Goal: Task Accomplishment & Management: Use online tool/utility

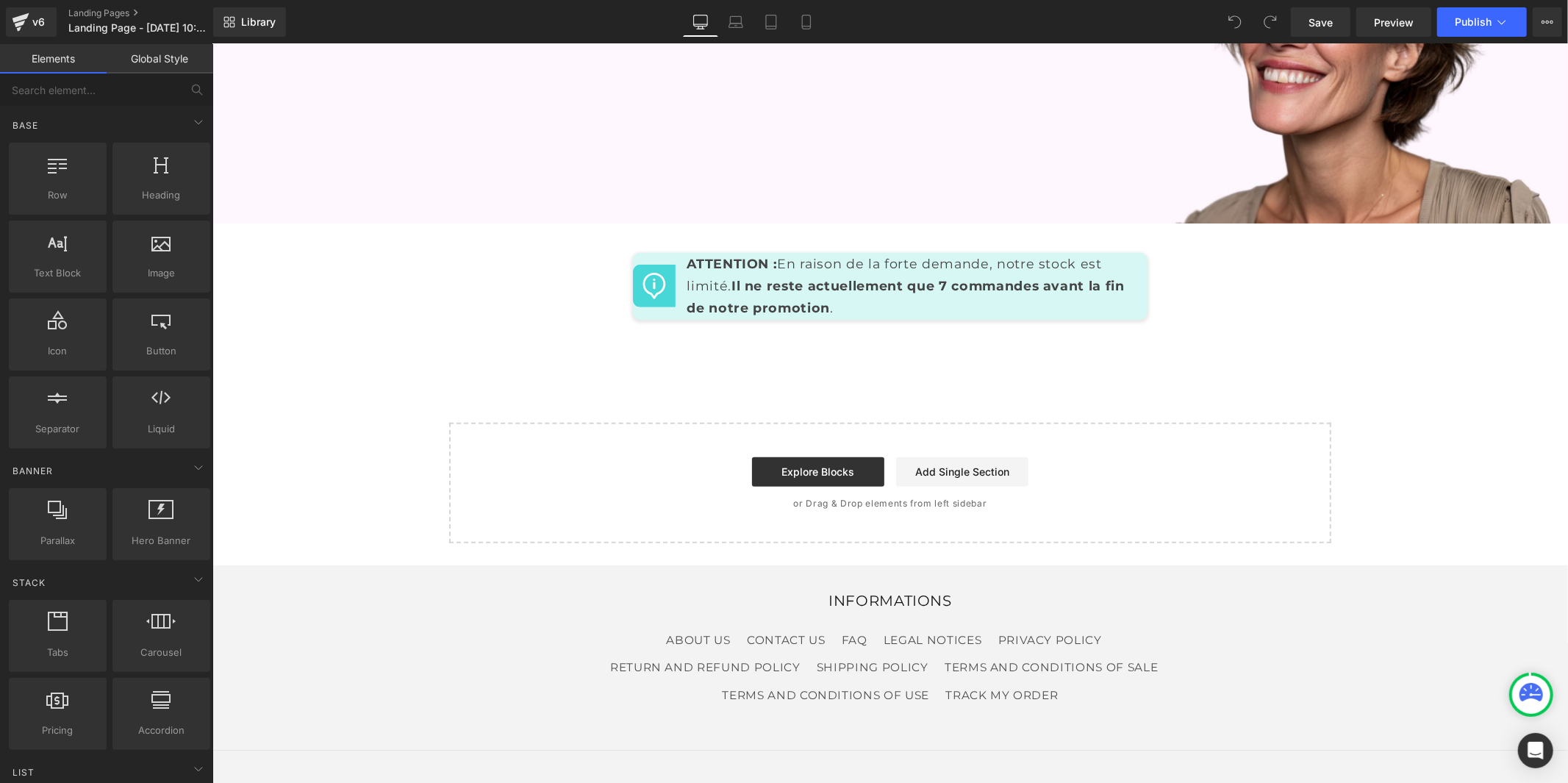
scroll to position [10143, 0]
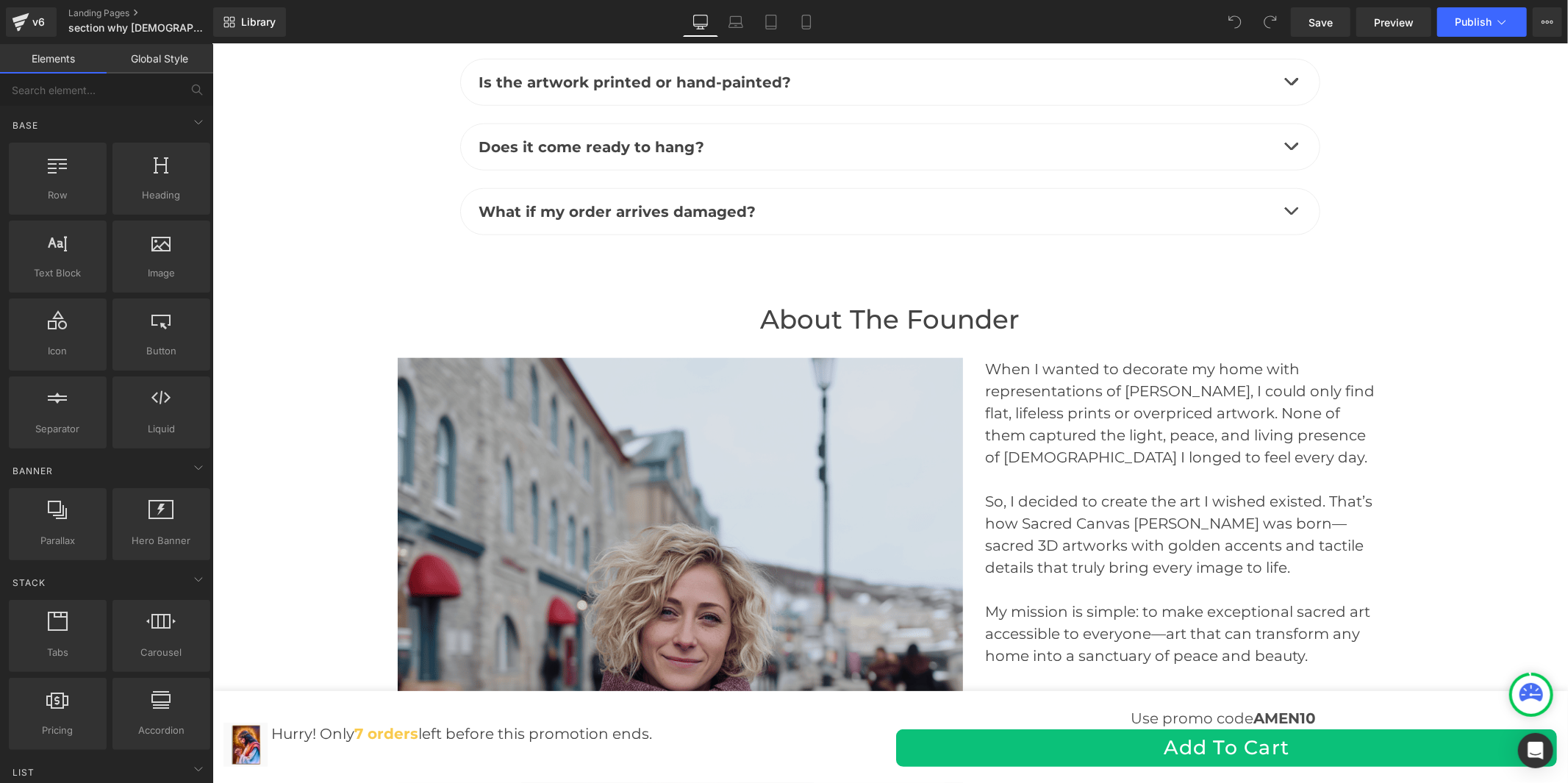
scroll to position [6369, 0]
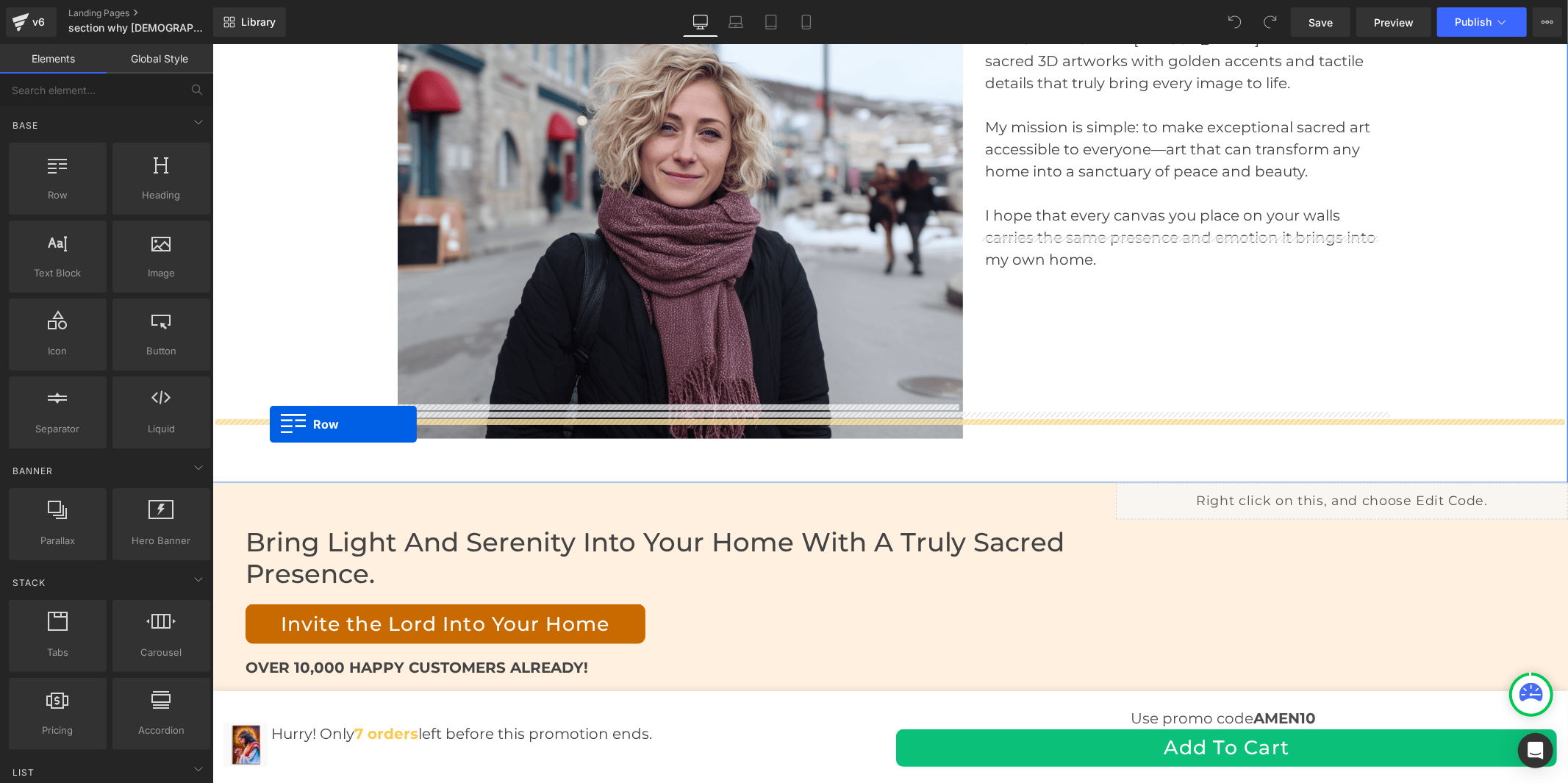
drag, startPoint x: 279, startPoint y: 214, endPoint x: 269, endPoint y: 423, distance: 209.2
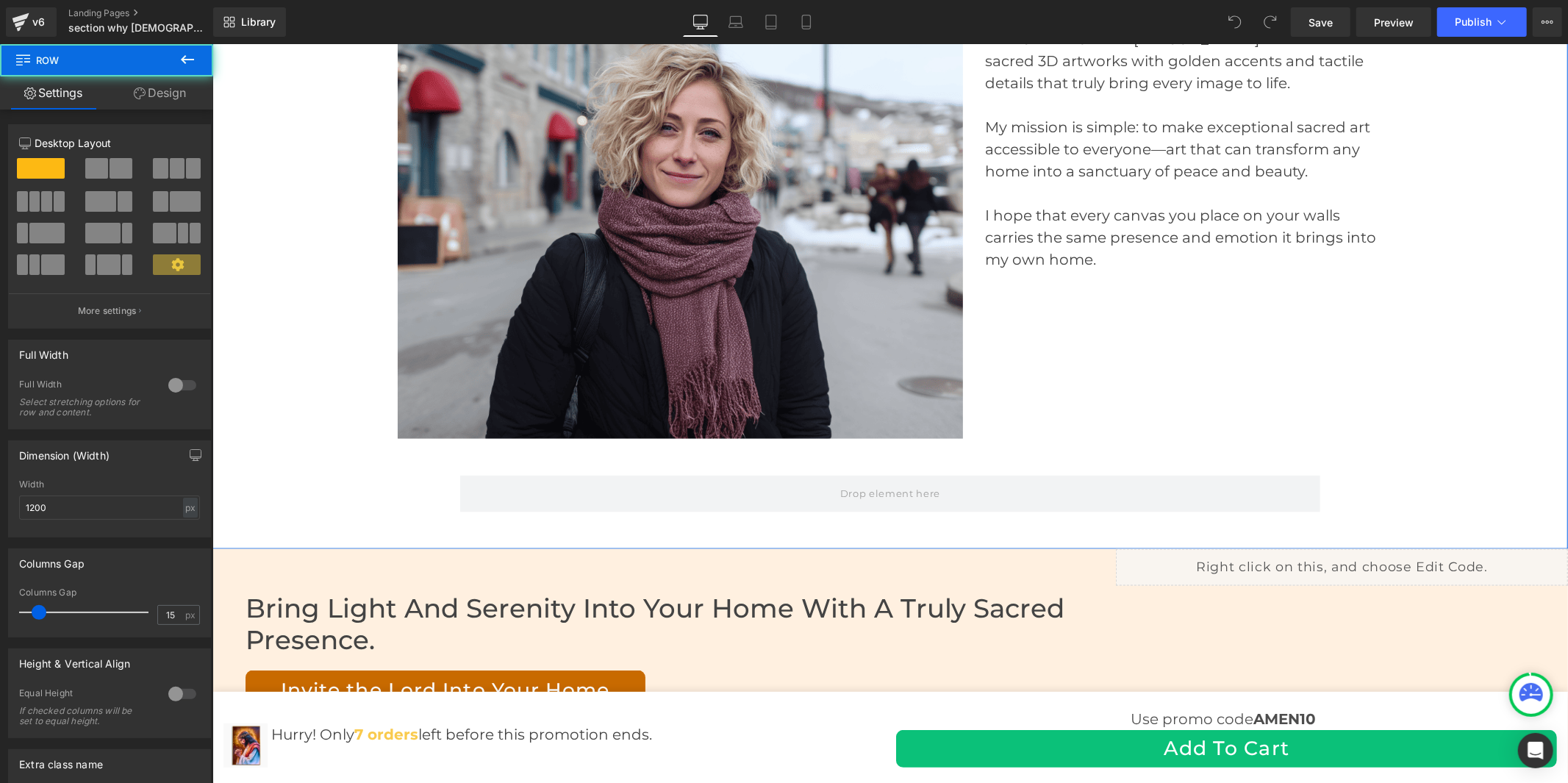
scroll to position [6365, 0]
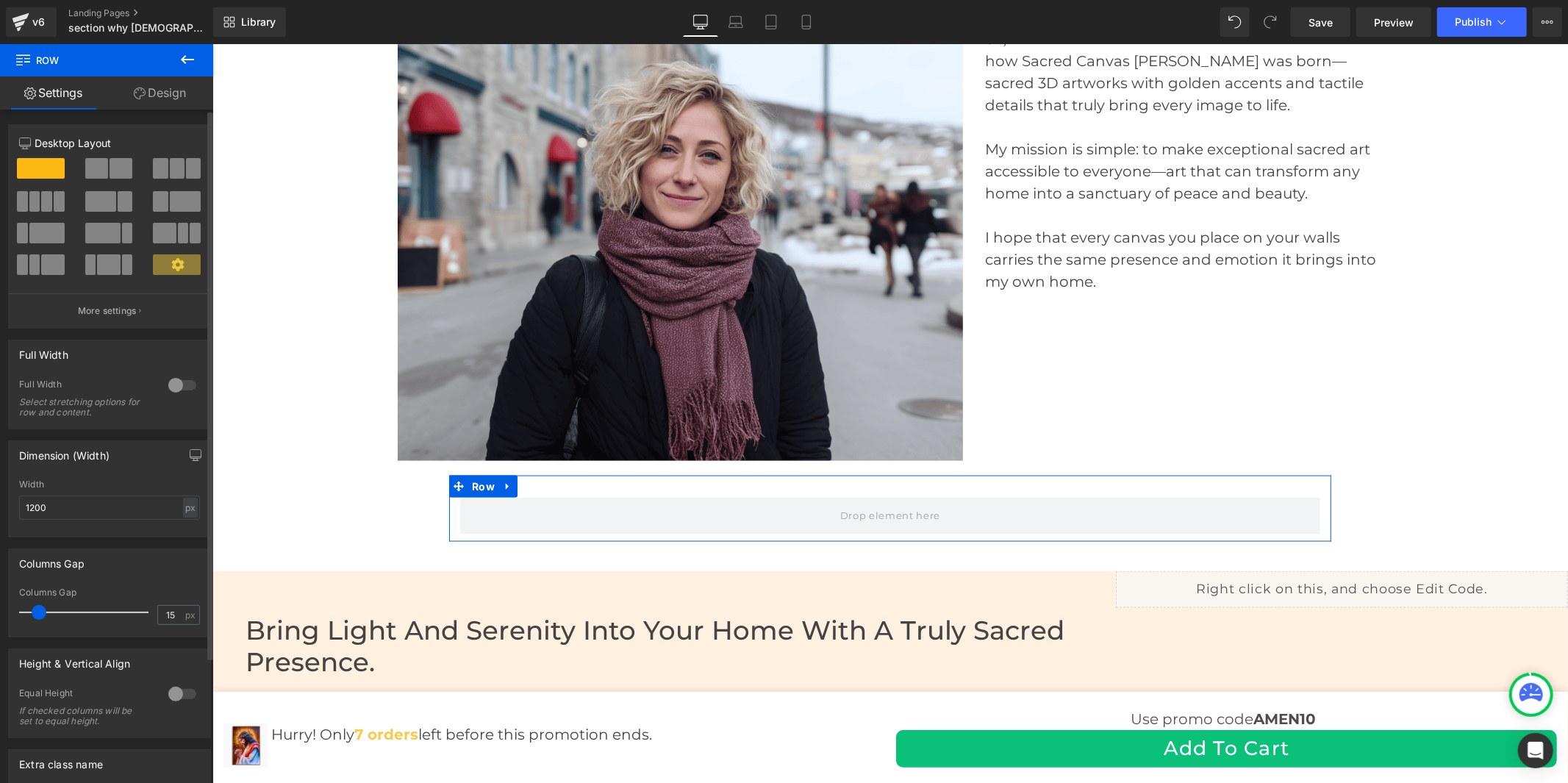
click at [173, 388] on div at bounding box center [182, 385] width 35 height 23
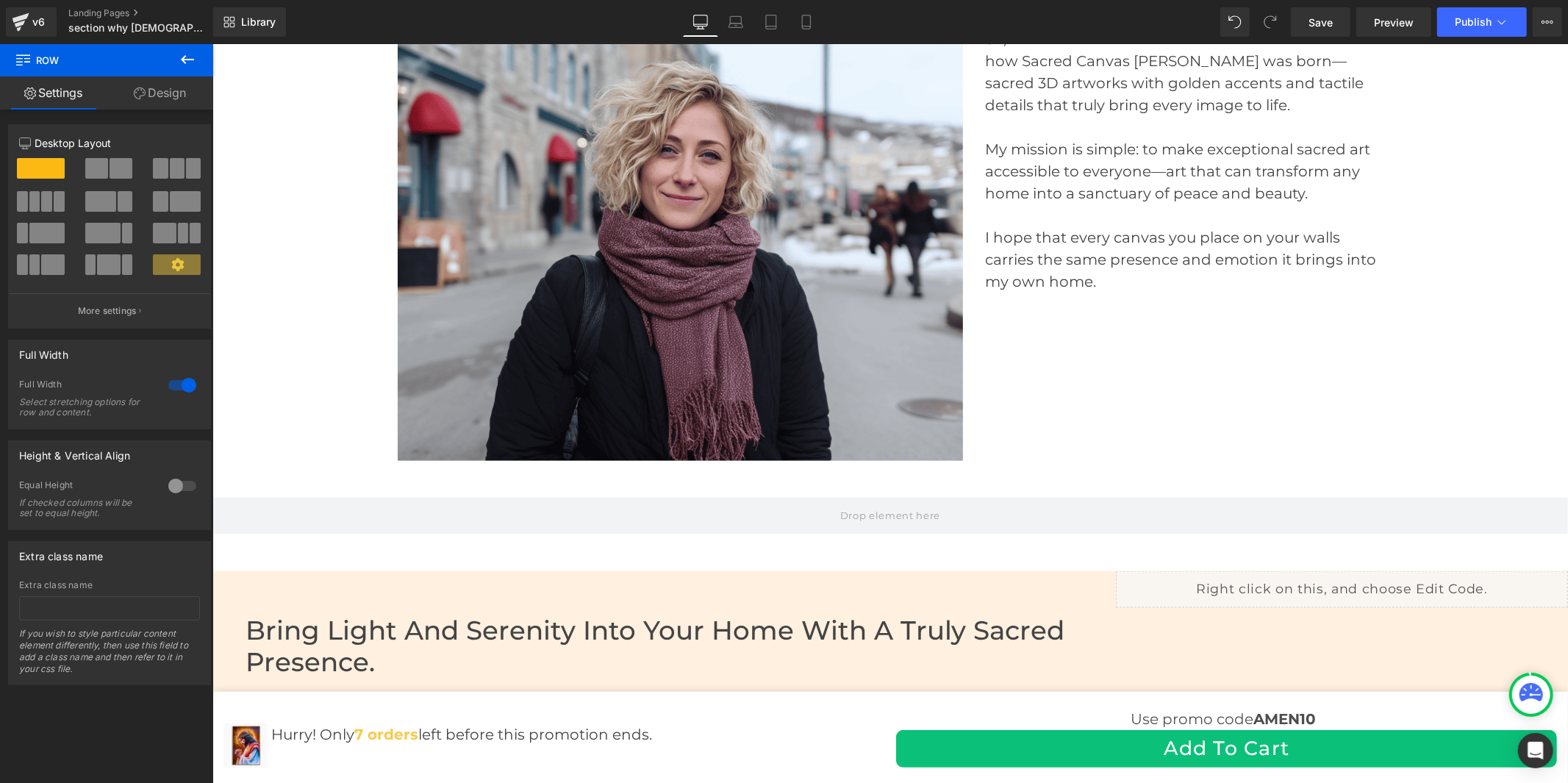
click at [185, 59] on icon at bounding box center [187, 59] width 14 height 9
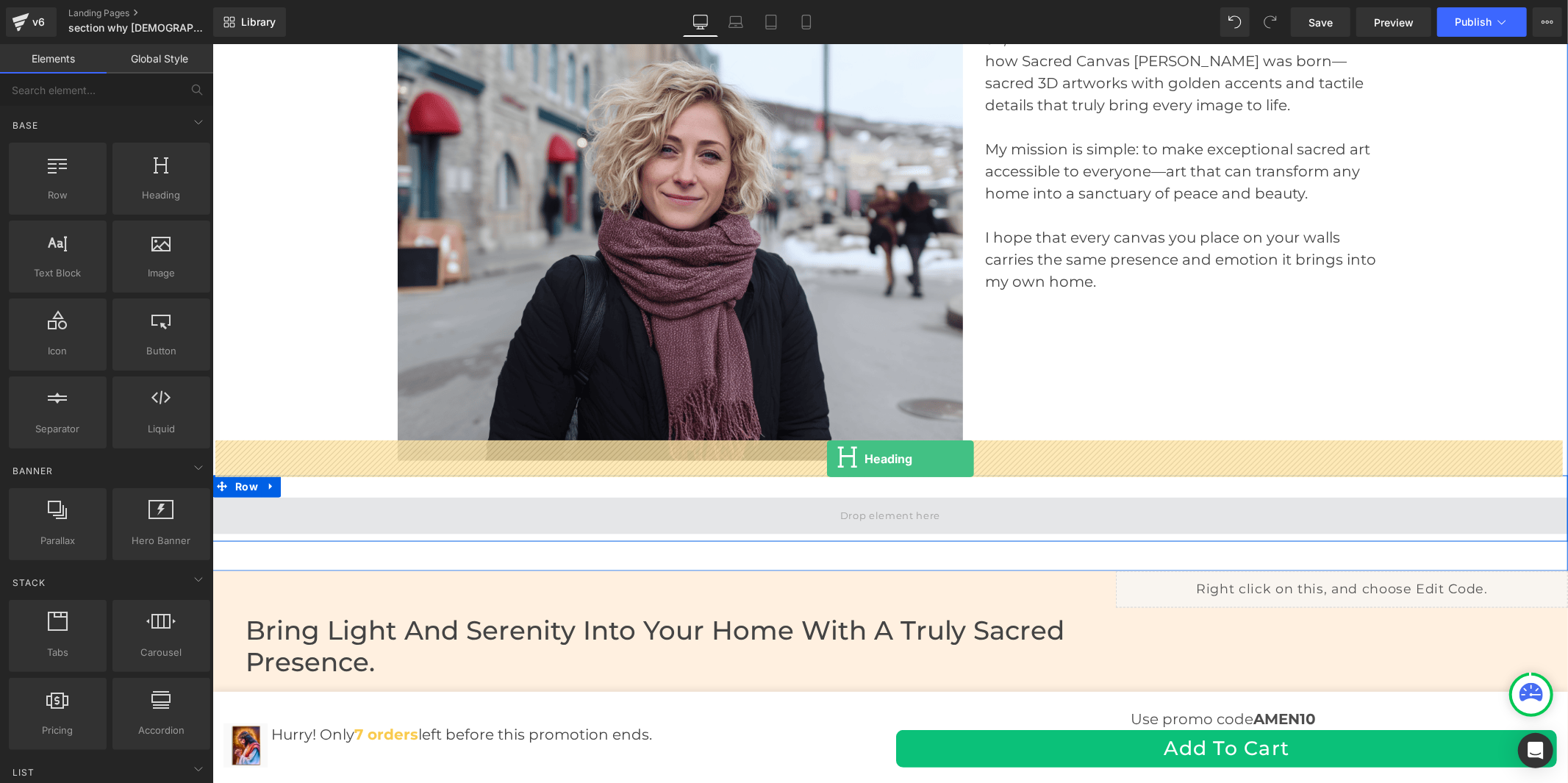
drag, startPoint x: 390, startPoint y: 245, endPoint x: 826, endPoint y: 457, distance: 484.8
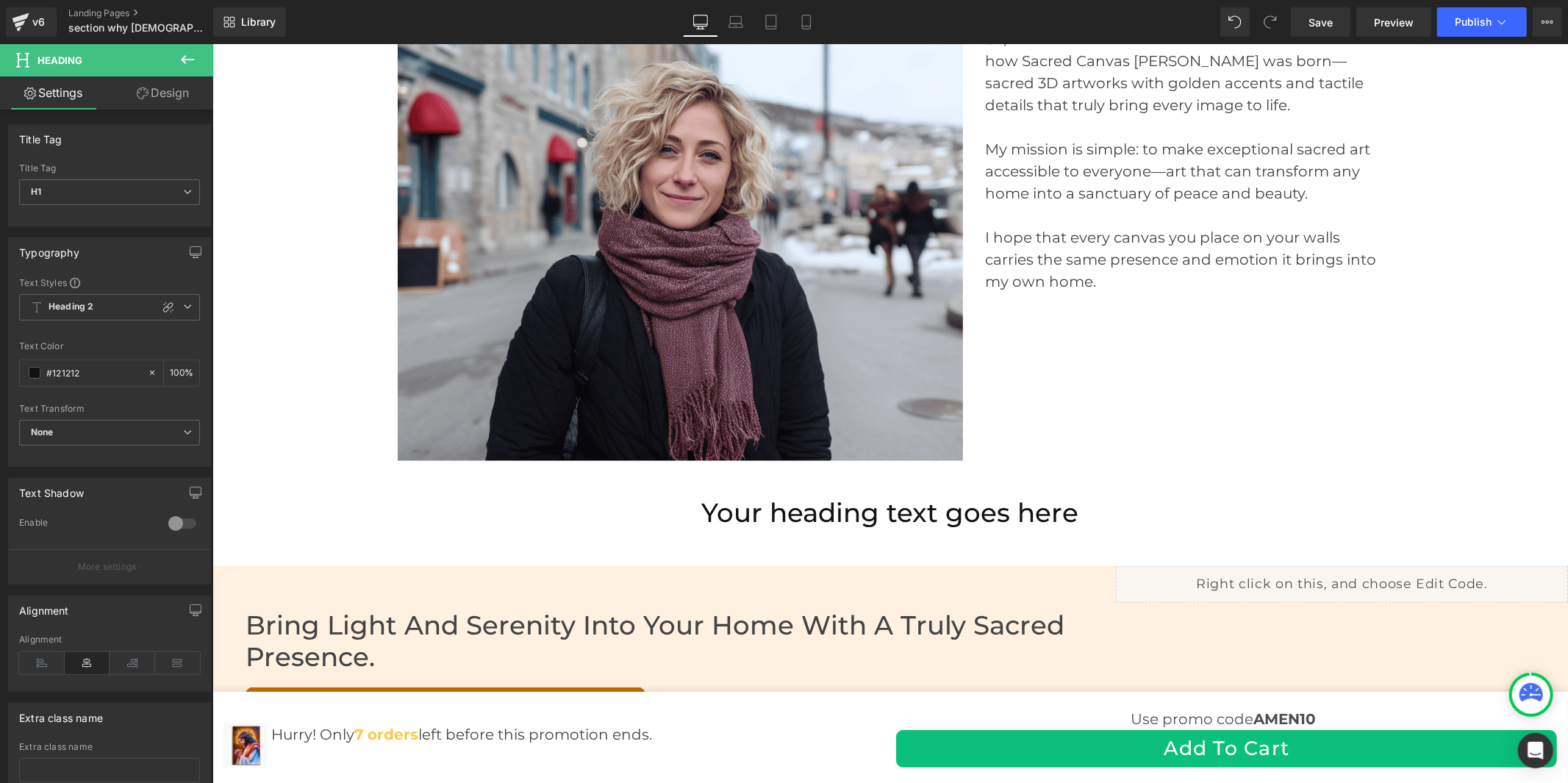
click at [182, 59] on icon at bounding box center [187, 59] width 14 height 9
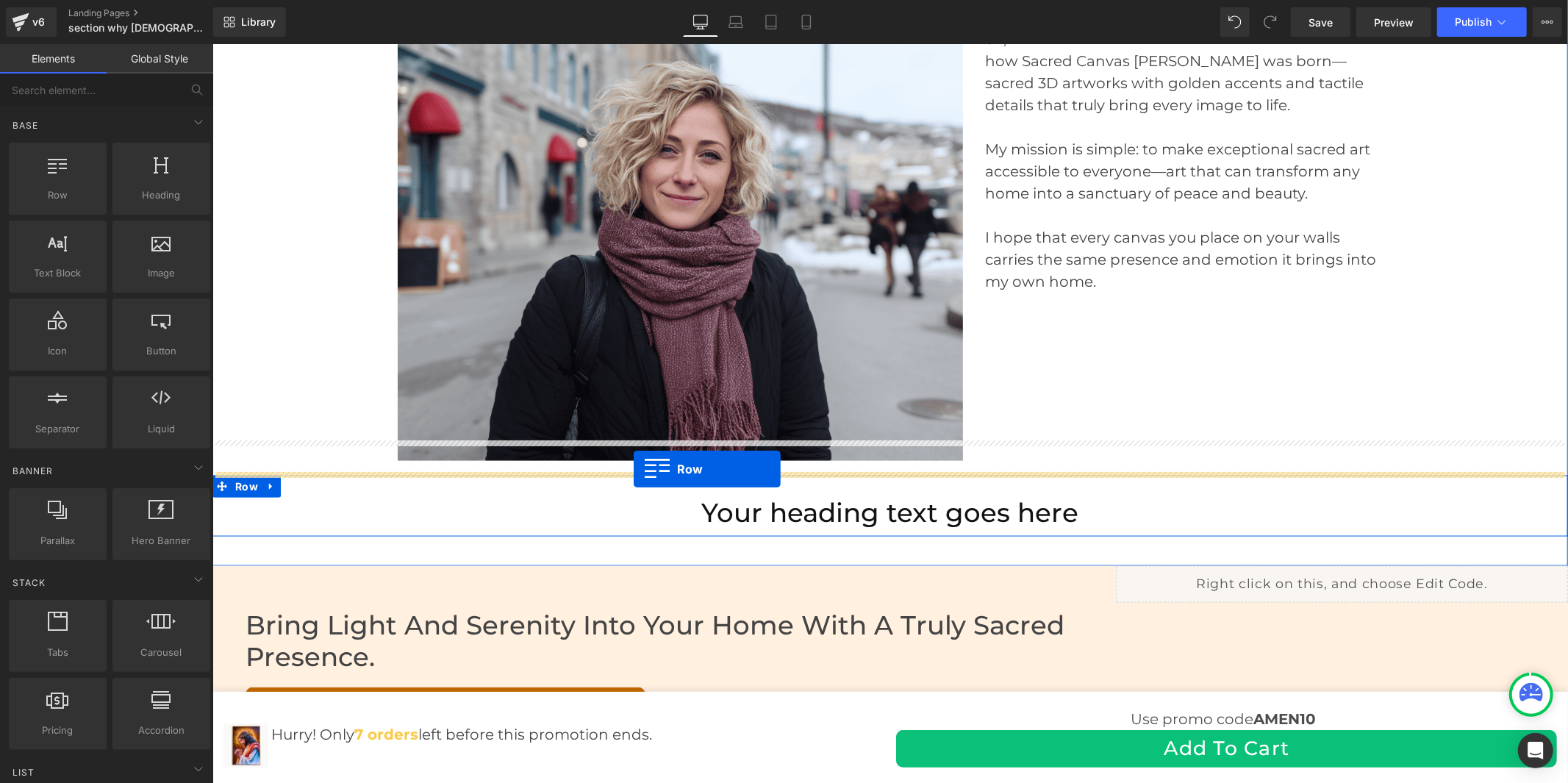
drag, startPoint x: 251, startPoint y: 244, endPoint x: 633, endPoint y: 468, distance: 442.8
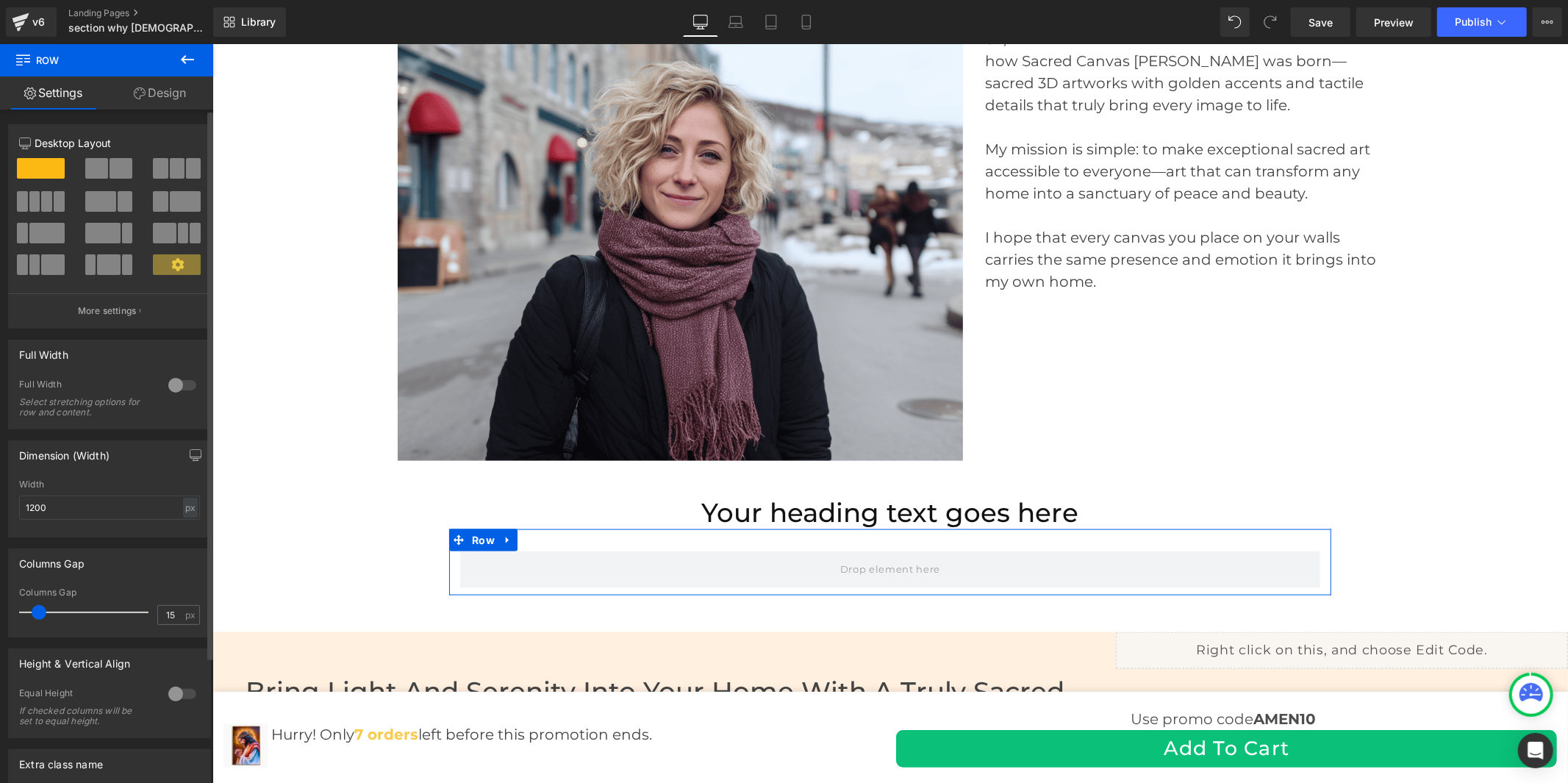
click at [88, 171] on span at bounding box center [97, 169] width 22 height 21
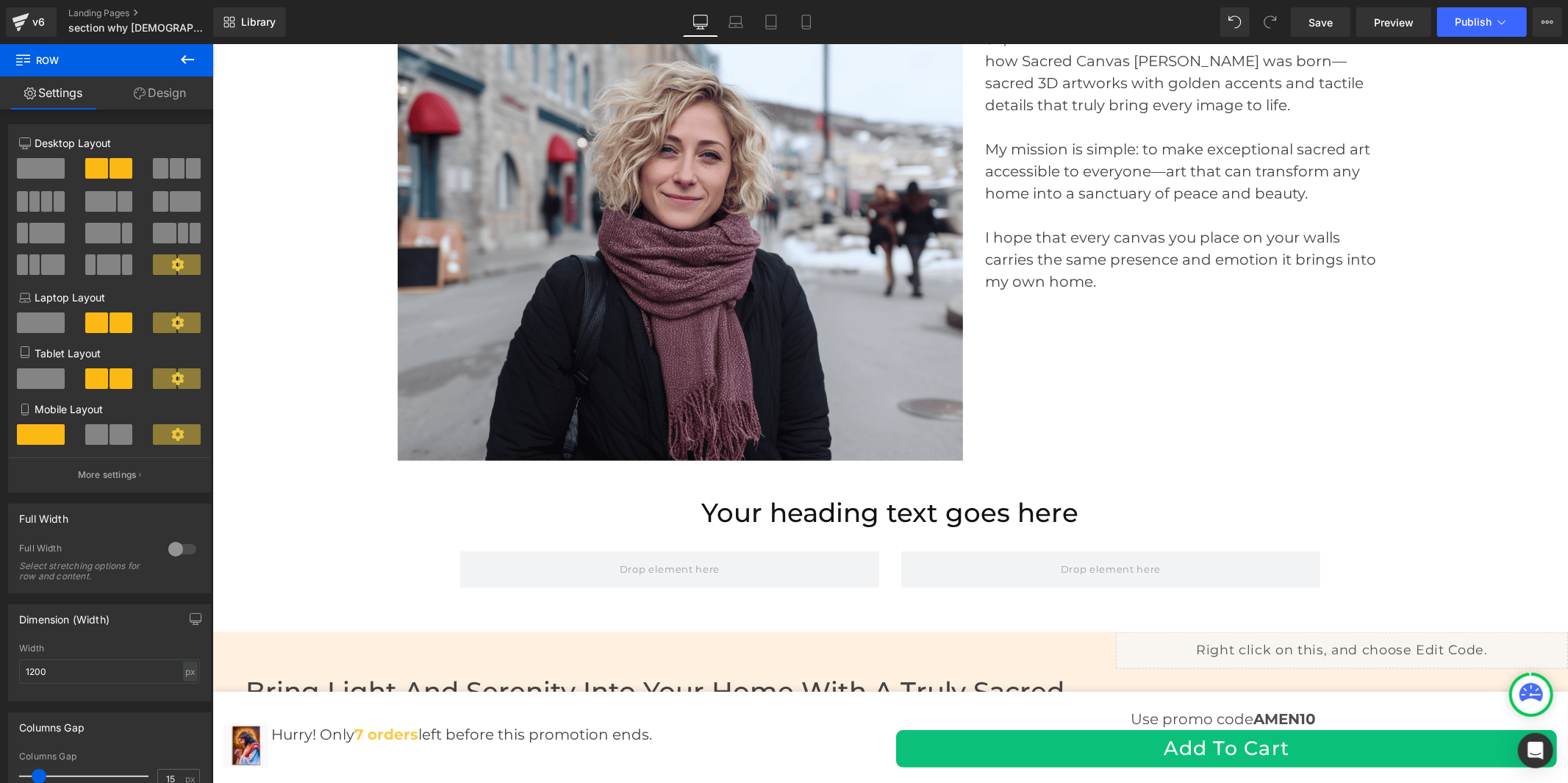
click at [188, 59] on icon at bounding box center [187, 59] width 14 height 9
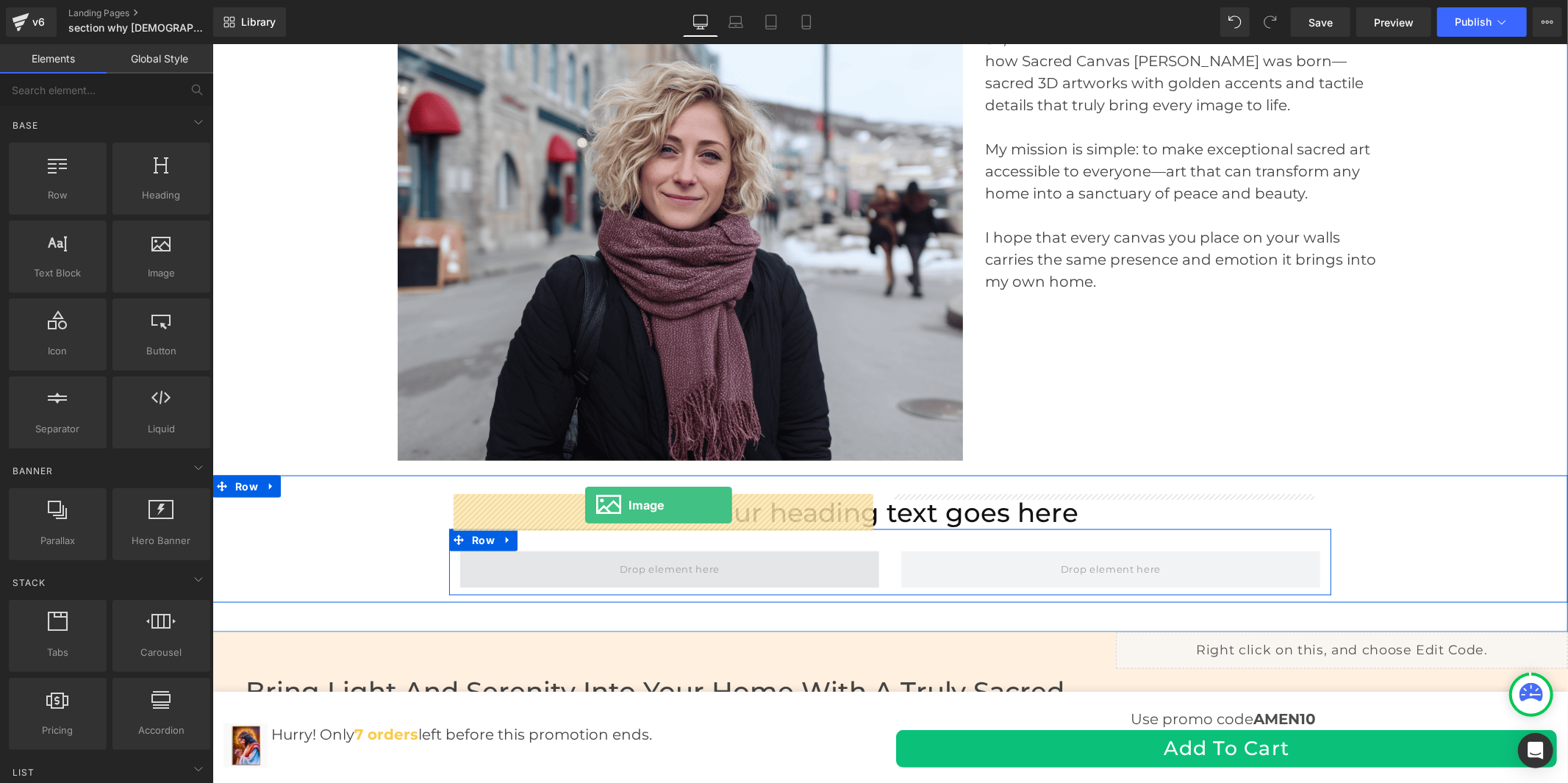
drag, startPoint x: 367, startPoint y: 317, endPoint x: 585, endPoint y: 504, distance: 287.2
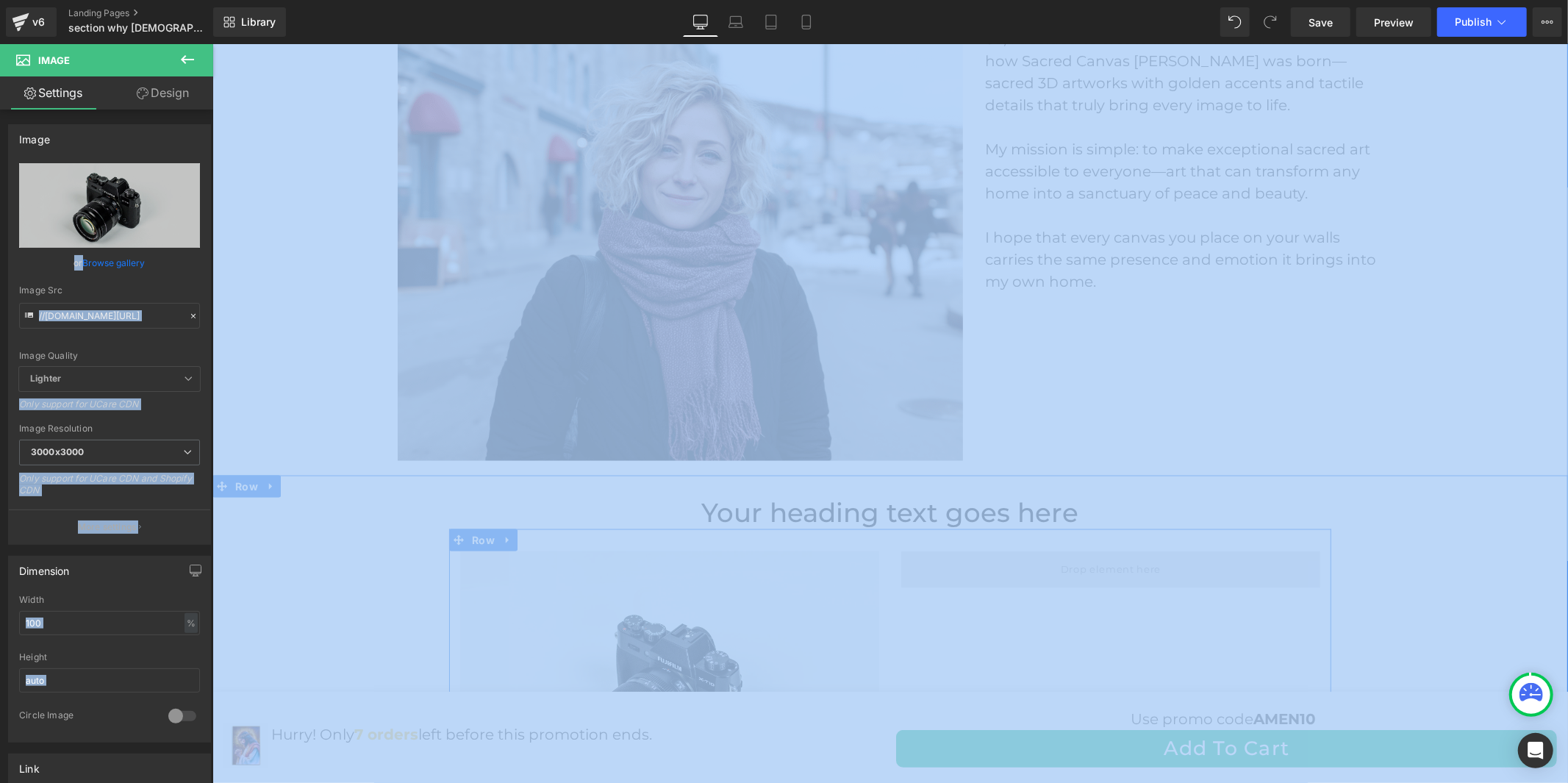
drag, startPoint x: 325, startPoint y: 250, endPoint x: 966, endPoint y: 530, distance: 699.5
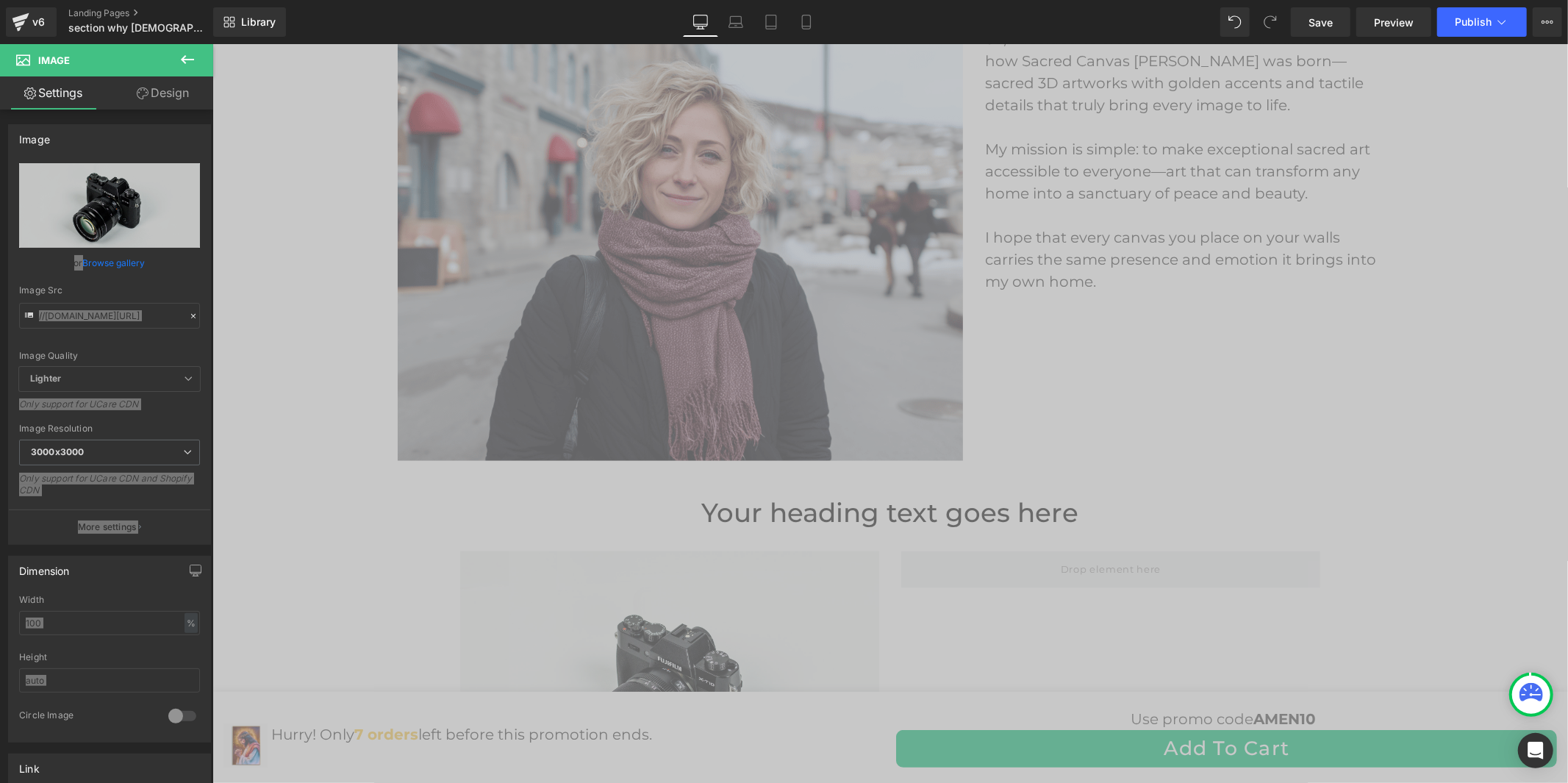
click at [258, 187] on div "Frequently Asked Questions Heading What’s the difference between a Sacred Canva…" at bounding box center [890, 49] width 1355 height 1588
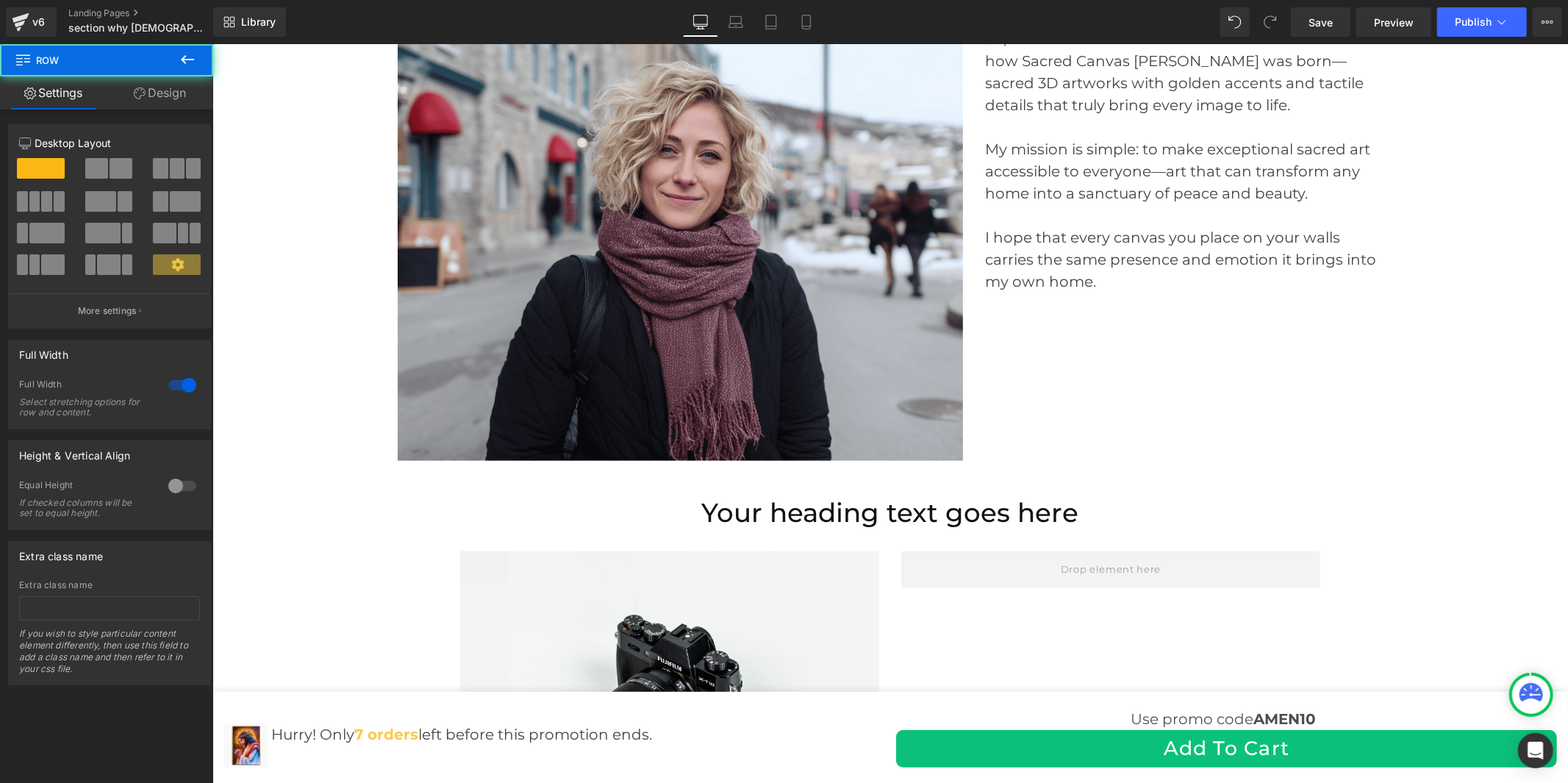
click at [178, 61] on icon at bounding box center [187, 59] width 18 height 18
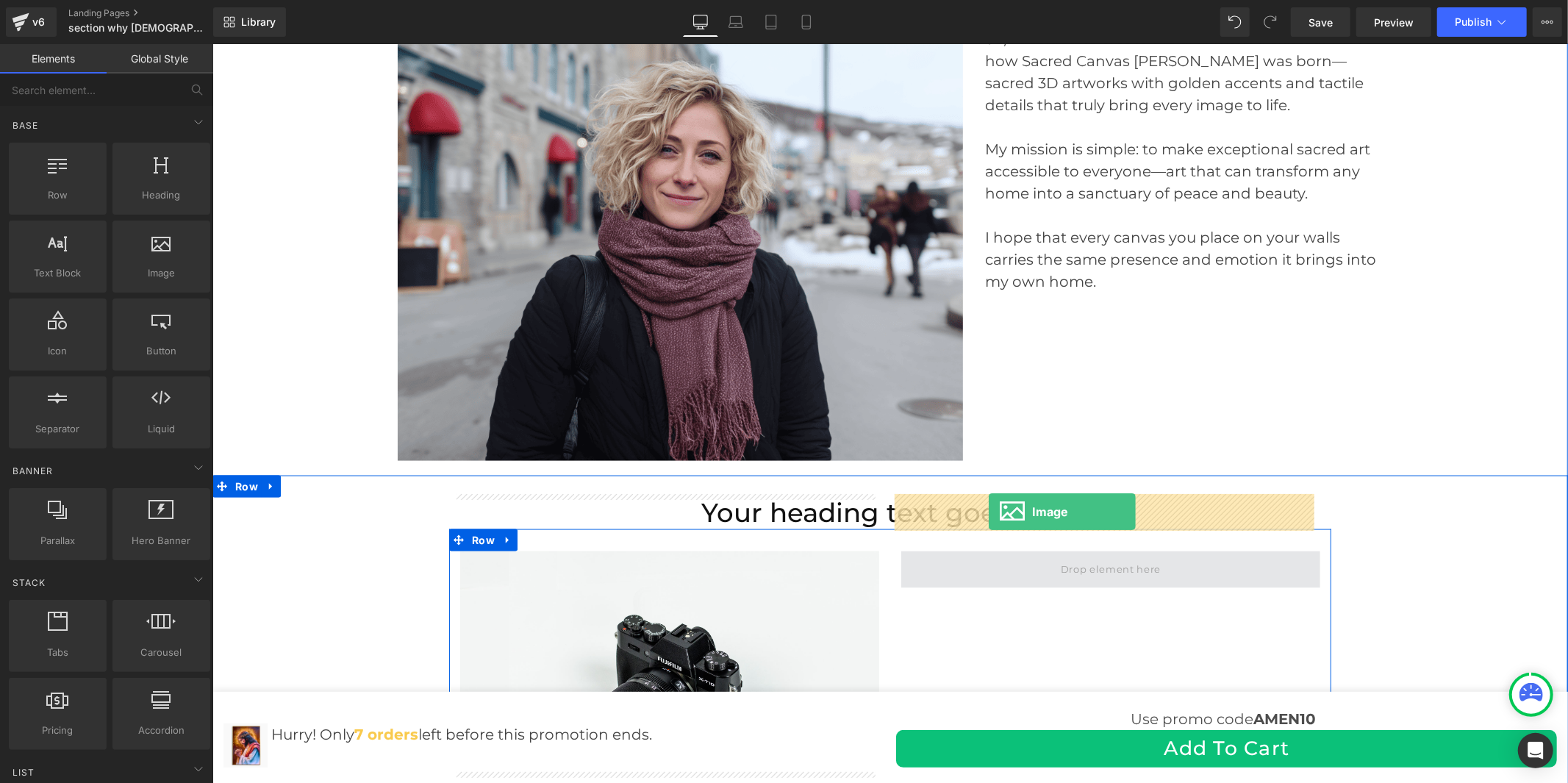
drag, startPoint x: 222, startPoint y: 283, endPoint x: 988, endPoint y: 511, distance: 799.2
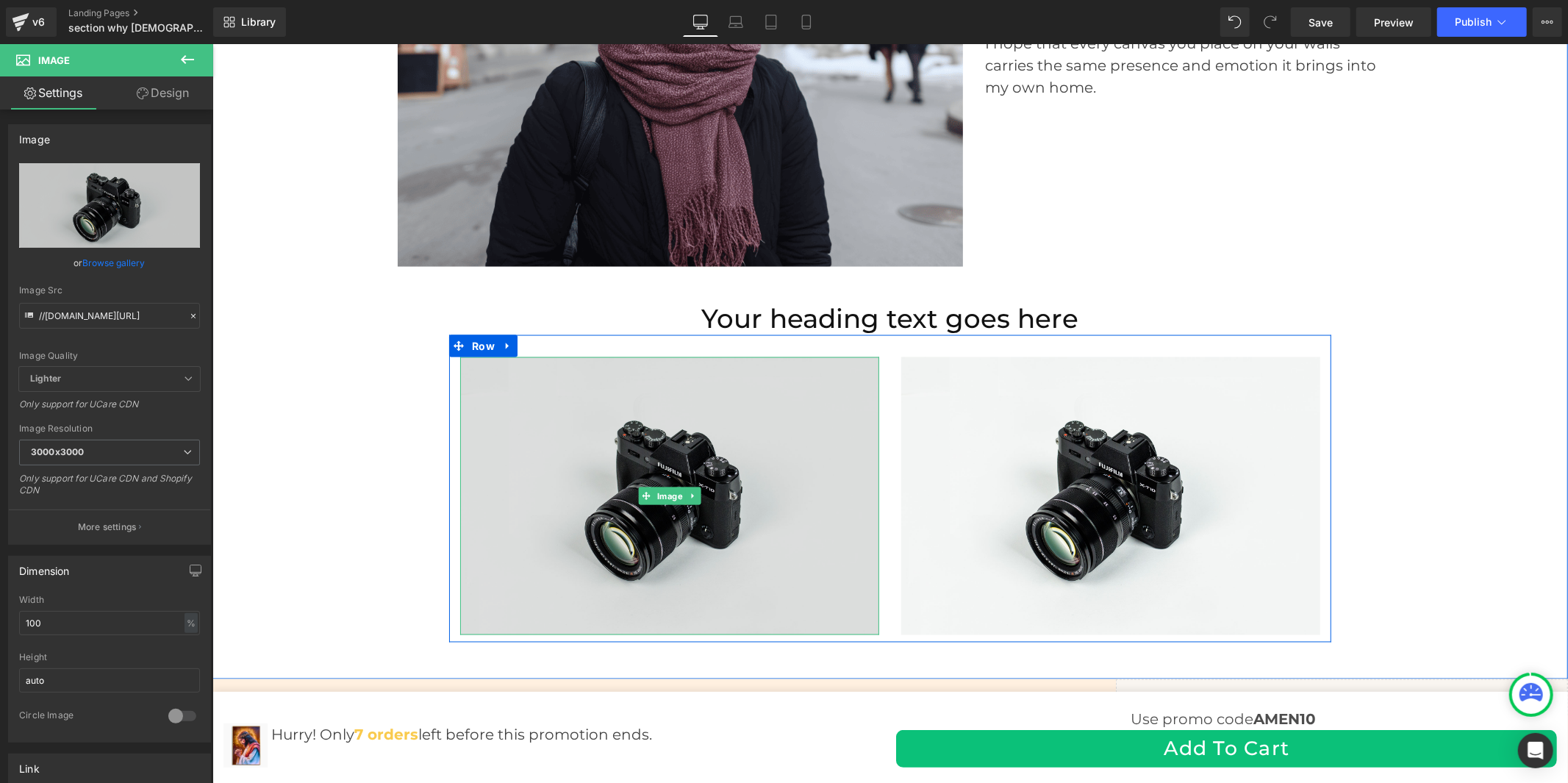
scroll to position [6610, 0]
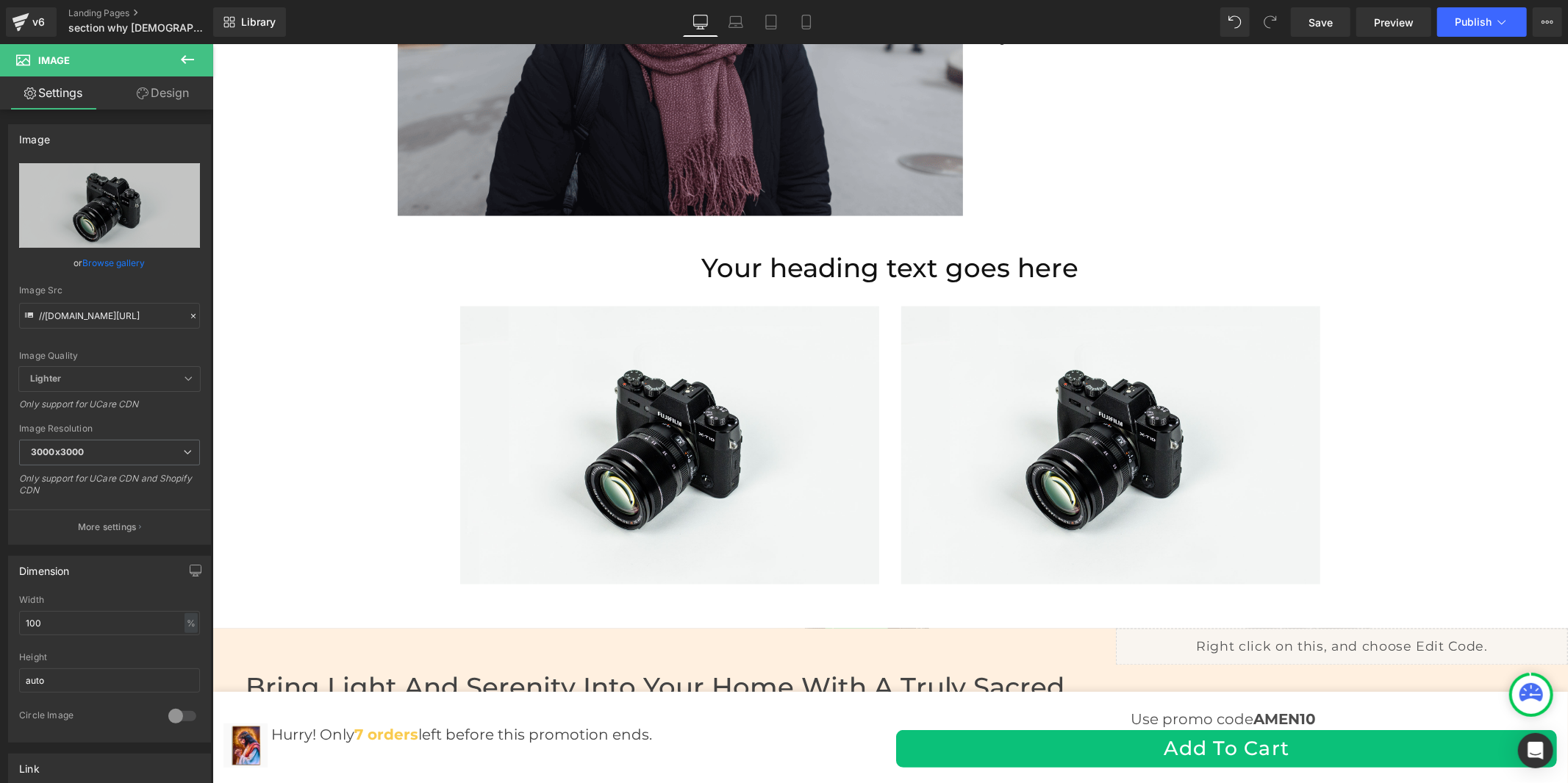
click at [190, 67] on icon at bounding box center [187, 59] width 18 height 18
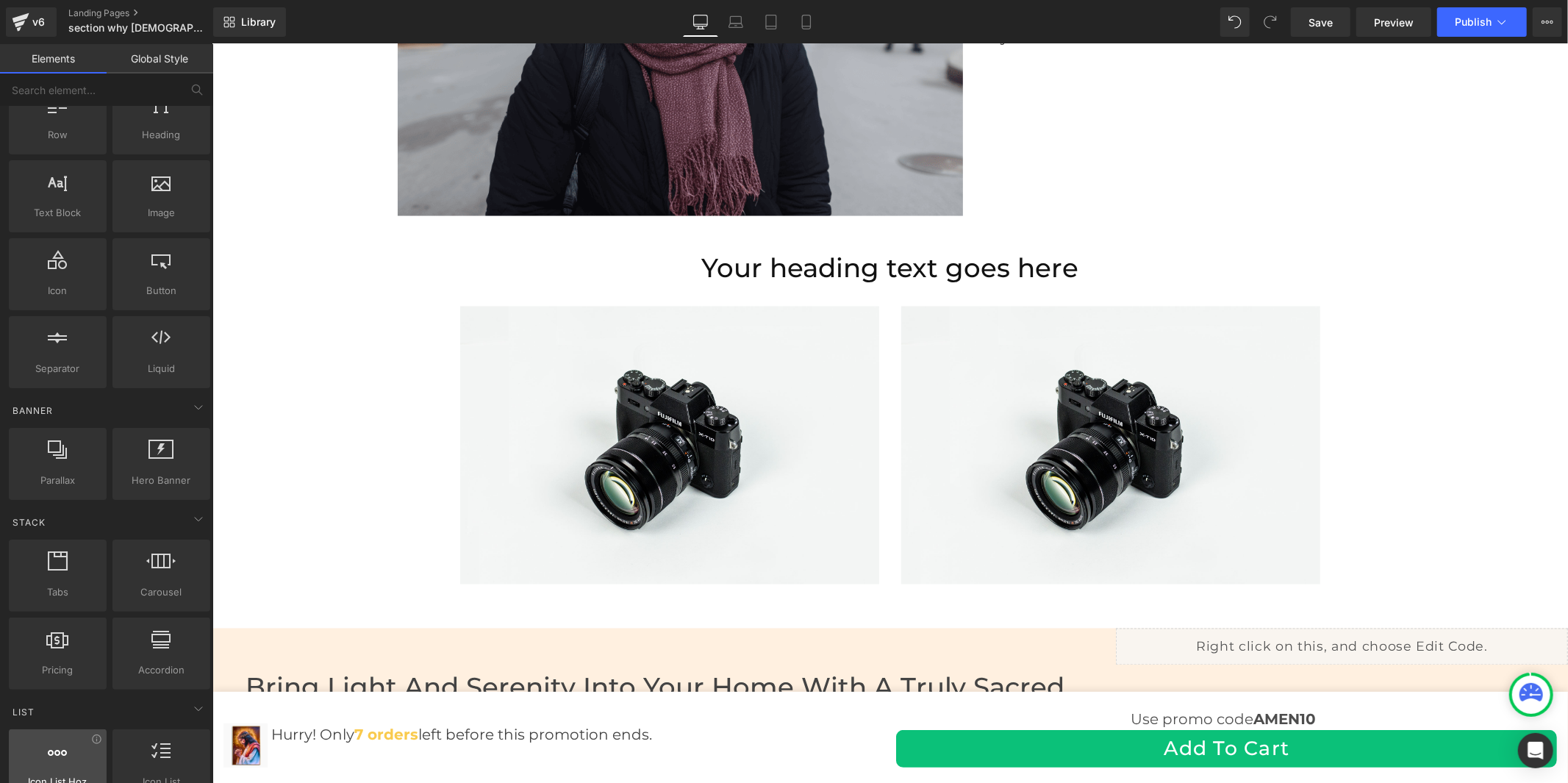
scroll to position [0, 0]
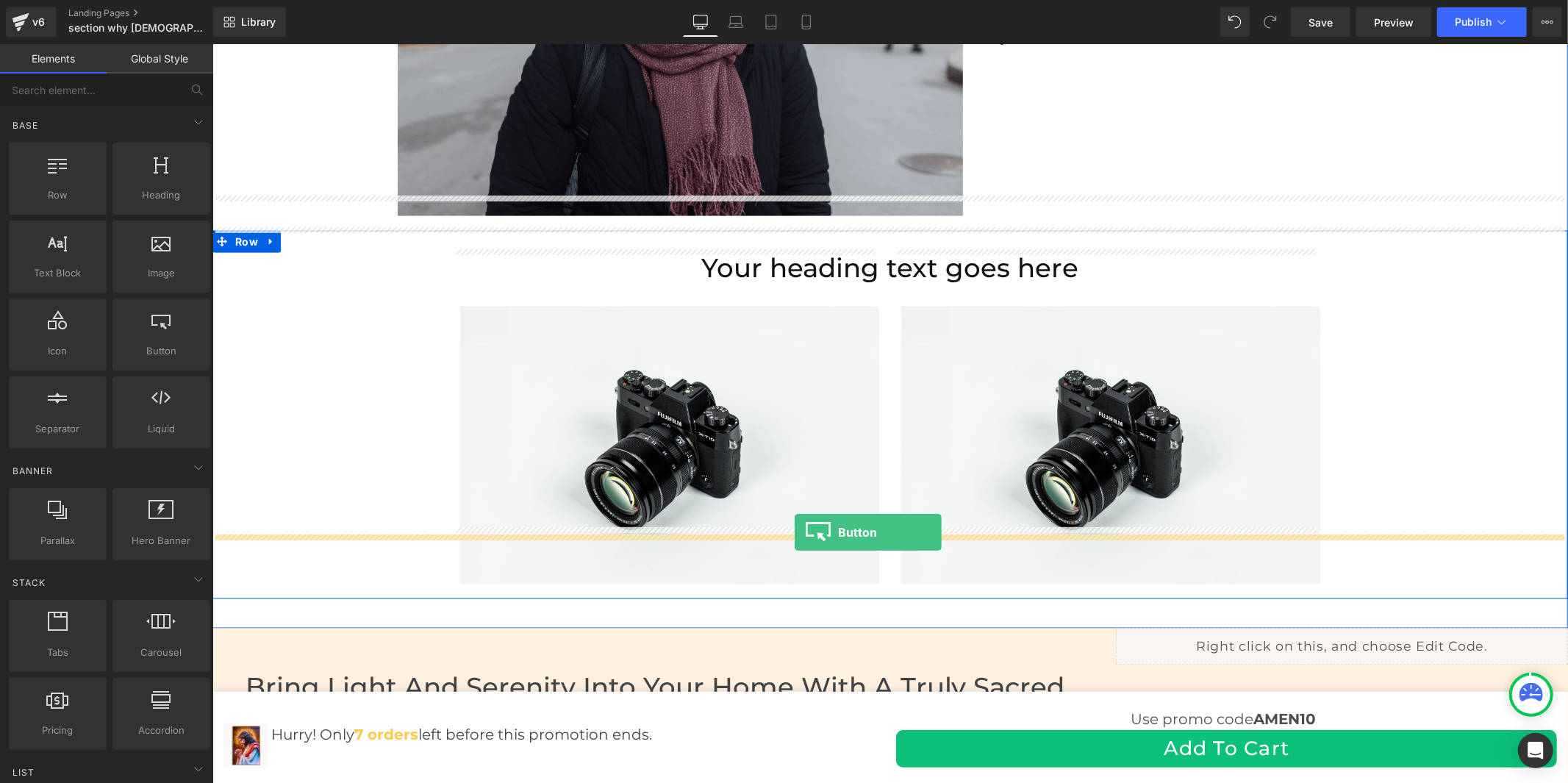
drag, startPoint x: 372, startPoint y: 391, endPoint x: 794, endPoint y: 531, distance: 444.6
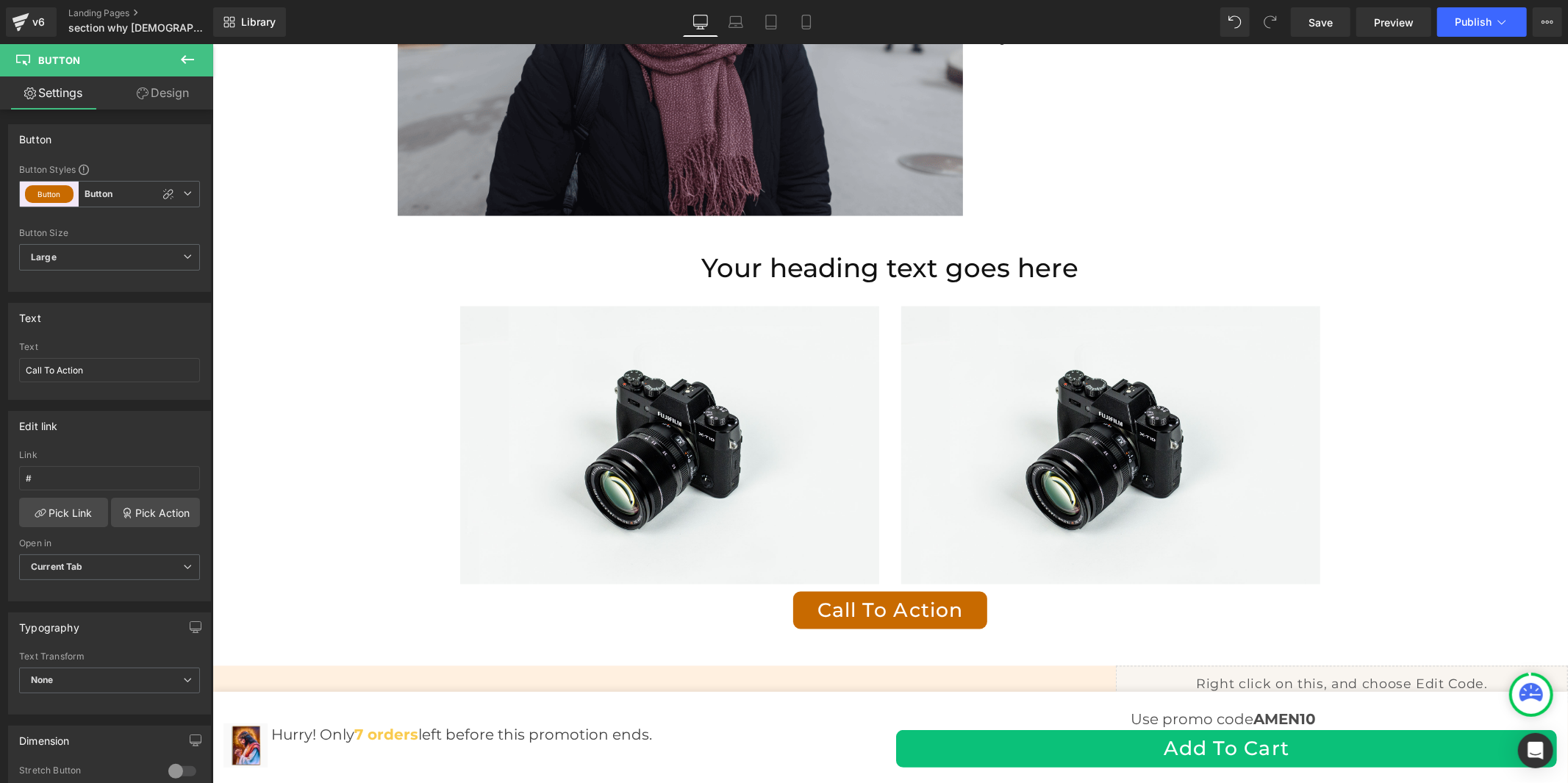
click at [187, 59] on icon at bounding box center [187, 59] width 14 height 9
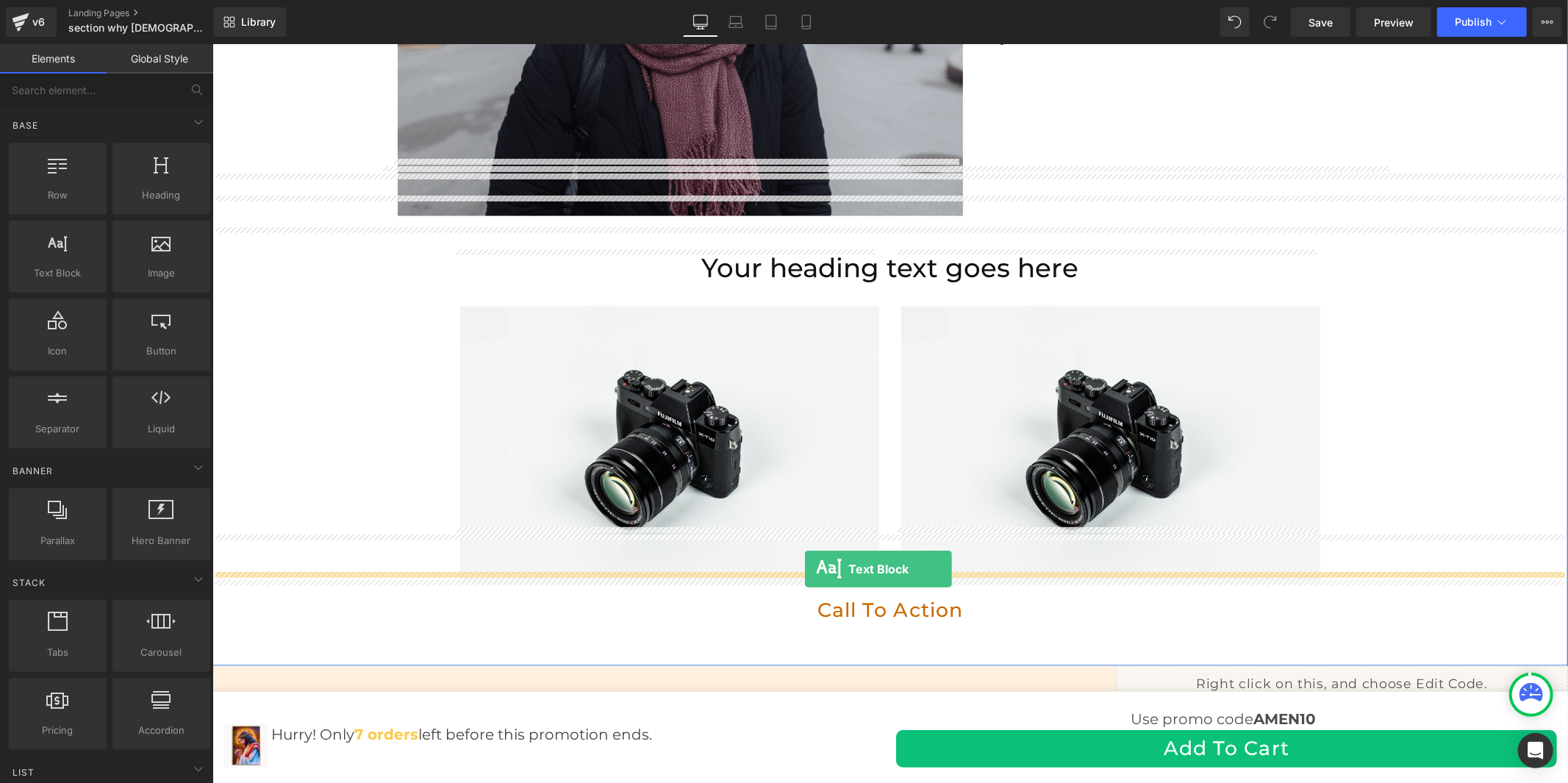
drag, startPoint x: 272, startPoint y: 314, endPoint x: 804, endPoint y: 568, distance: 589.5
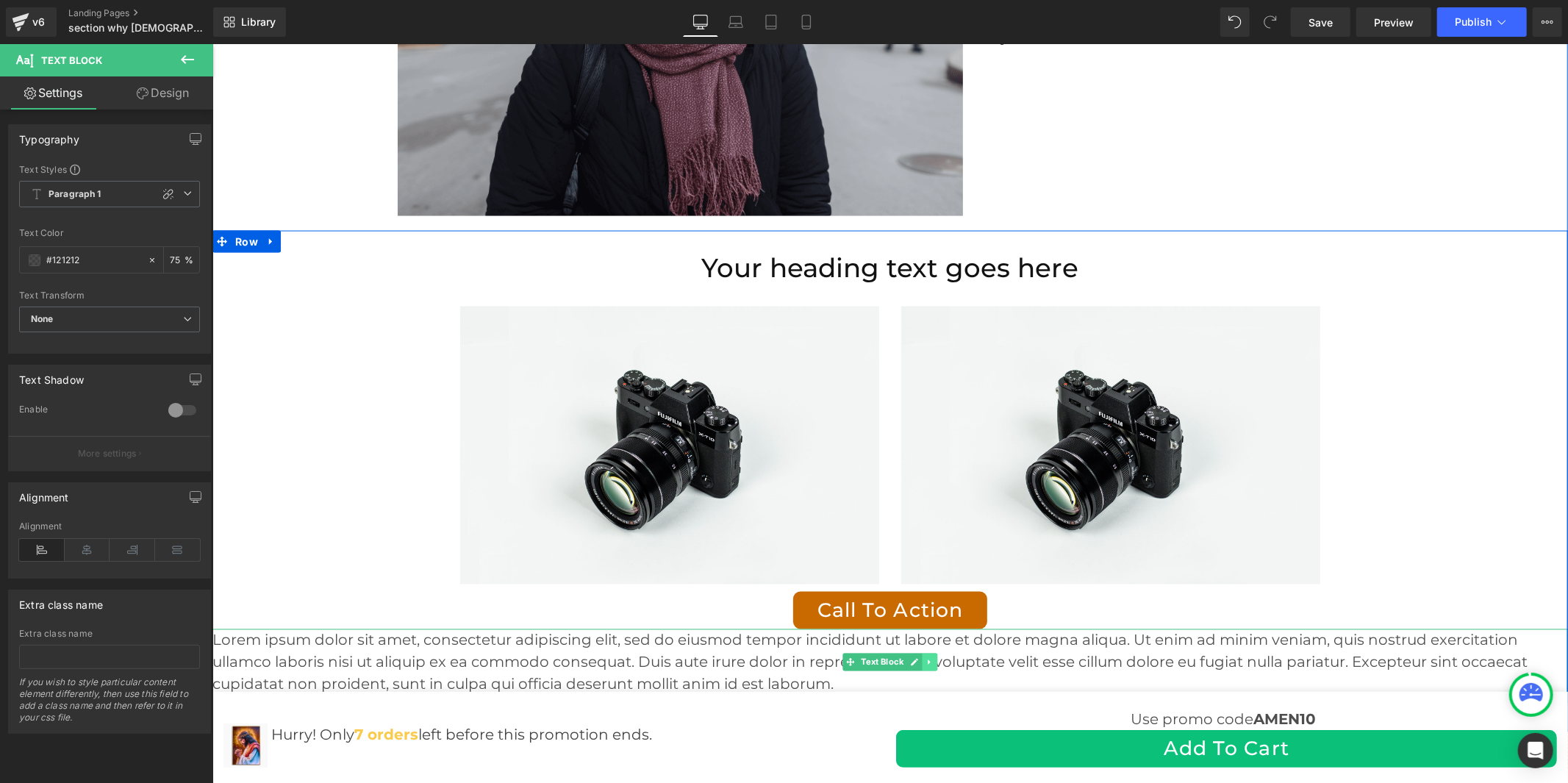
click at [926, 657] on icon at bounding box center [930, 661] width 8 height 9
click at [929, 653] on link at bounding box center [936, 661] width 15 height 18
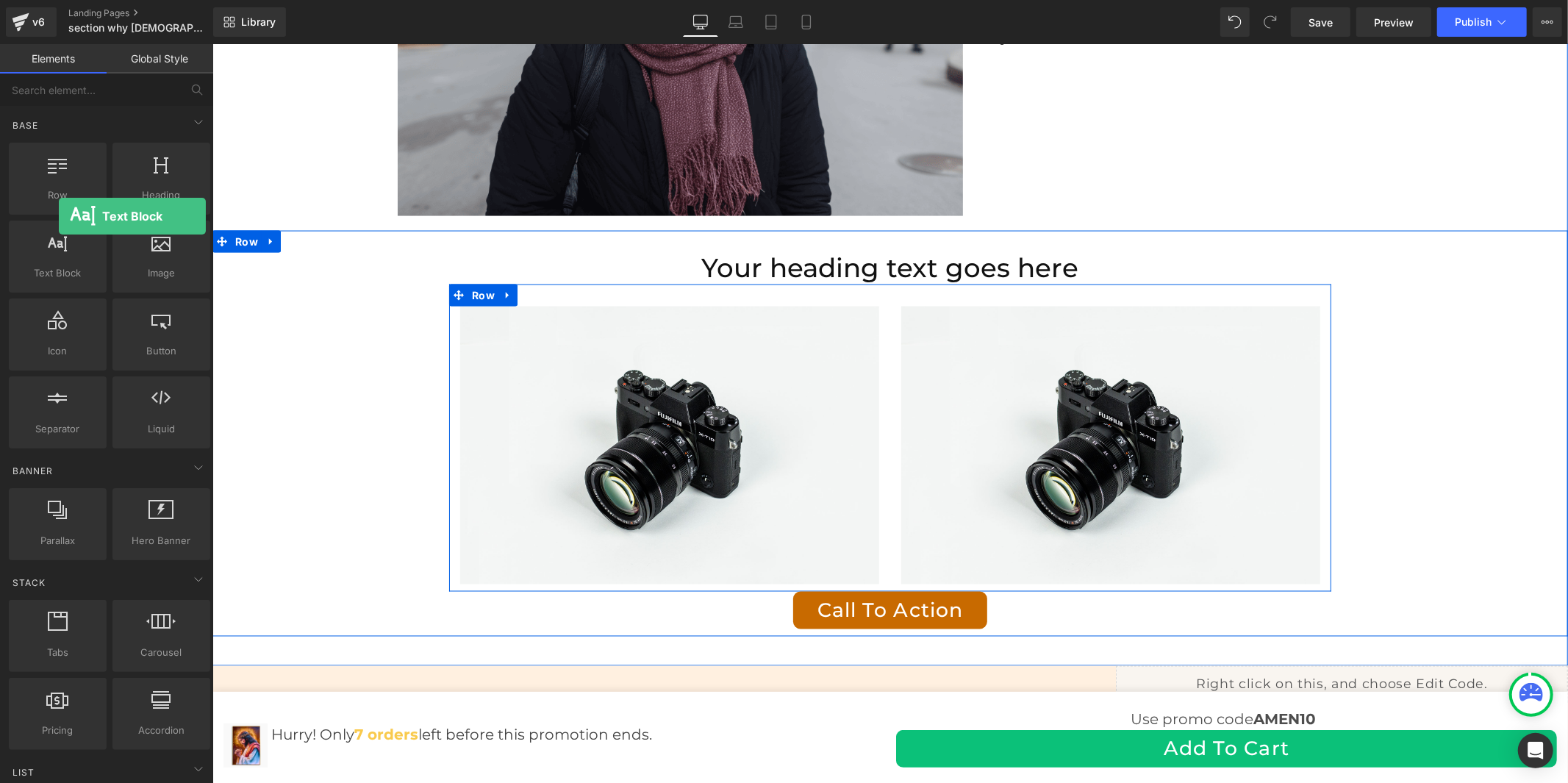
drag, startPoint x: 70, startPoint y: 274, endPoint x: 59, endPoint y: 216, distance: 59.0
click at [59, 216] on div "Row rows, columns, layouts, div Heading headings, titles, h1,h2,h3,h4,h5,h6 Tex…" at bounding box center [109, 296] width 207 height 312
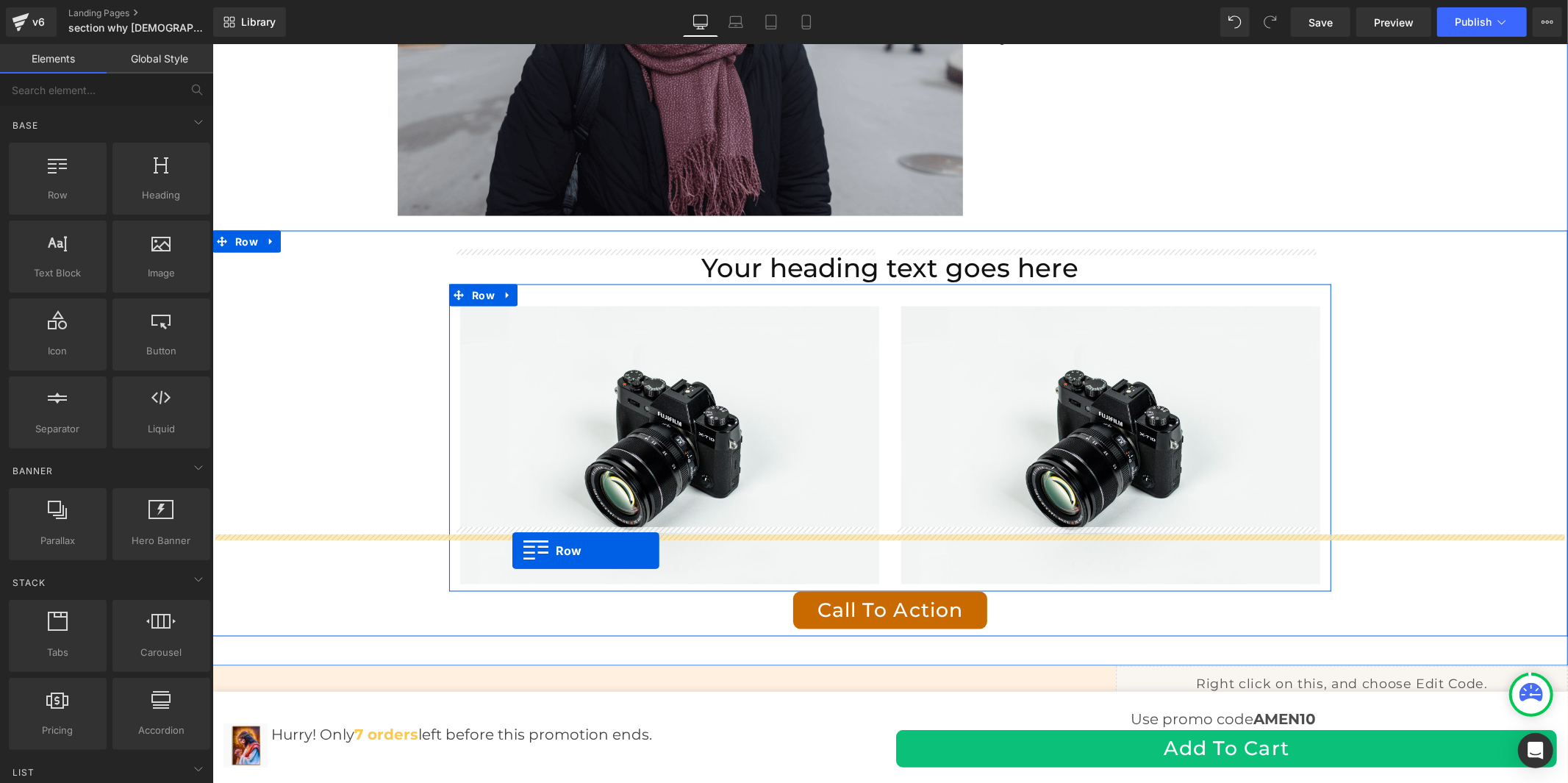
drag, startPoint x: 254, startPoint y: 228, endPoint x: 512, endPoint y: 550, distance: 412.6
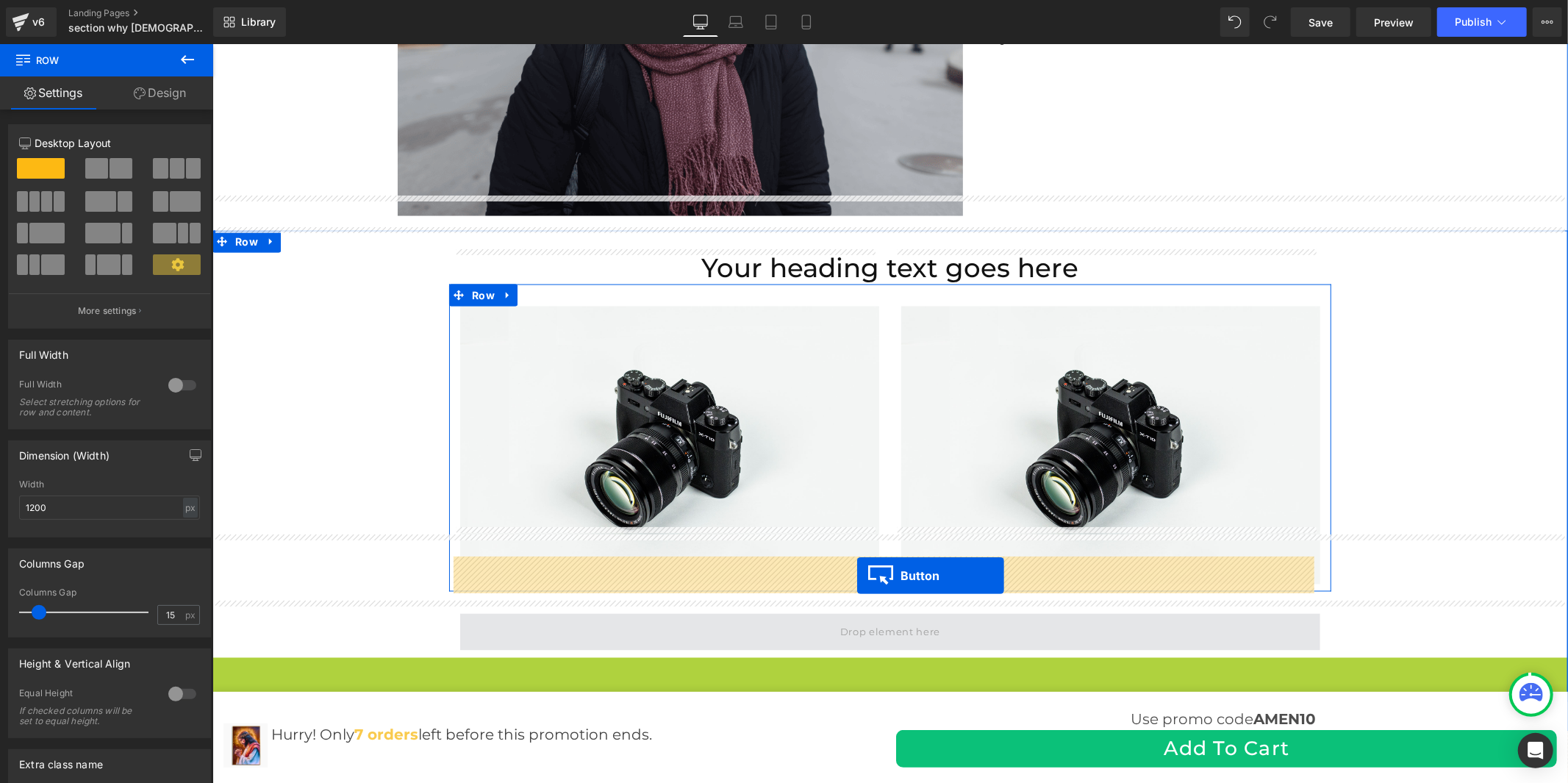
drag, startPoint x: 857, startPoint y: 621, endPoint x: 857, endPoint y: 575, distance: 46.0
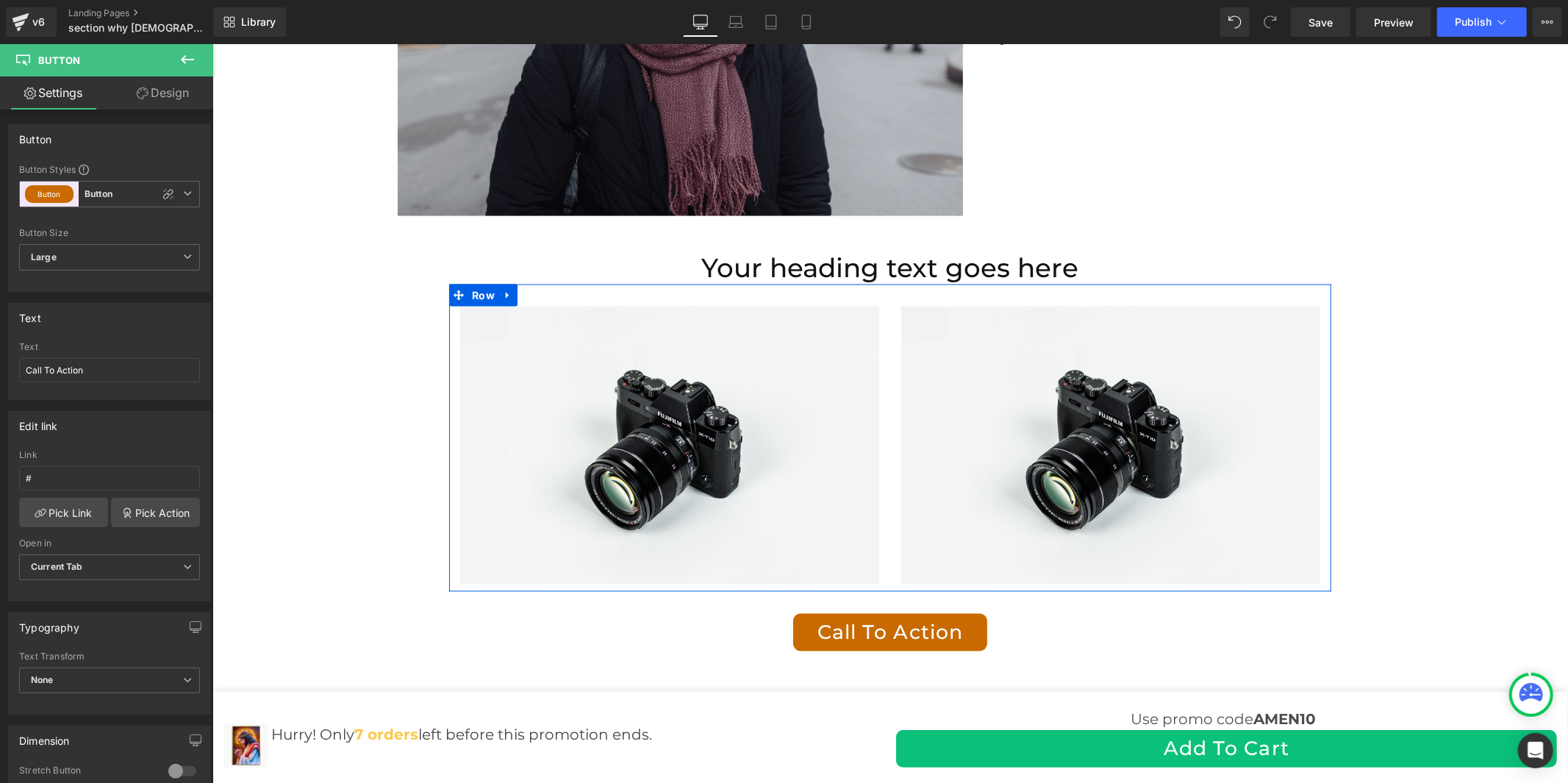
click at [186, 52] on icon at bounding box center [187, 59] width 18 height 18
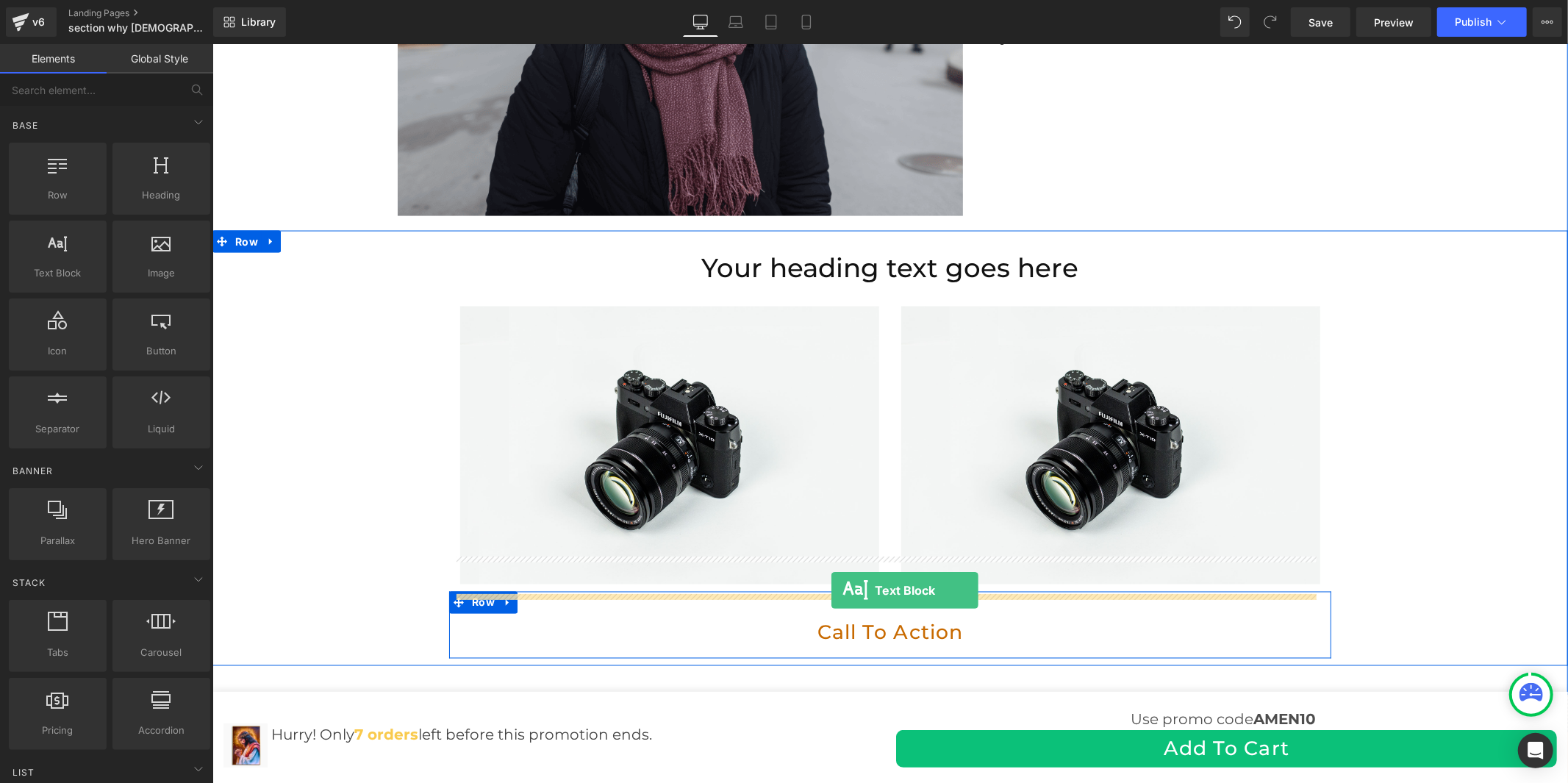
drag, startPoint x: 284, startPoint y: 316, endPoint x: 830, endPoint y: 589, distance: 610.4
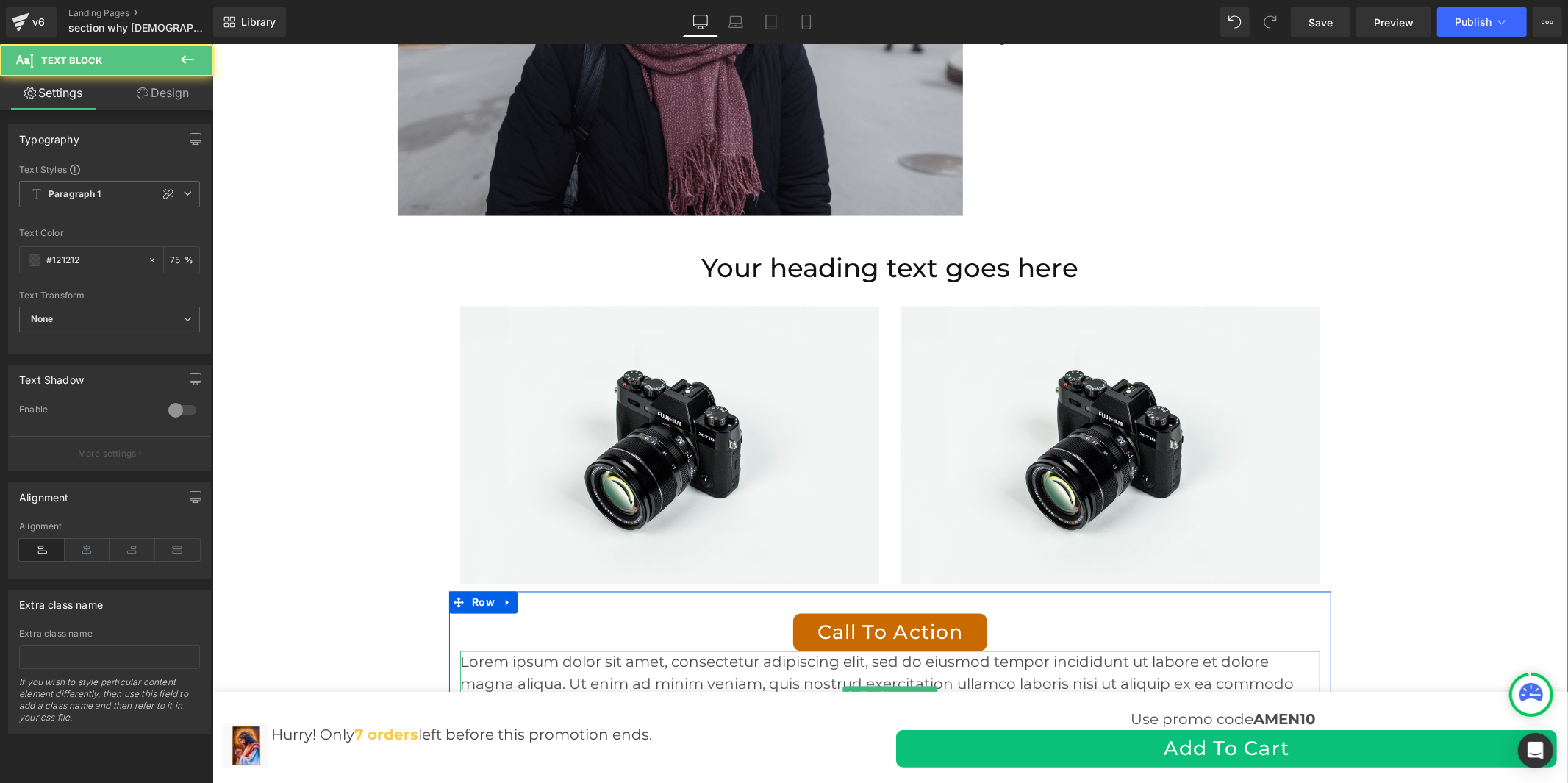
drag, startPoint x: 1043, startPoint y: 637, endPoint x: 1070, endPoint y: 639, distance: 27.1
click at [1043, 650] on p "Lorem ipsum dolor sit amet, consectetur adipiscing elit, sed do eiusmod tempor …" at bounding box center [889, 694] width 860 height 88
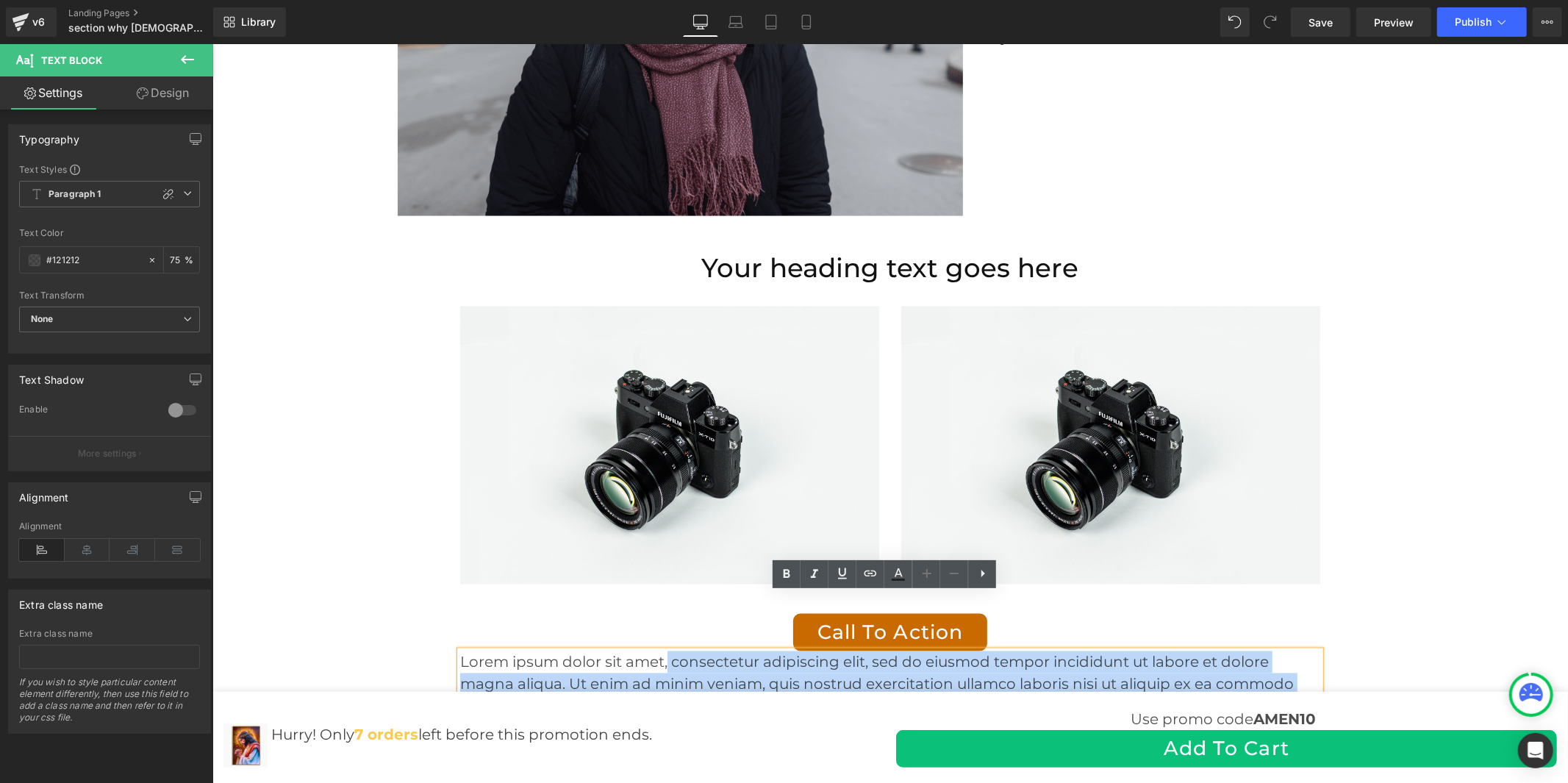
drag, startPoint x: 1262, startPoint y: 673, endPoint x: 662, endPoint y: 598, distance: 604.7
click at [662, 650] on p "Lorem ipsum dolor sit amet, consectetur adipiscing elit, sed do eiusmod tempor …" at bounding box center [889, 694] width 860 height 88
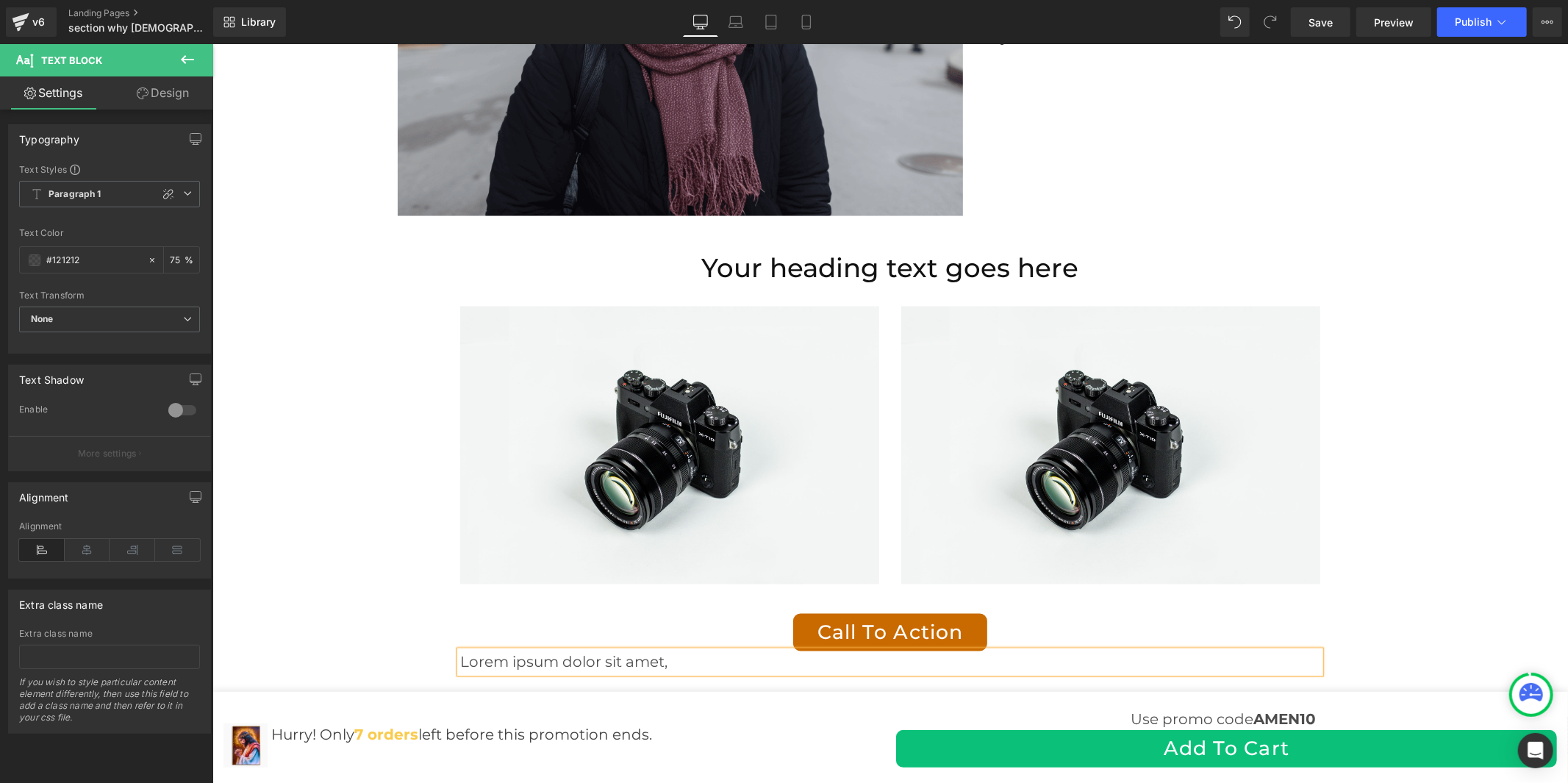
click at [667, 650] on p "Lorem ipsum dolor sit amet," at bounding box center [889, 661] width 860 height 22
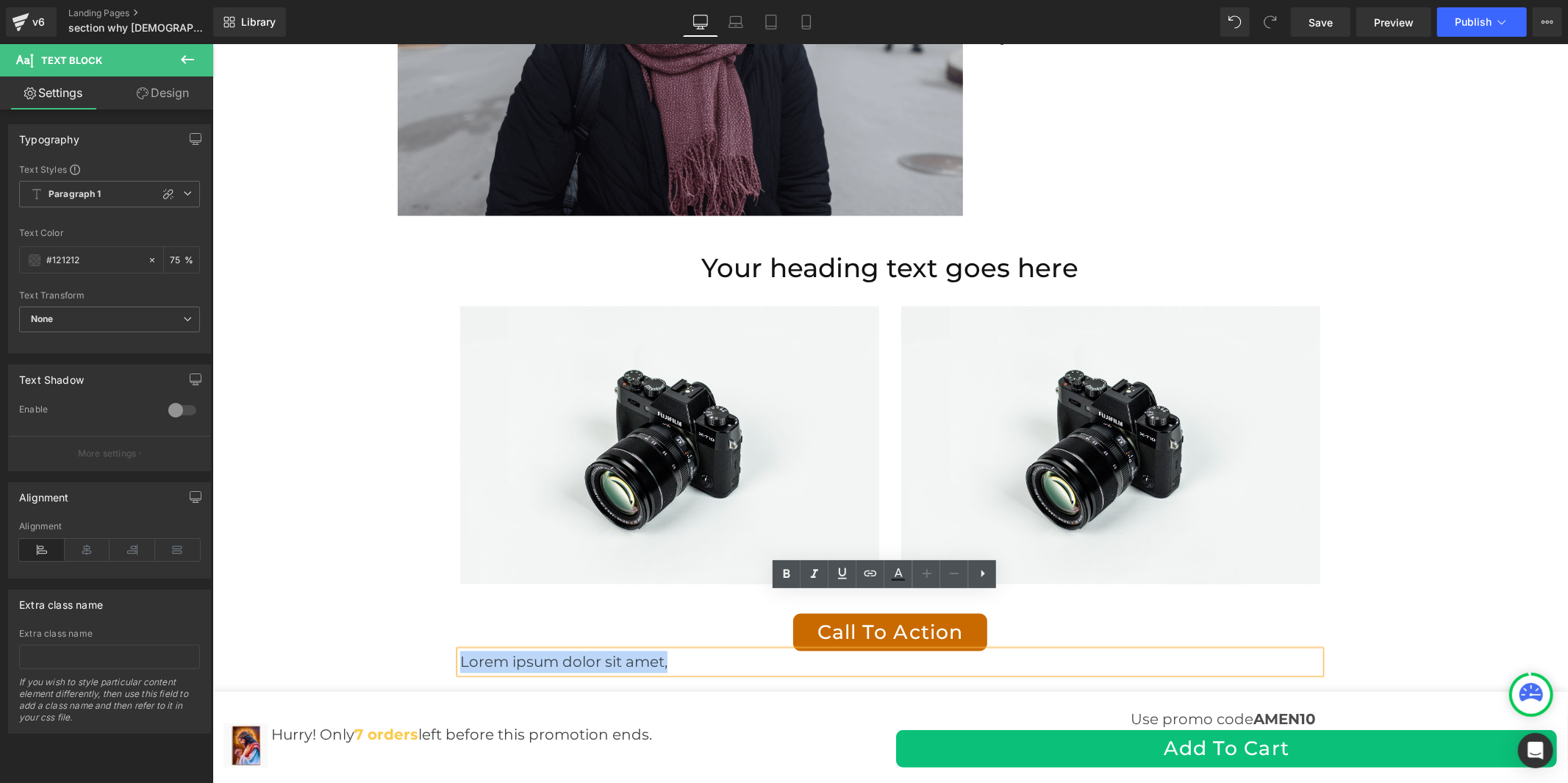
drag, startPoint x: 667, startPoint y: 607, endPoint x: 334, endPoint y: 622, distance: 333.3
click at [360, 620] on div "Your heading text goes here Heading Image Image Row Call To Action Button Lorem…" at bounding box center [890, 465] width 1355 height 428
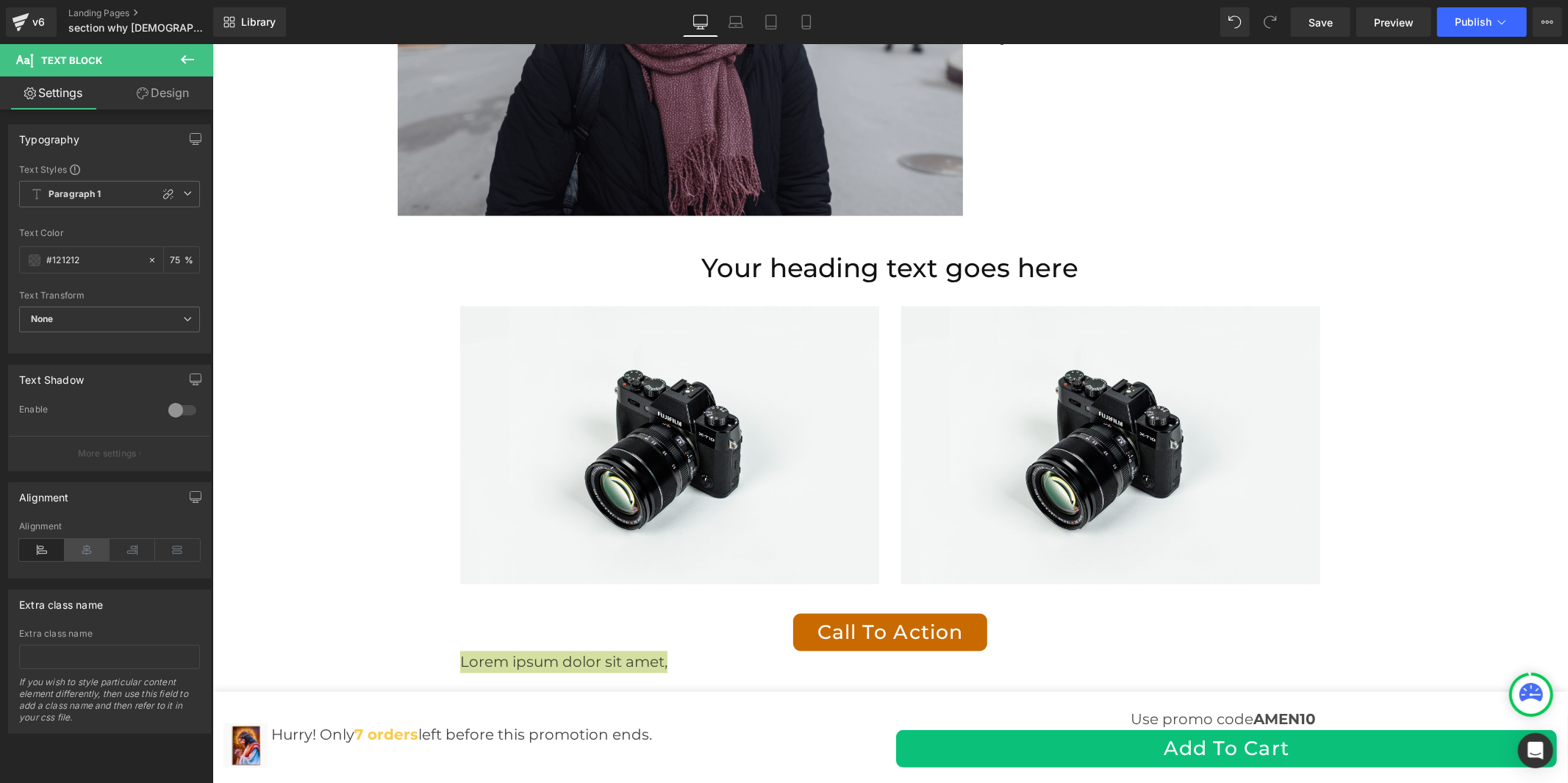
click at [84, 554] on icon at bounding box center [87, 550] width 46 height 22
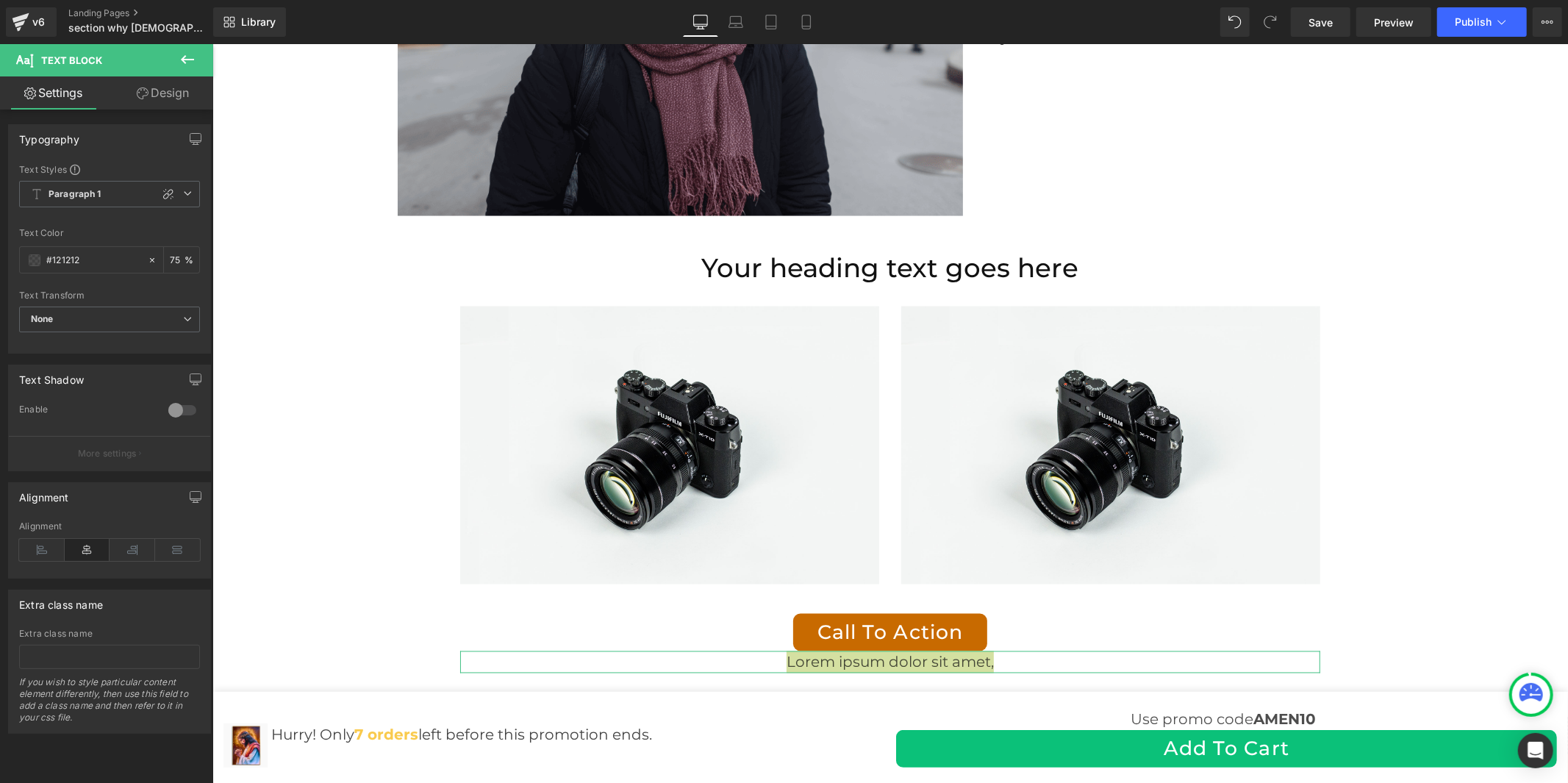
click at [173, 94] on link "Design" at bounding box center [162, 93] width 106 height 33
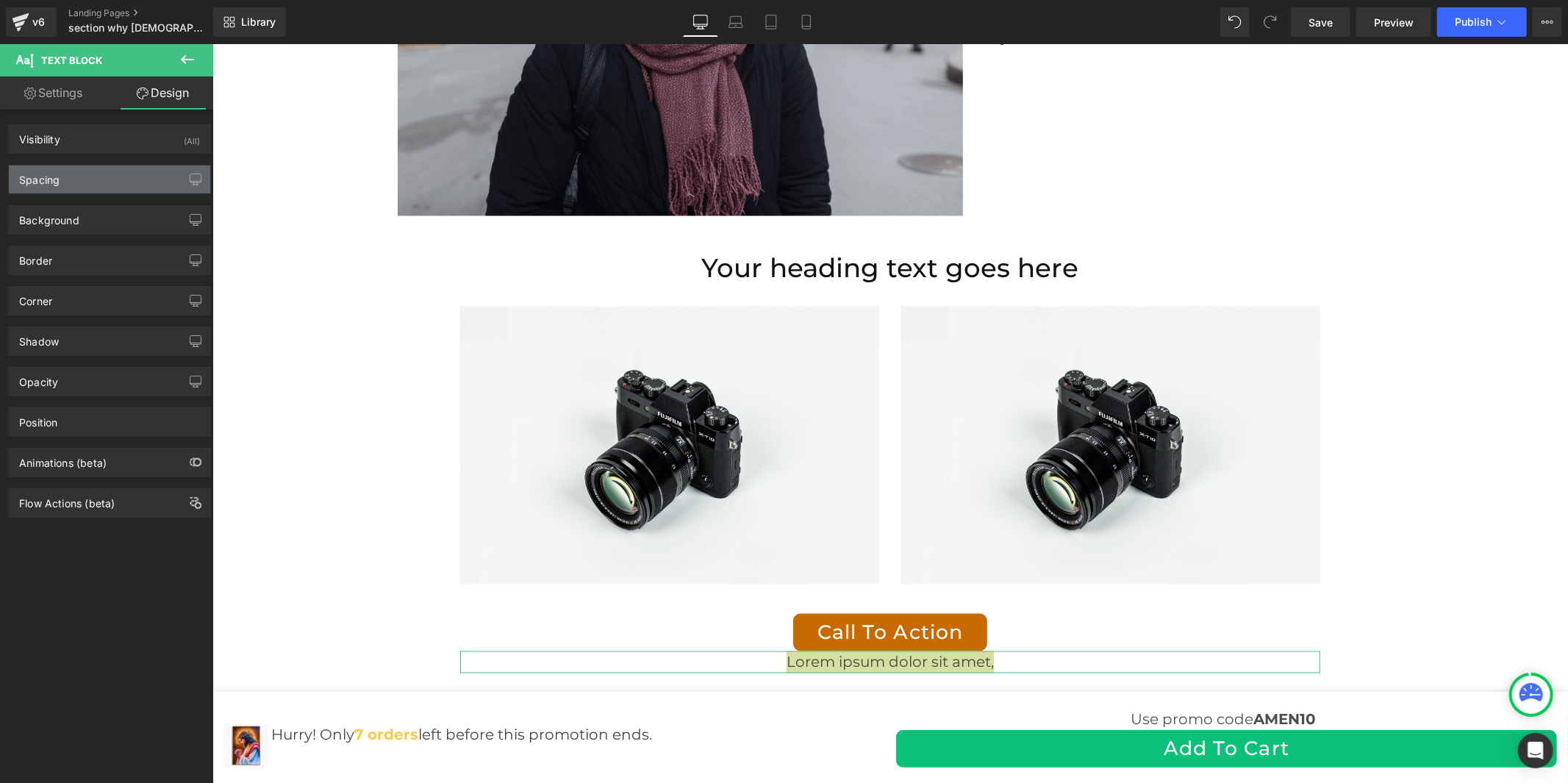
click at [121, 171] on div "Spacing" at bounding box center [110, 179] width 202 height 28
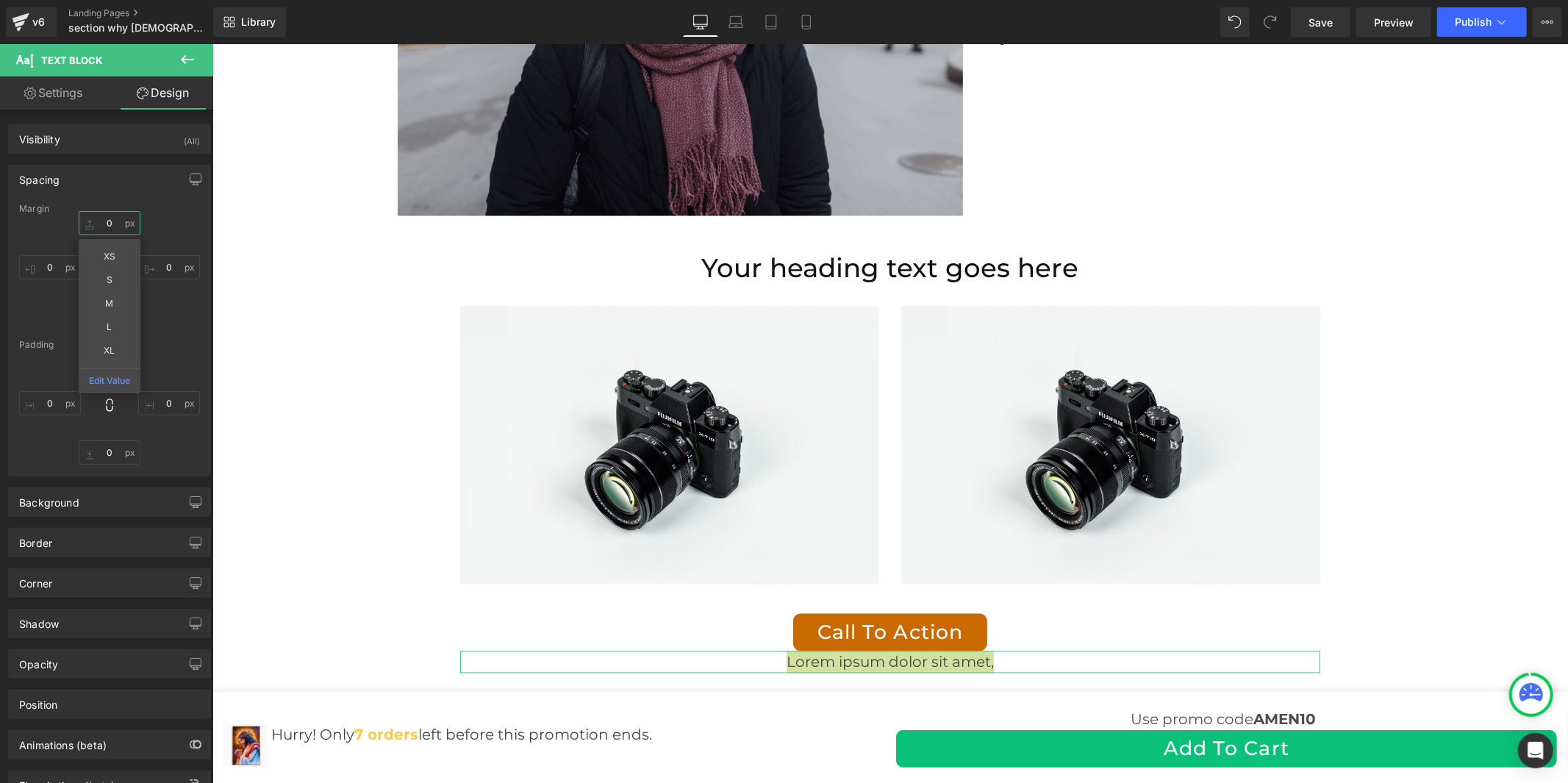
click at [113, 224] on input "text" at bounding box center [109, 223] width 62 height 24
type input "10"
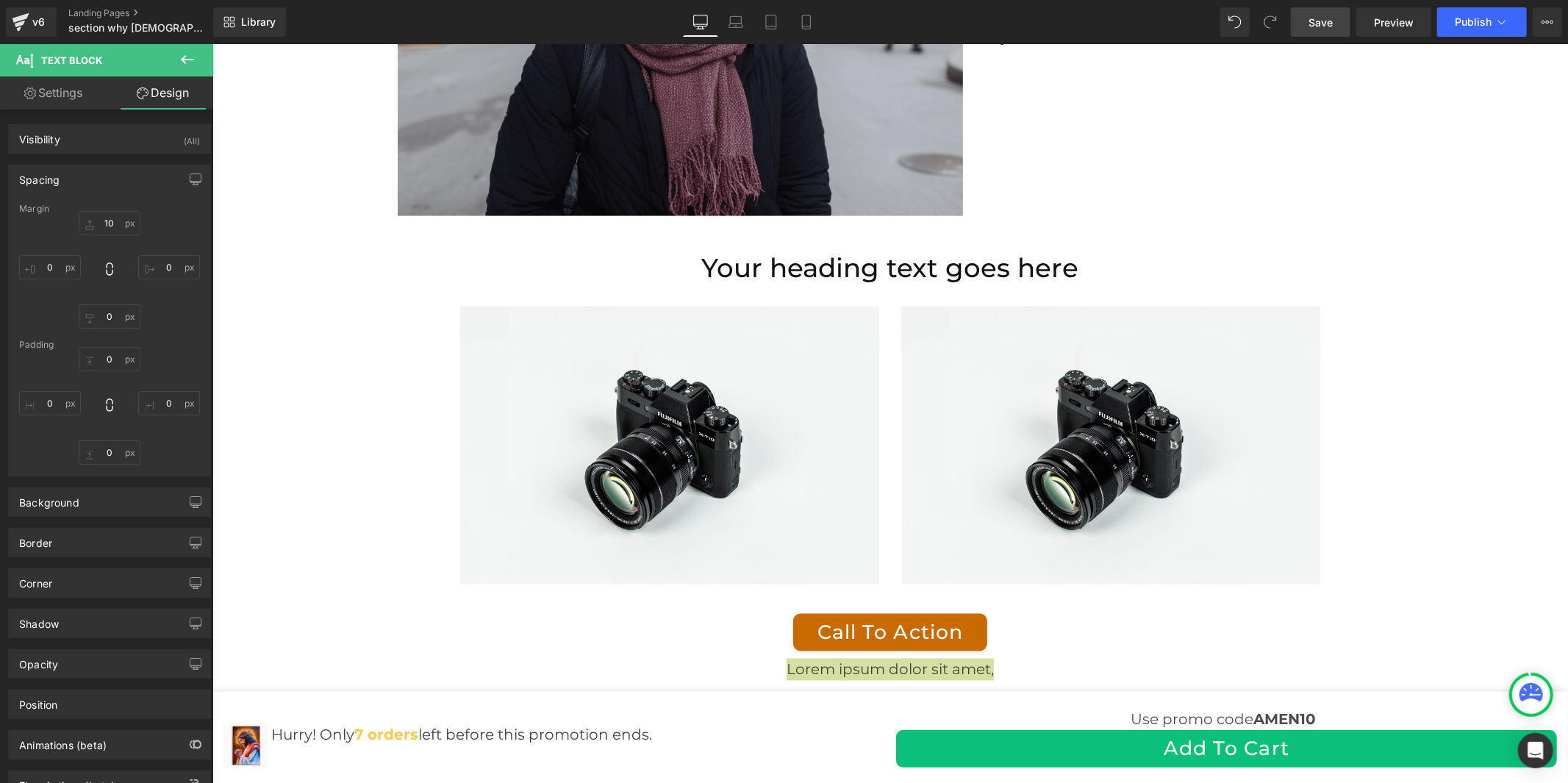
click at [1319, 21] on span "Save" at bounding box center [1321, 22] width 24 height 15
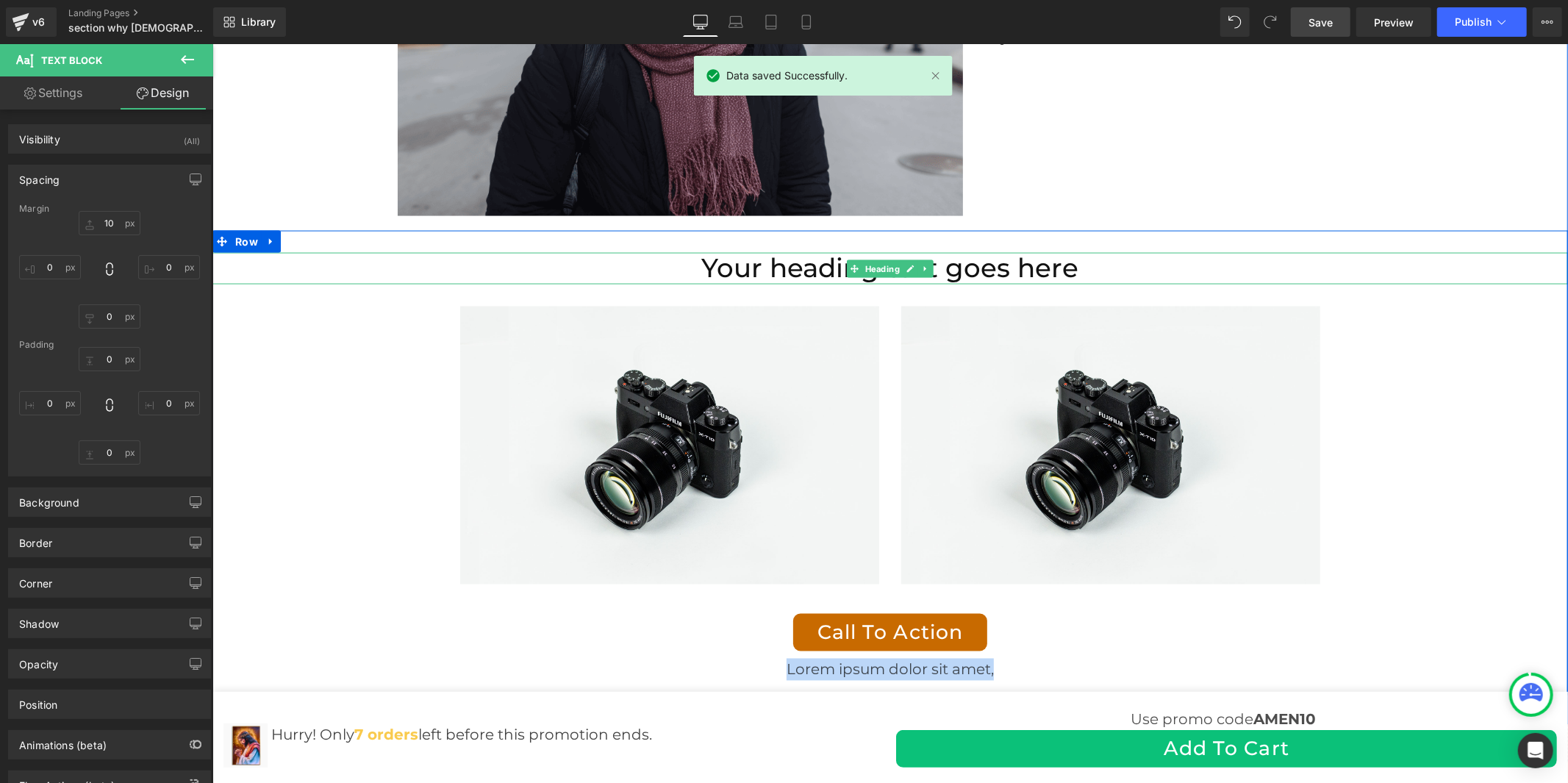
click at [1050, 252] on h1 "Your heading text goes here" at bounding box center [890, 268] width 1355 height 32
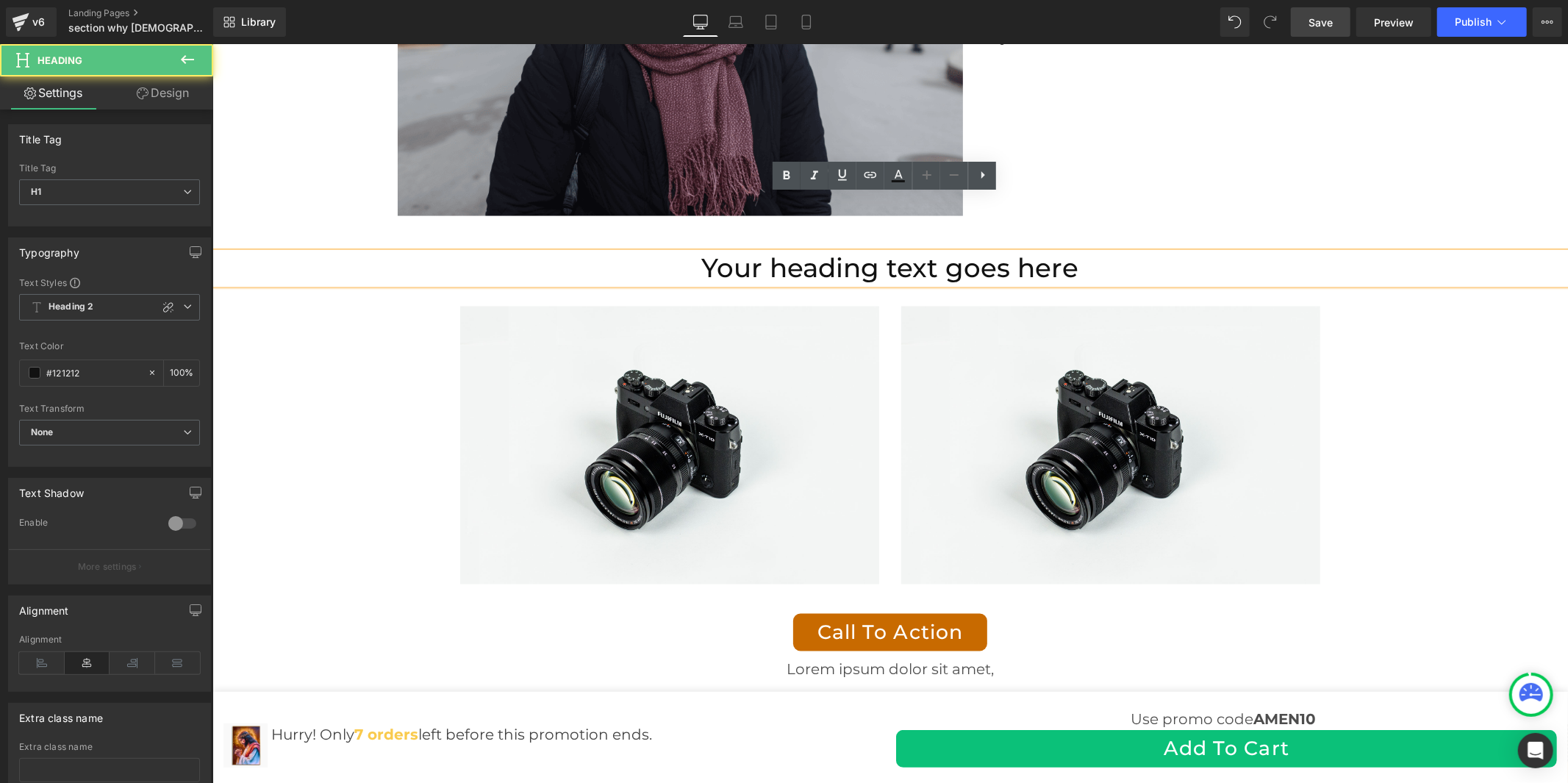
click at [960, 252] on h1 "Your heading text goes here" at bounding box center [890, 268] width 1355 height 32
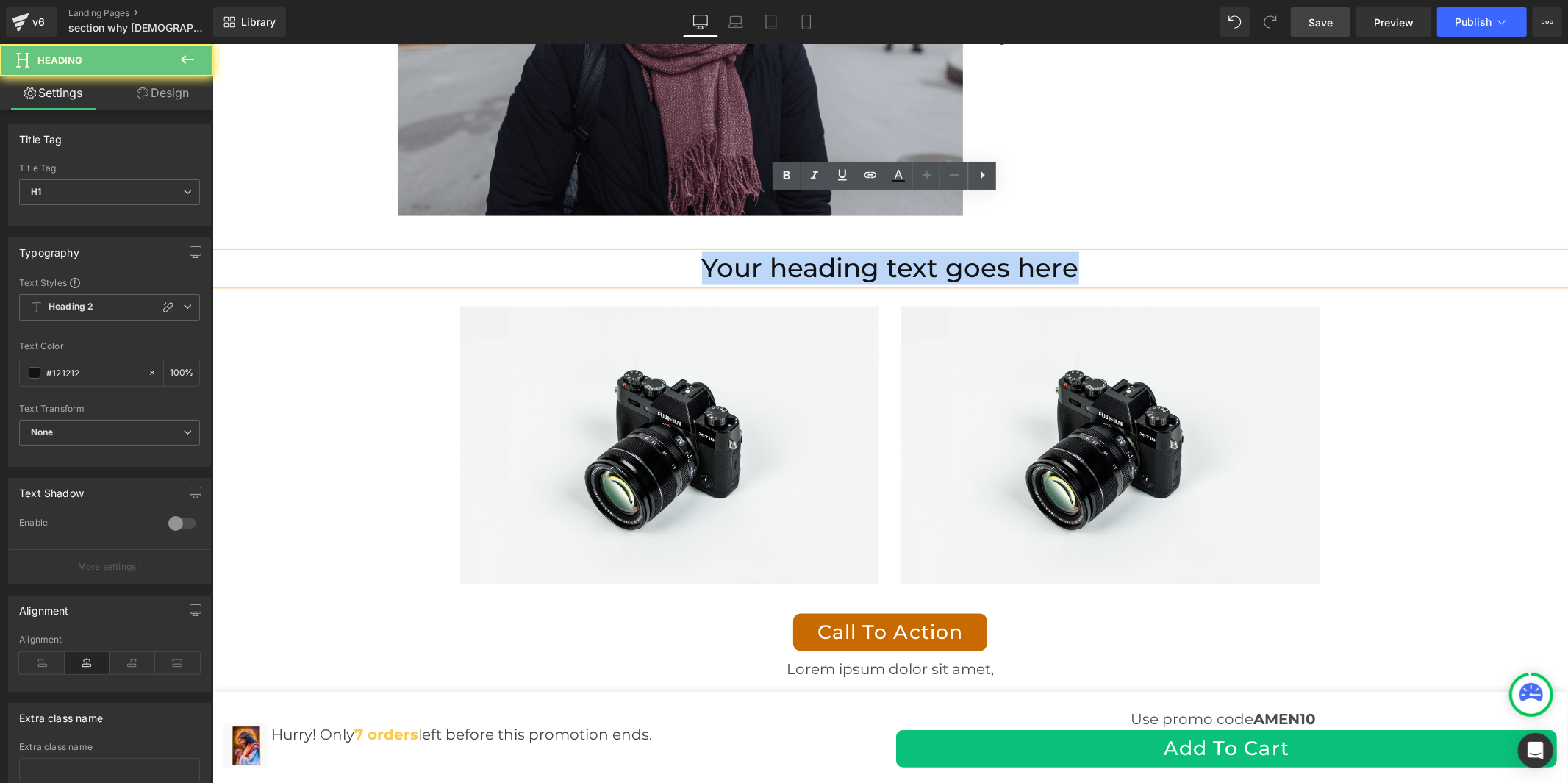
click at [960, 252] on h1 "Your heading text goes here" at bounding box center [890, 268] width 1355 height 32
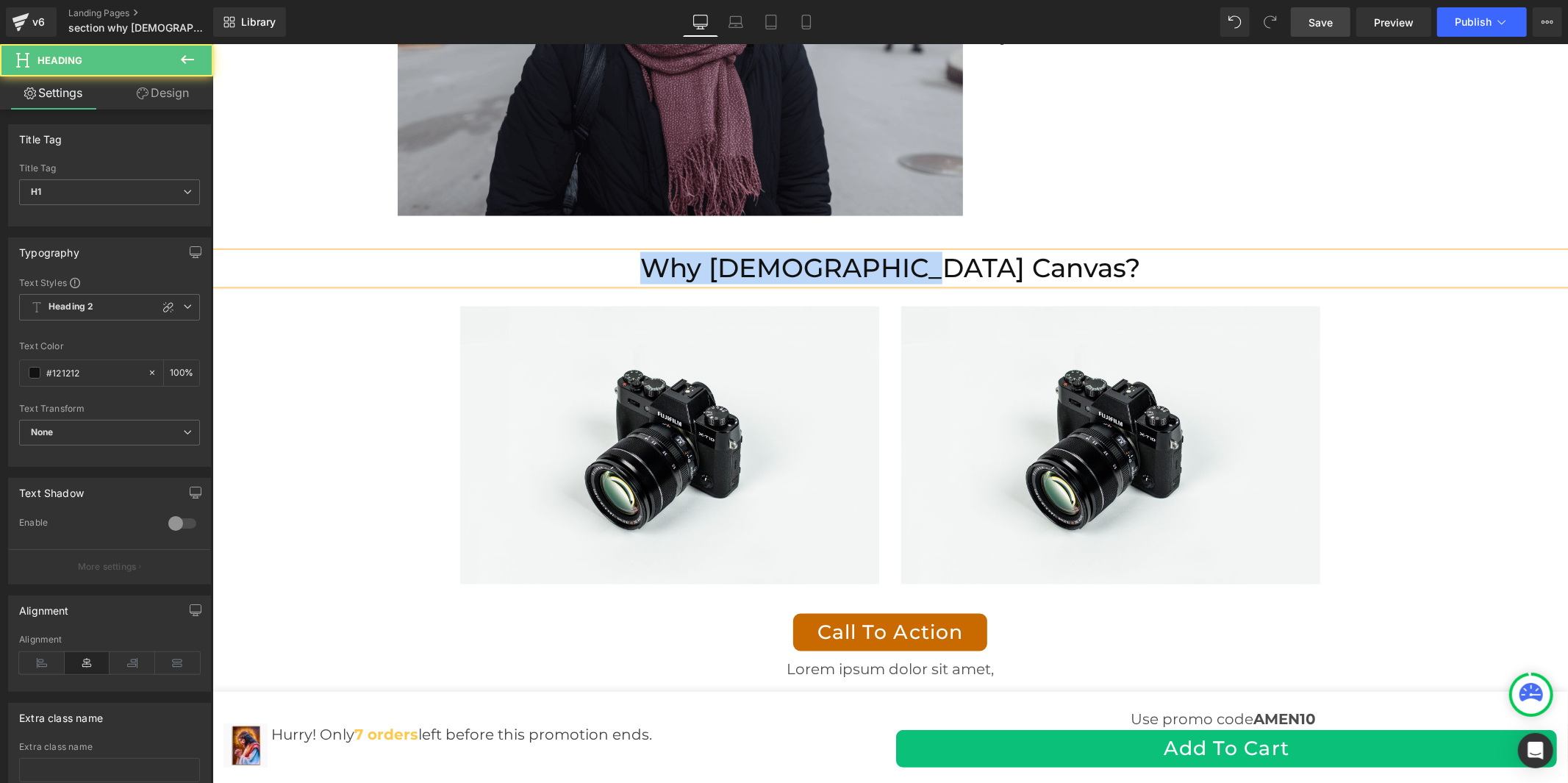
drag, startPoint x: 1022, startPoint y: 207, endPoint x: 766, endPoint y: 207, distance: 256.0
click at [766, 252] on h1 "Why [DEMOGRAPHIC_DATA] Canvas?" at bounding box center [890, 268] width 1355 height 32
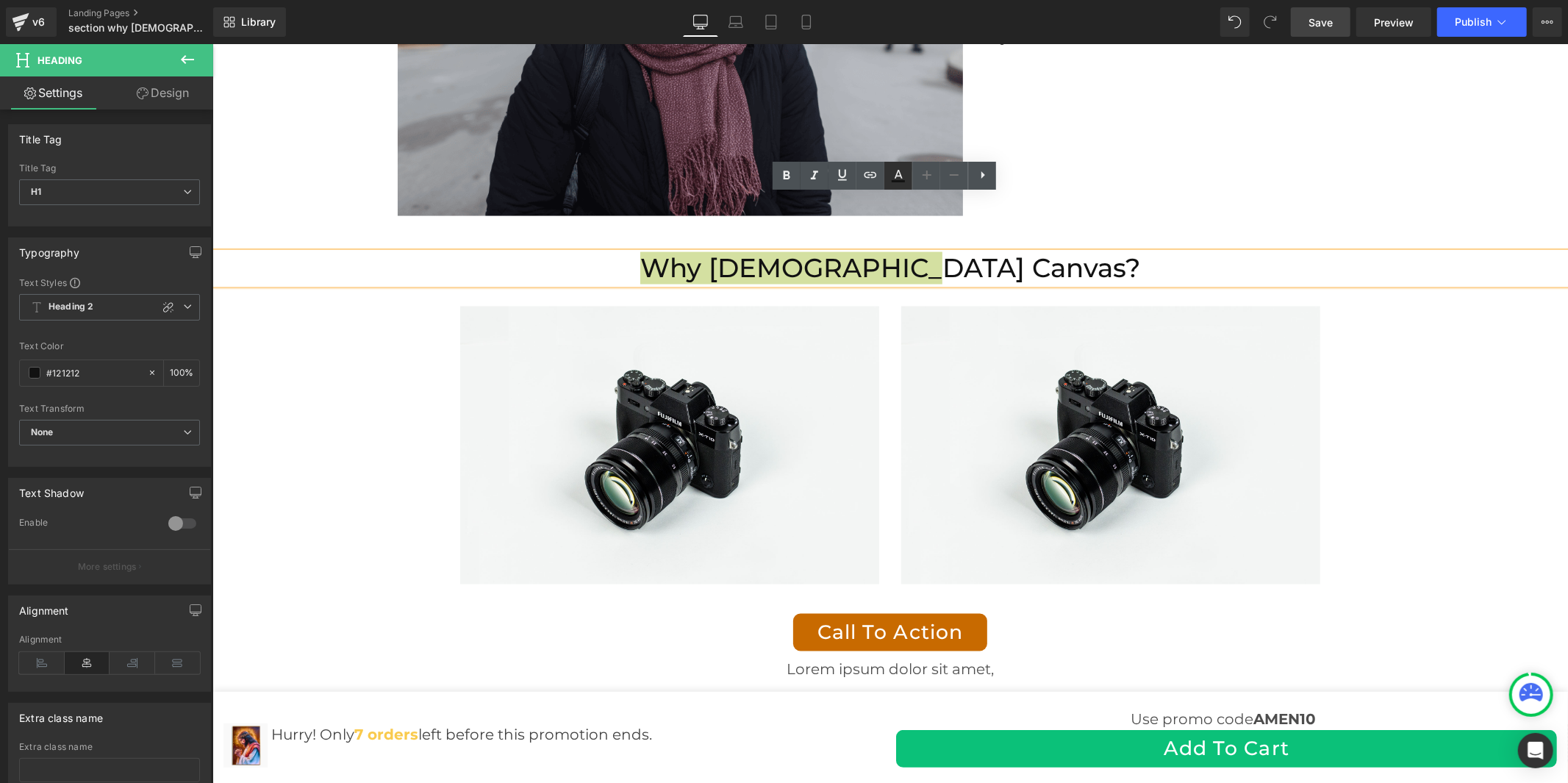
click at [897, 177] on icon at bounding box center [898, 176] width 18 height 18
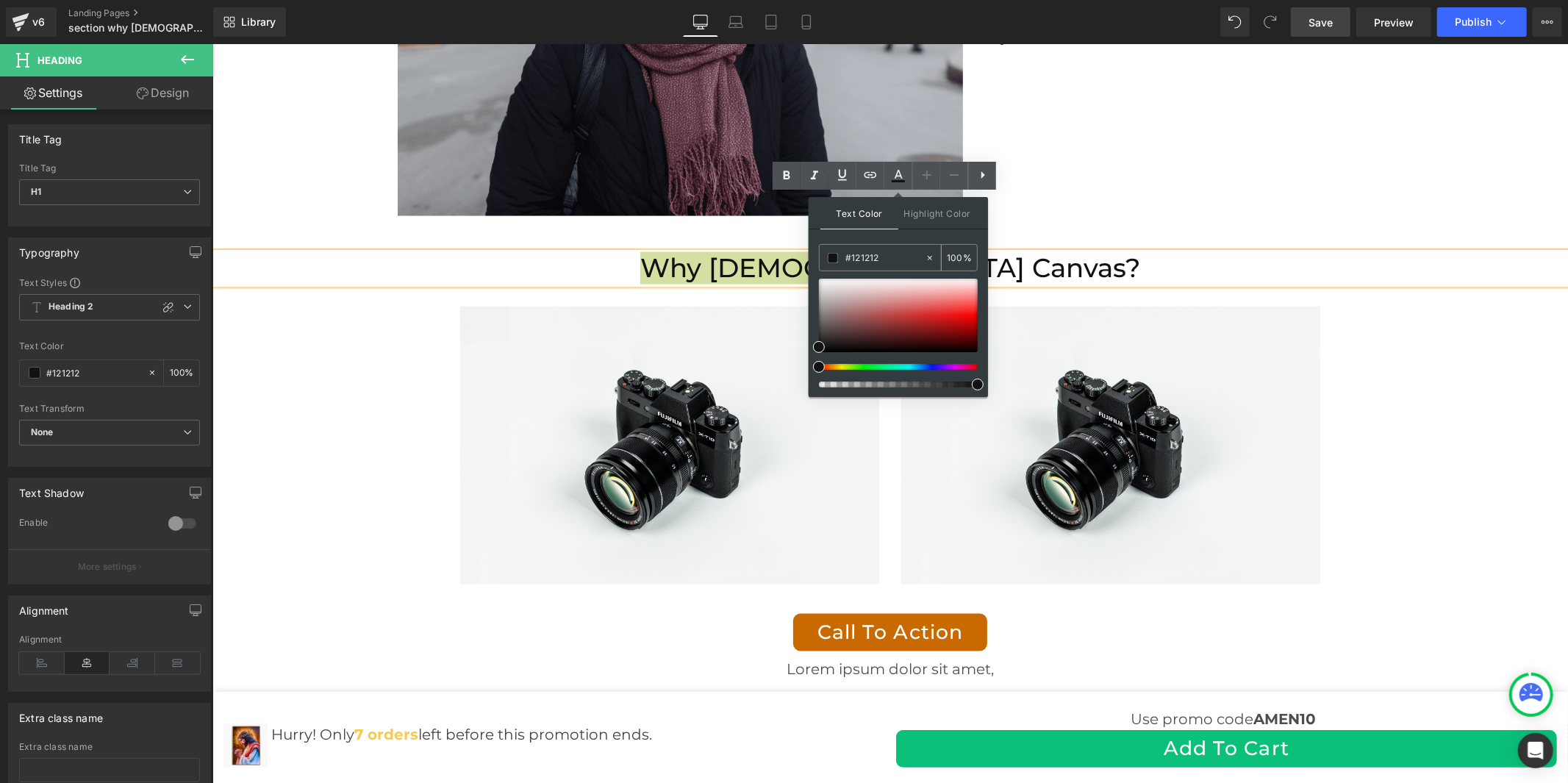
drag, startPoint x: 895, startPoint y: 254, endPoint x: 826, endPoint y: 266, distance: 70.0
click at [826, 266] on div "#121212" at bounding box center [872, 258] width 105 height 26
type input "444444"
click at [898, 178] on icon at bounding box center [898, 176] width 18 height 18
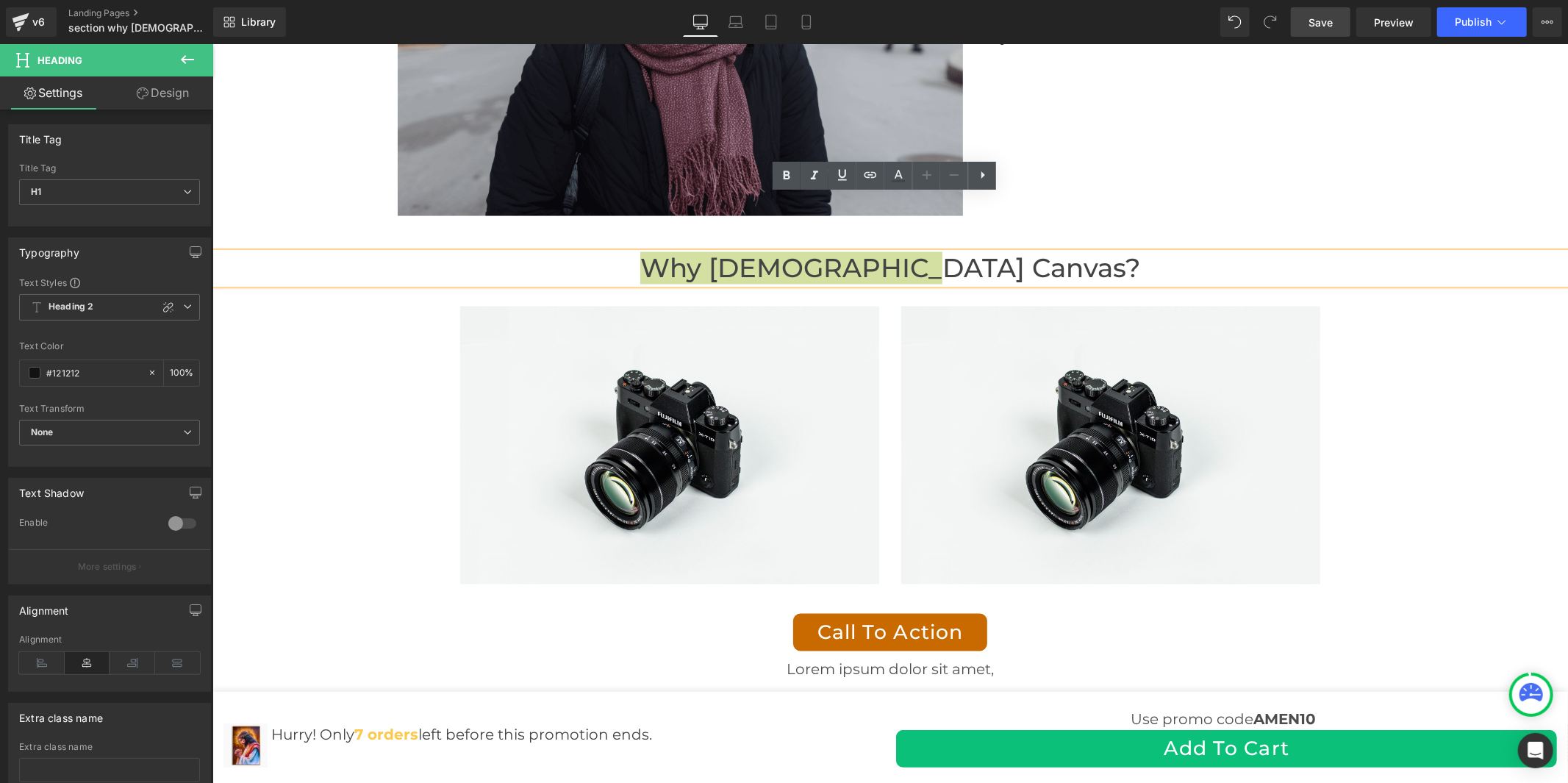
click at [1322, 19] on span "Save" at bounding box center [1321, 22] width 24 height 15
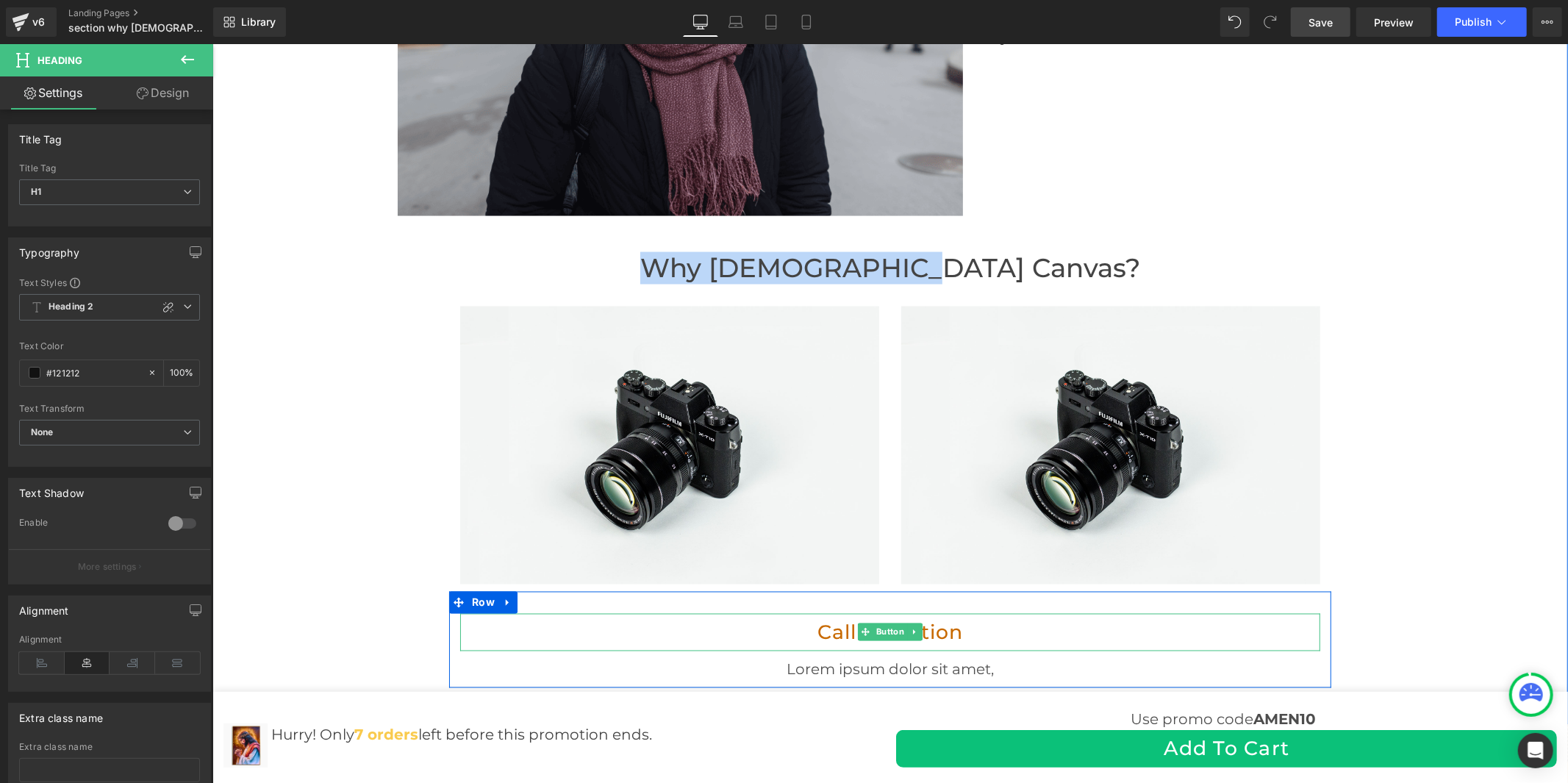
click at [925, 613] on link "Call To Action" at bounding box center [890, 632] width 194 height 38
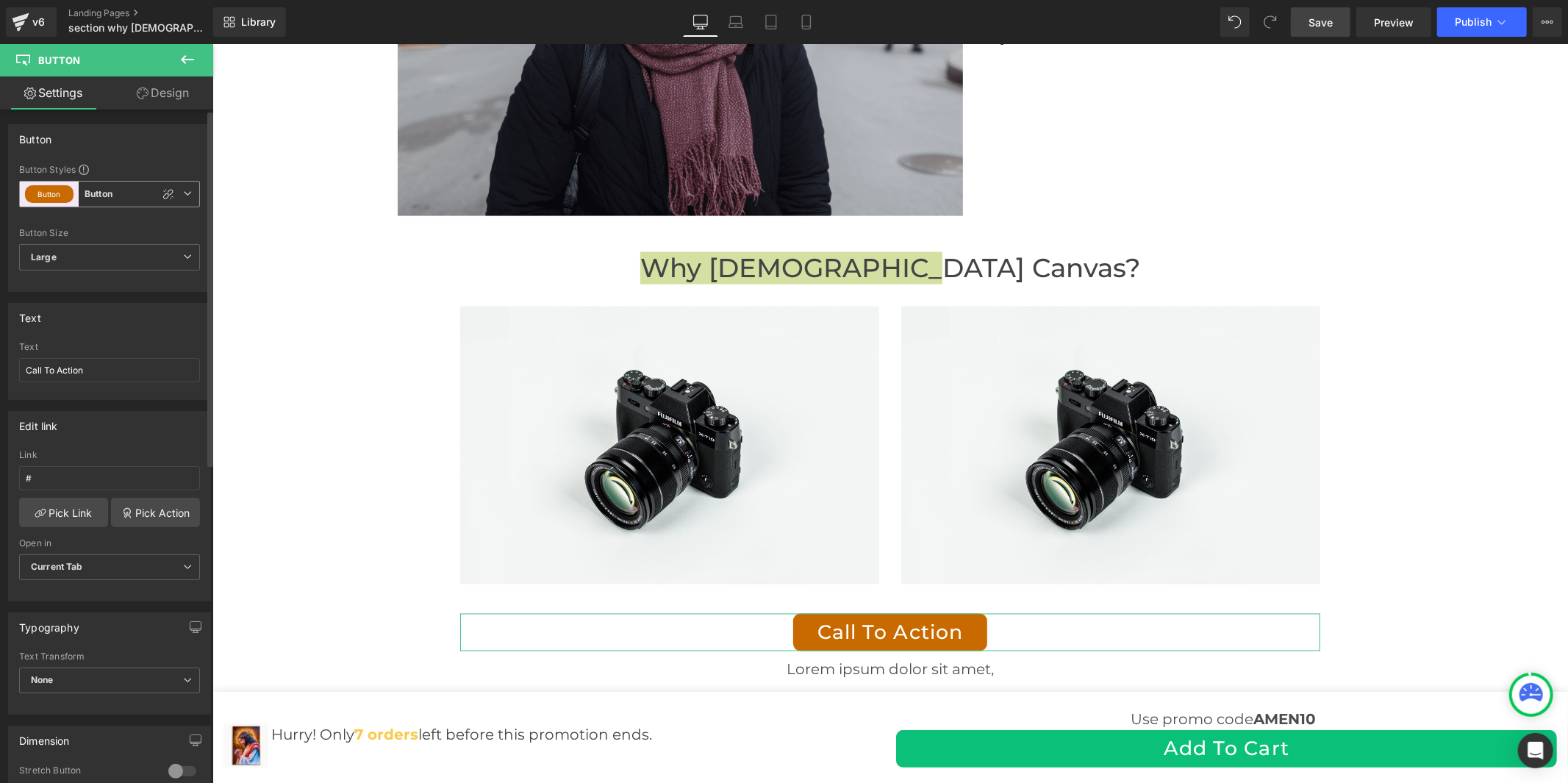
click at [50, 189] on button "Button" at bounding box center [49, 194] width 49 height 18
click at [64, 250] on button "Button" at bounding box center [74, 258] width 49 height 18
click at [65, 193] on button "Button" at bounding box center [49, 194] width 49 height 18
click at [120, 258] on div "Button" at bounding box center [139, 258] width 58 height 10
click at [116, 194] on span "Button Button" at bounding box center [110, 194] width 181 height 26
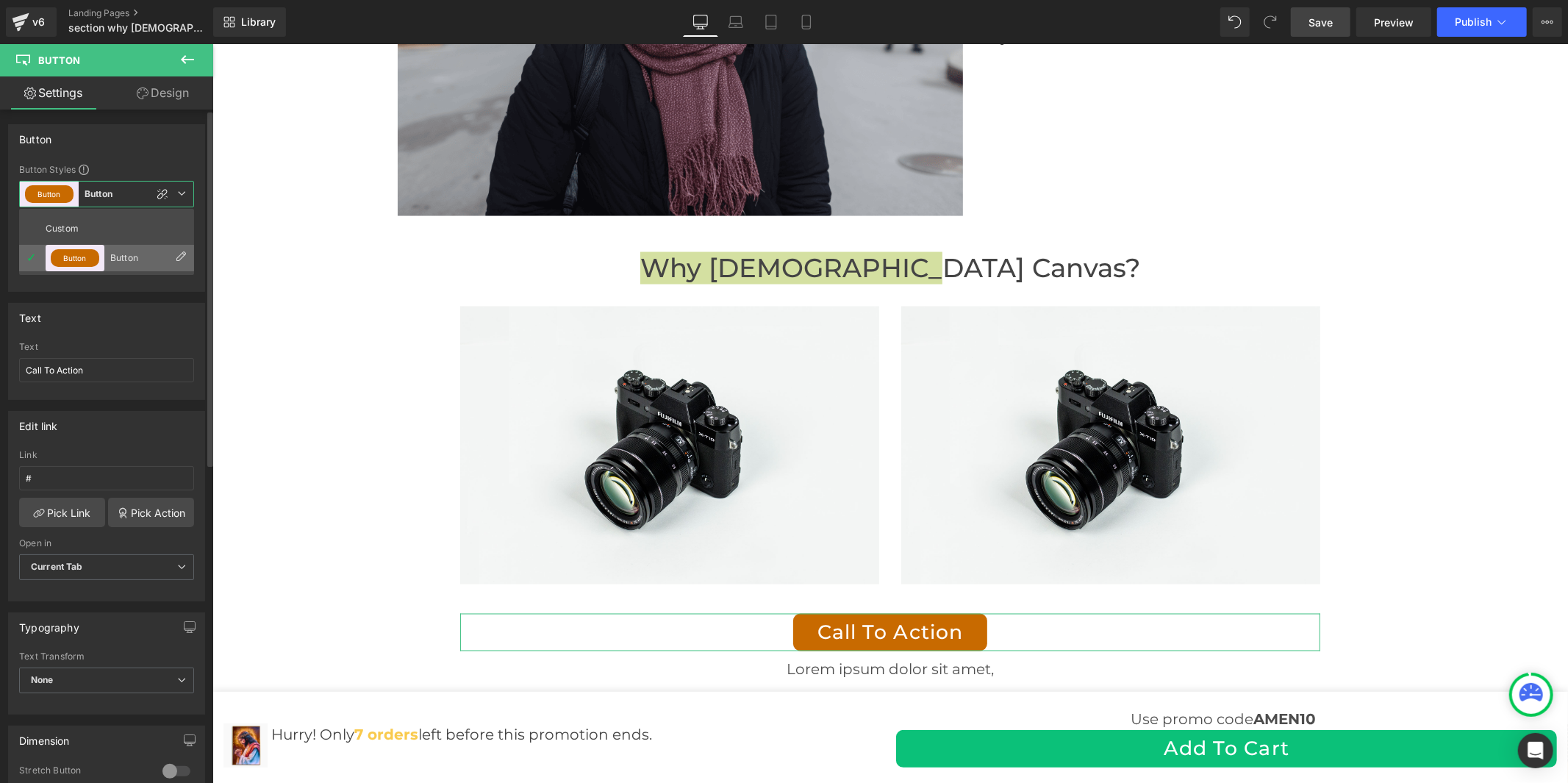
click at [181, 258] on icon at bounding box center [181, 257] width 12 height 12
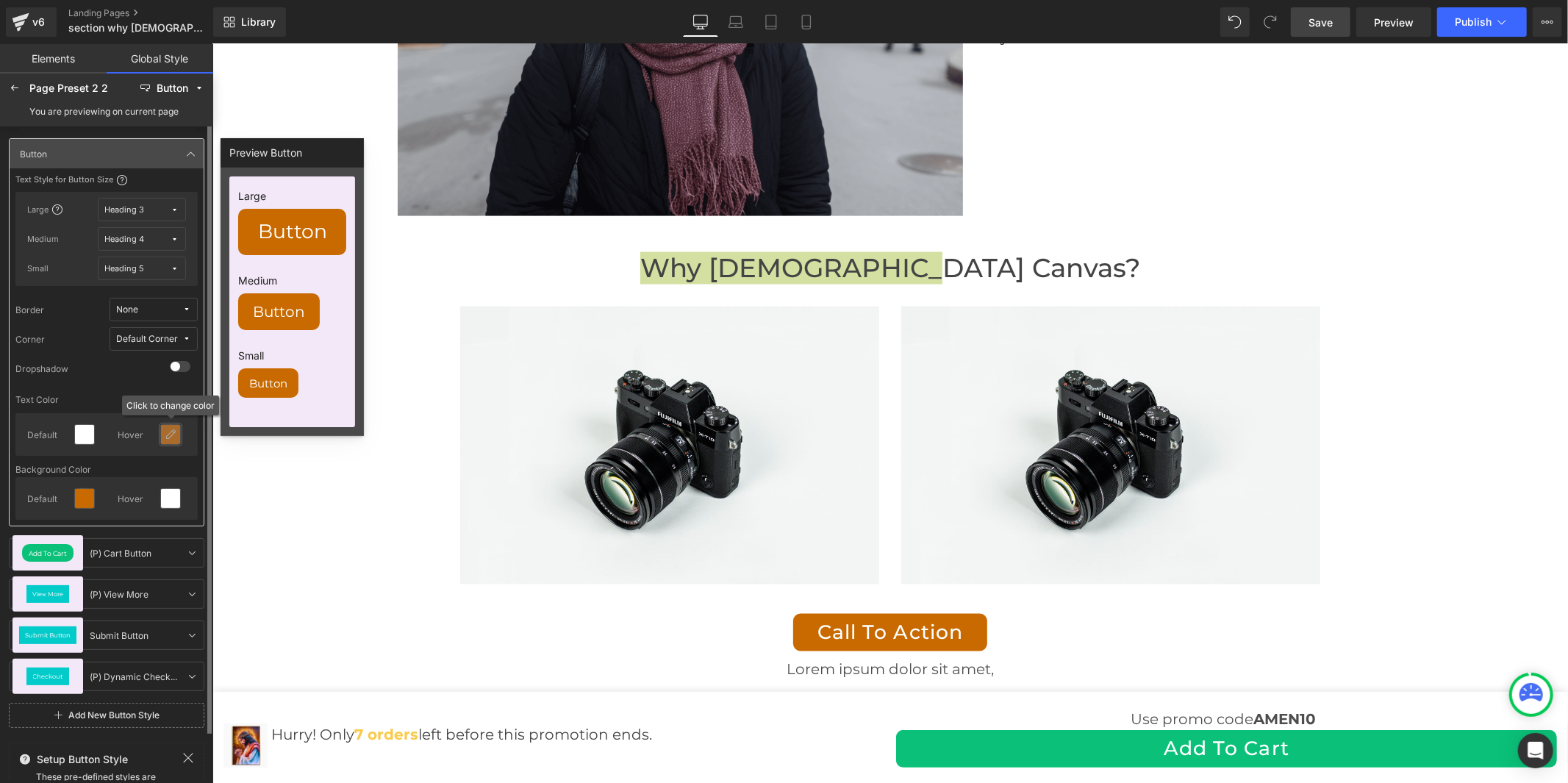
click at [166, 432] on icon at bounding box center [170, 434] width 12 height 12
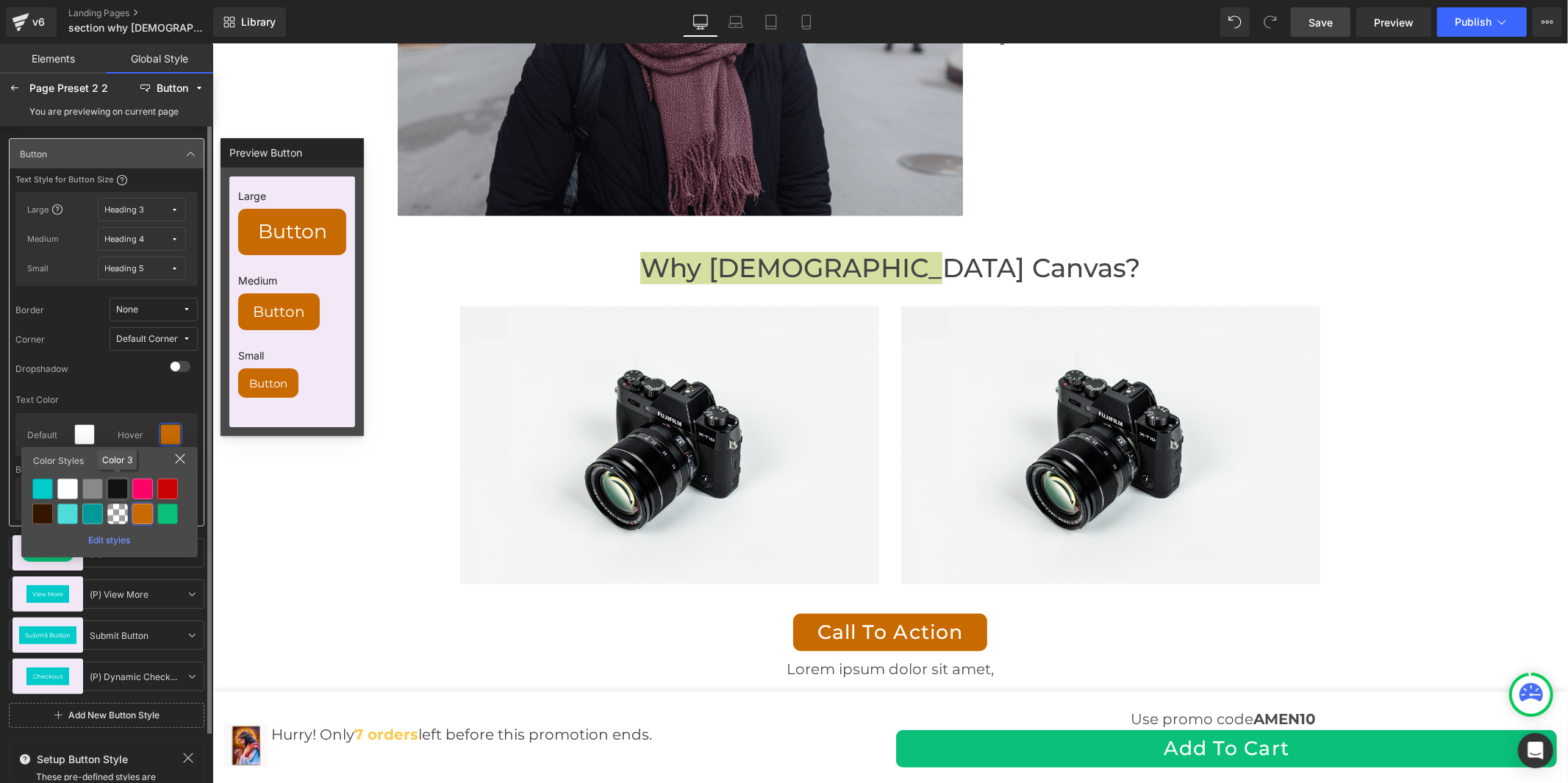
click at [112, 487] on div at bounding box center [118, 489] width 21 height 21
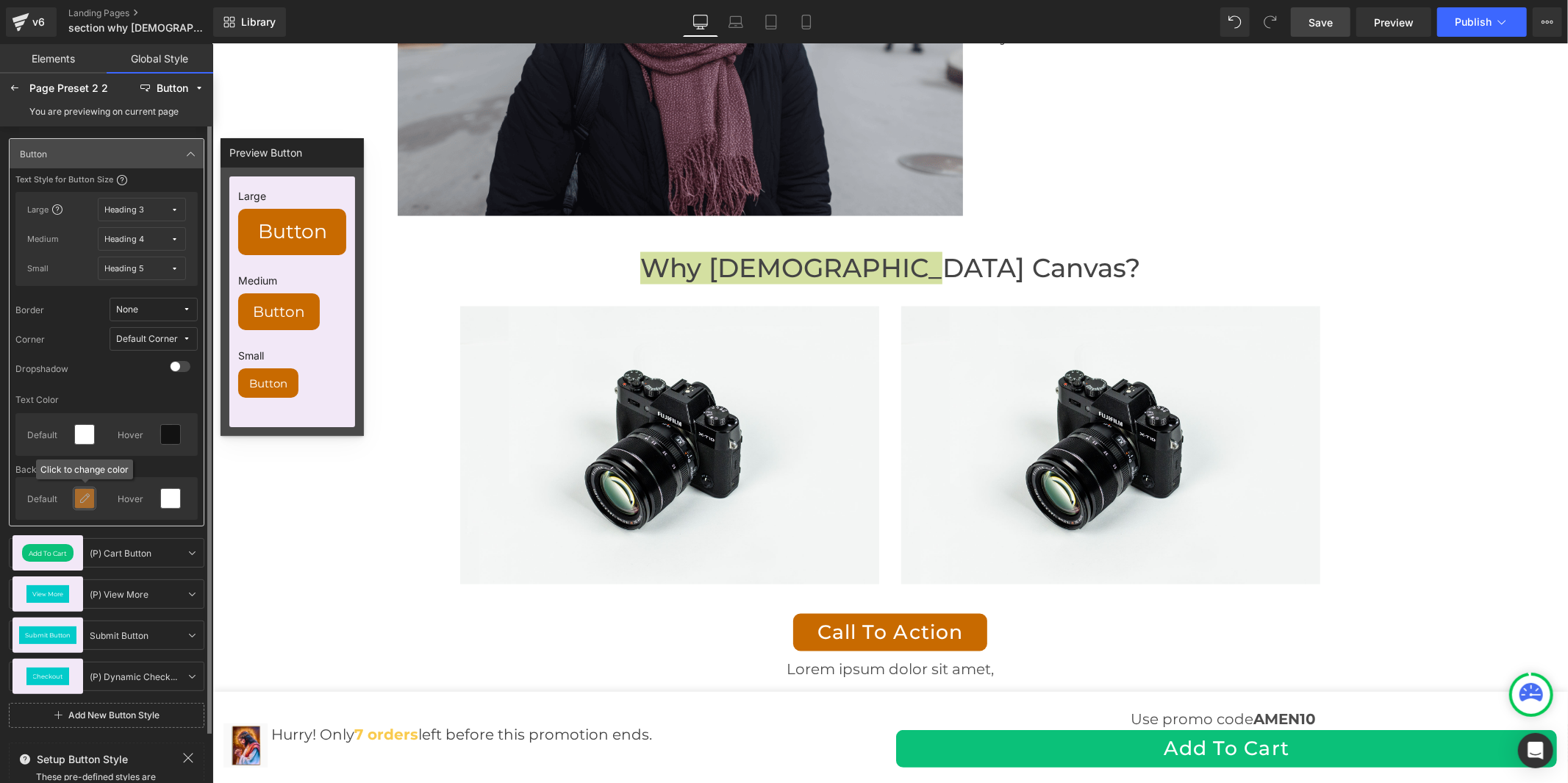
click at [75, 495] on div at bounding box center [85, 498] width 19 height 19
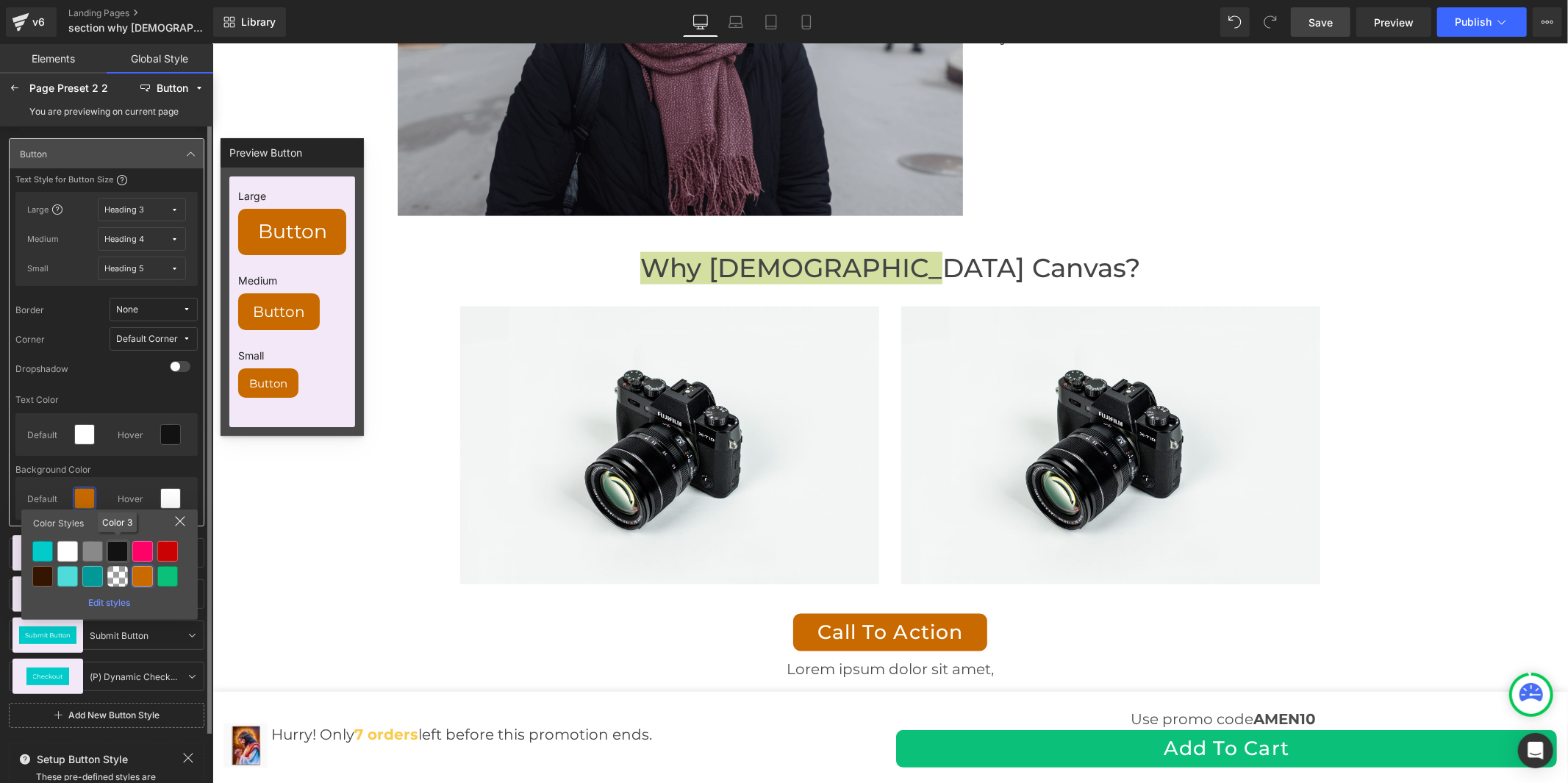
click at [118, 545] on div at bounding box center [118, 551] width 21 height 21
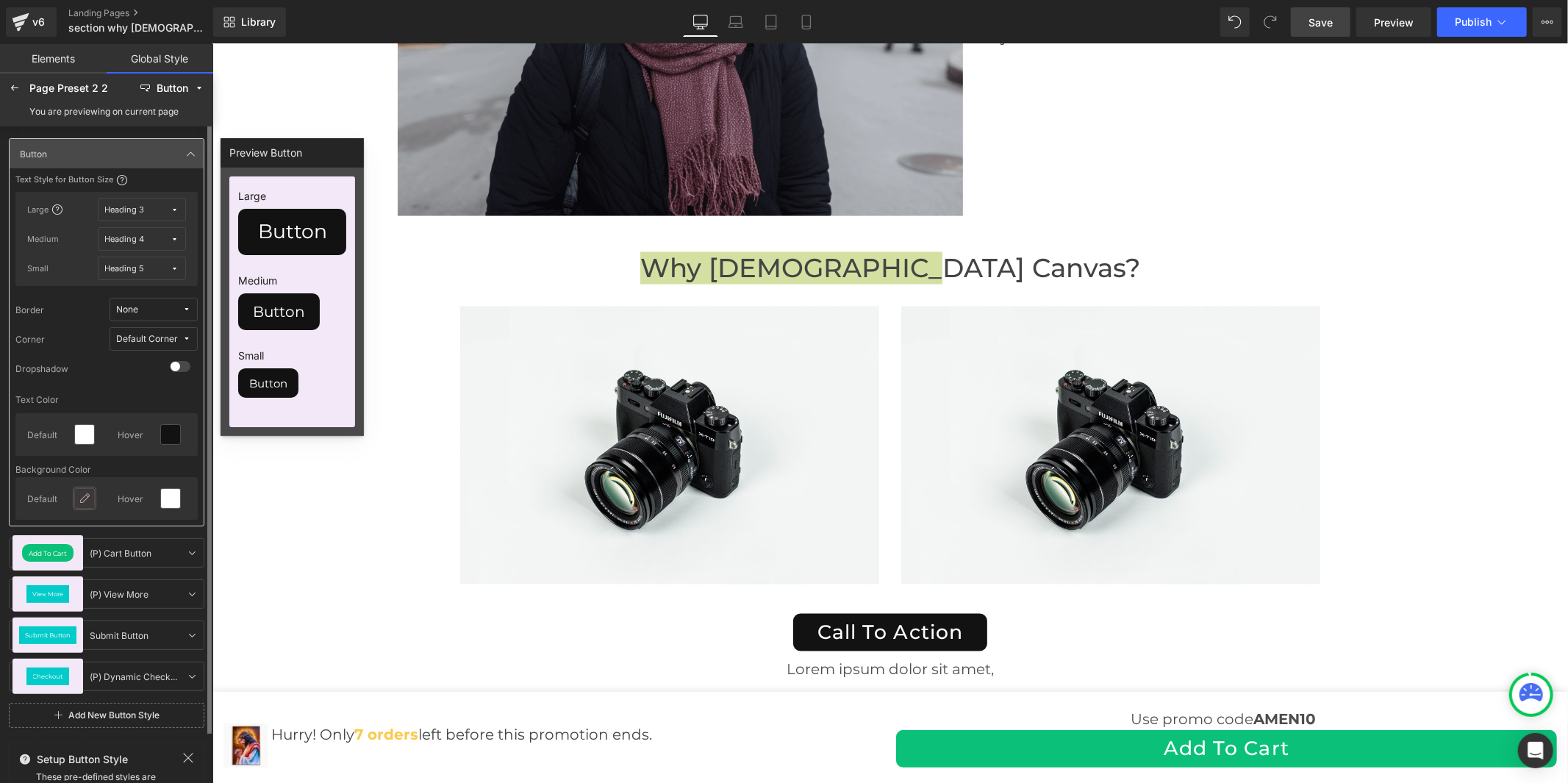
click at [82, 501] on icon at bounding box center [84, 498] width 12 height 12
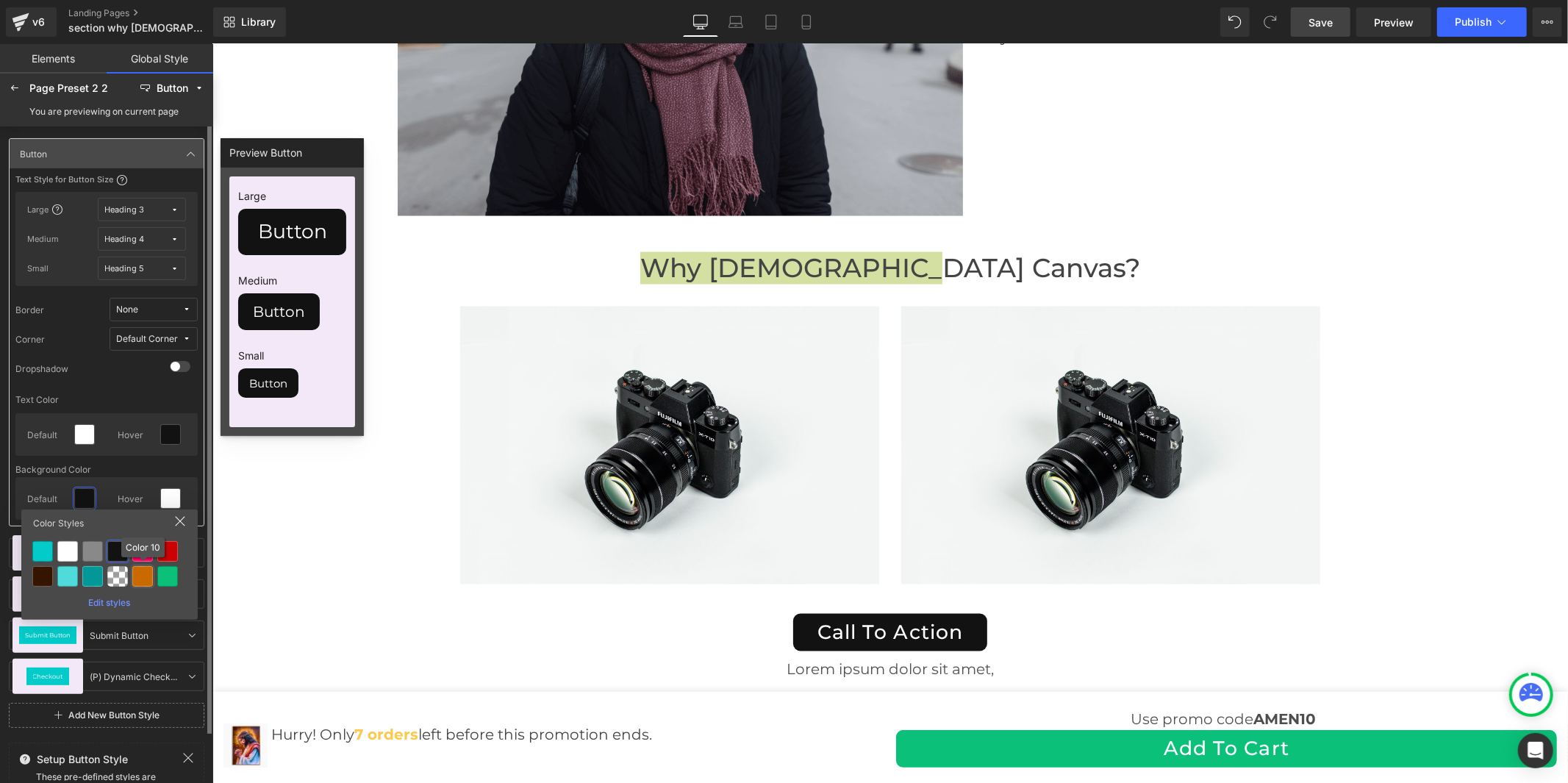
click at [138, 576] on div at bounding box center [142, 577] width 21 height 21
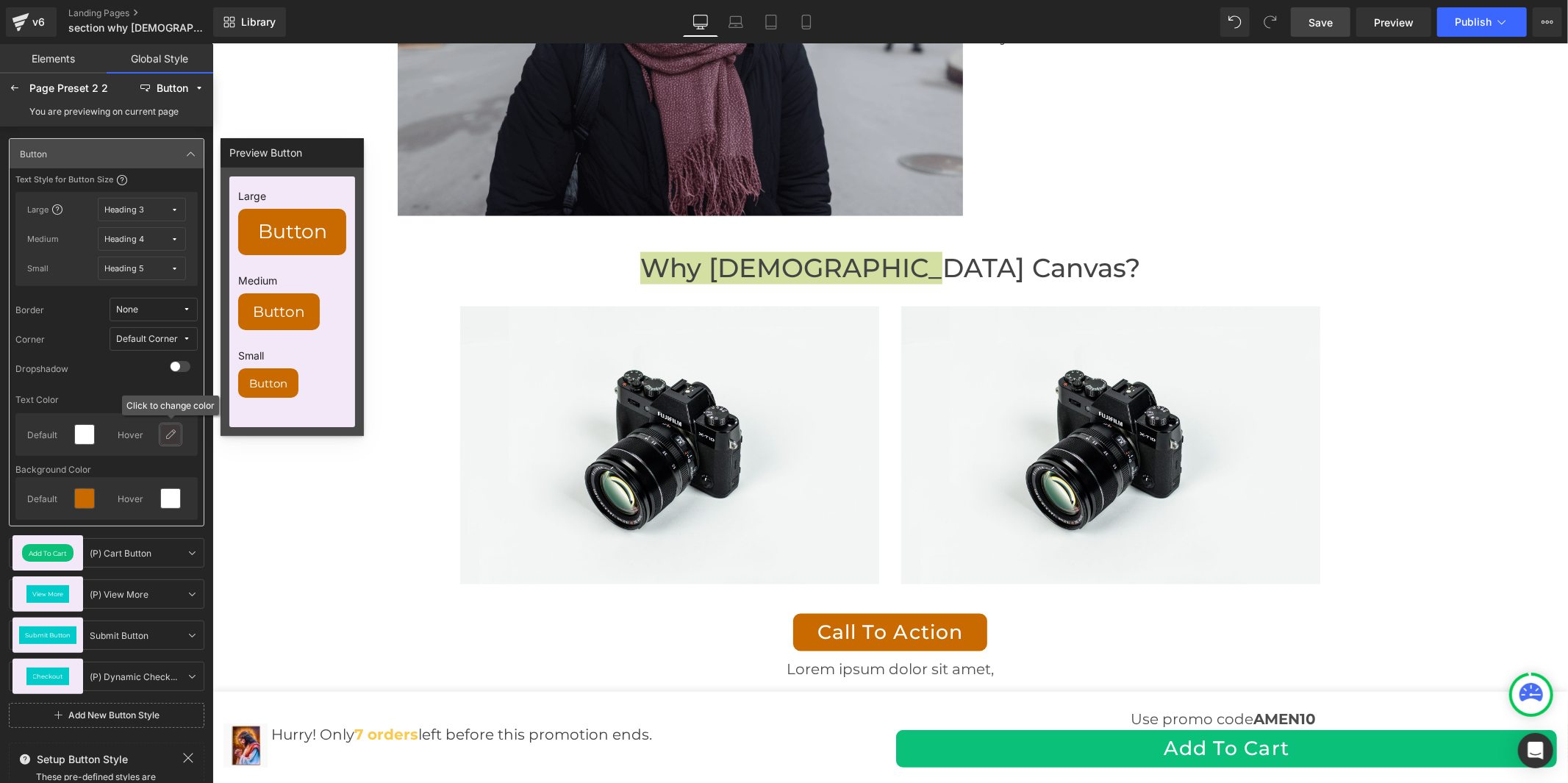
click at [172, 437] on icon at bounding box center [170, 434] width 12 height 12
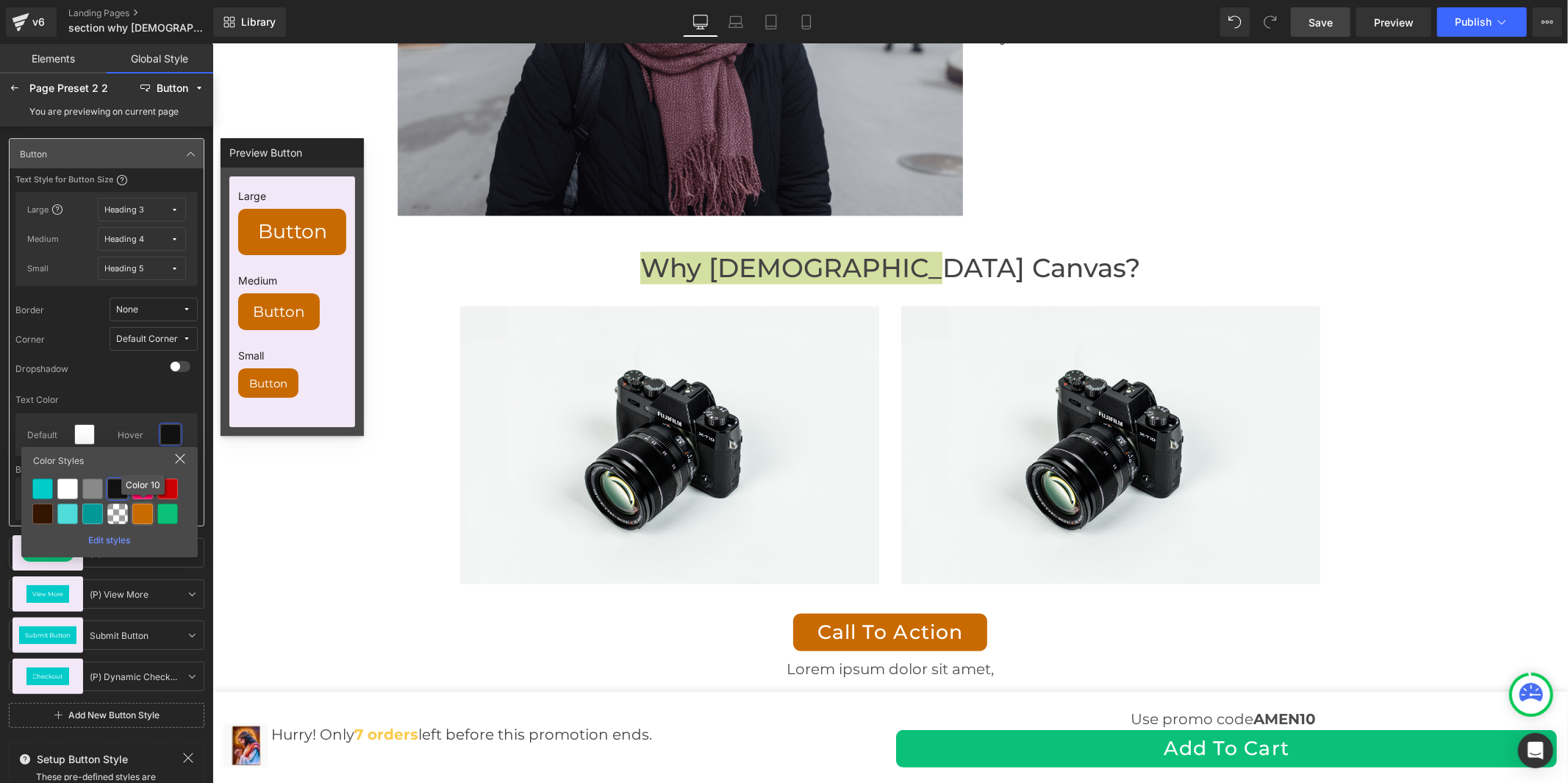
click at [141, 509] on div at bounding box center [142, 513] width 21 height 21
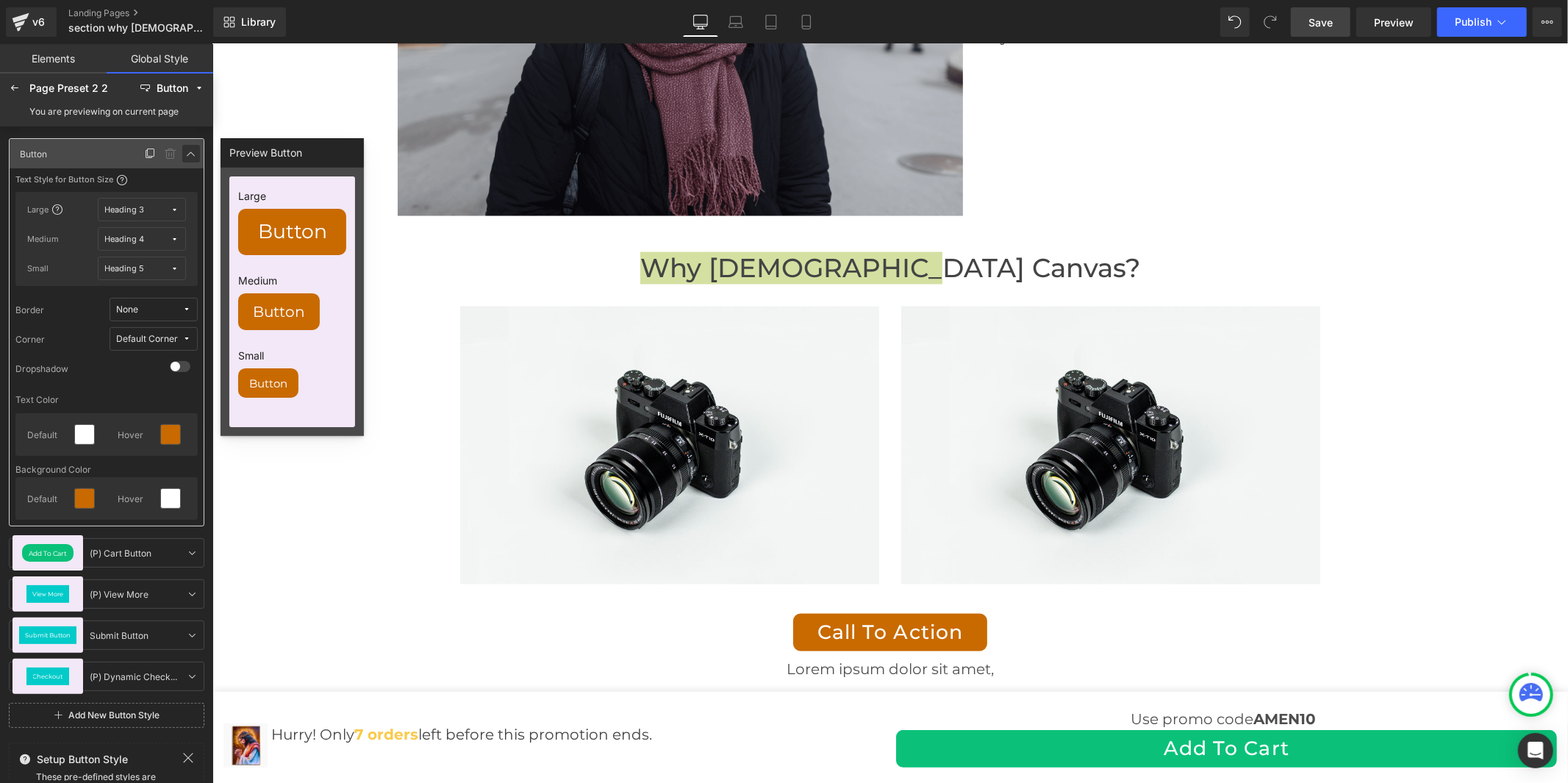
click at [186, 156] on icon at bounding box center [191, 154] width 12 height 12
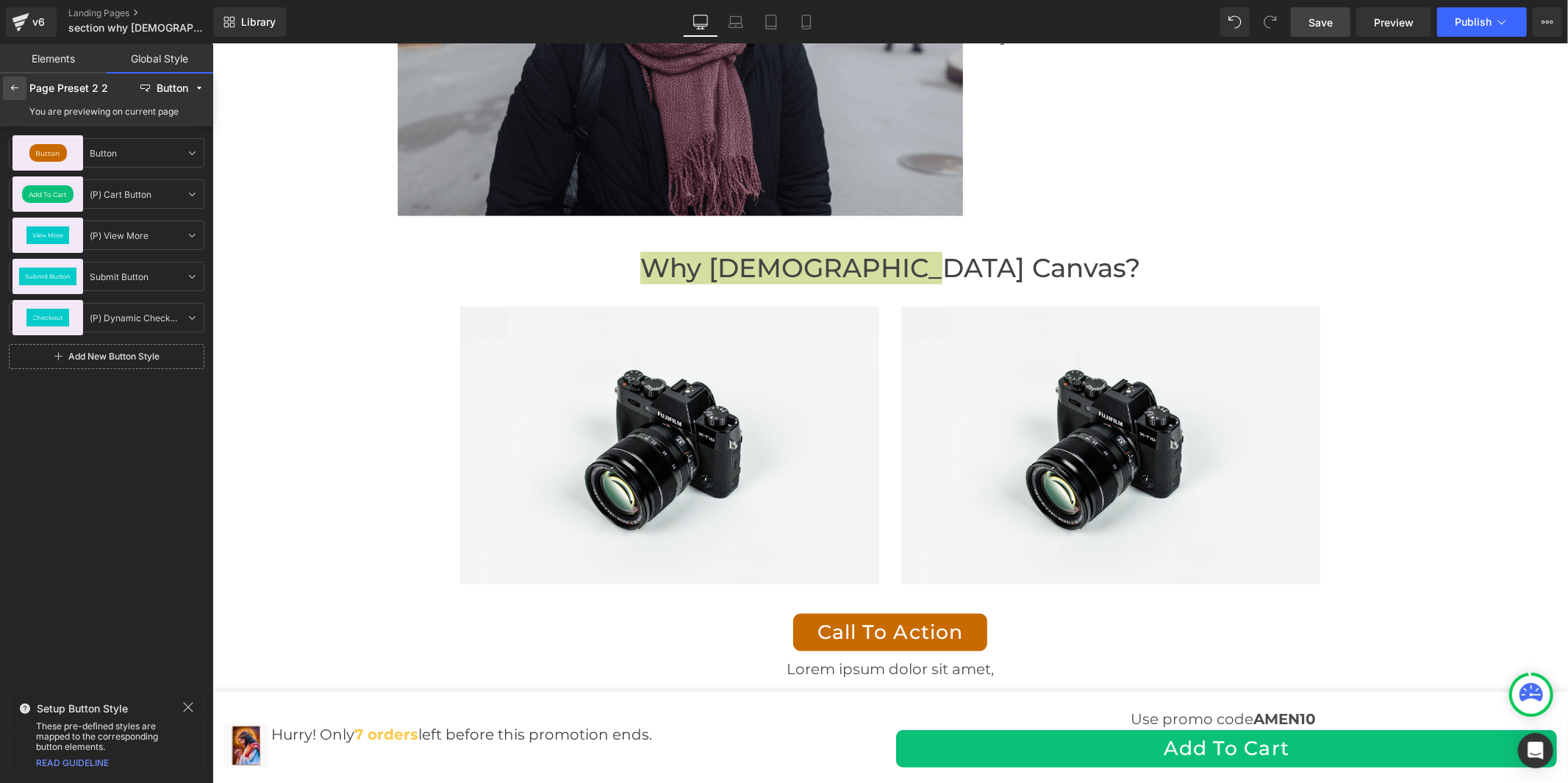
click at [13, 85] on icon at bounding box center [14, 88] width 12 height 12
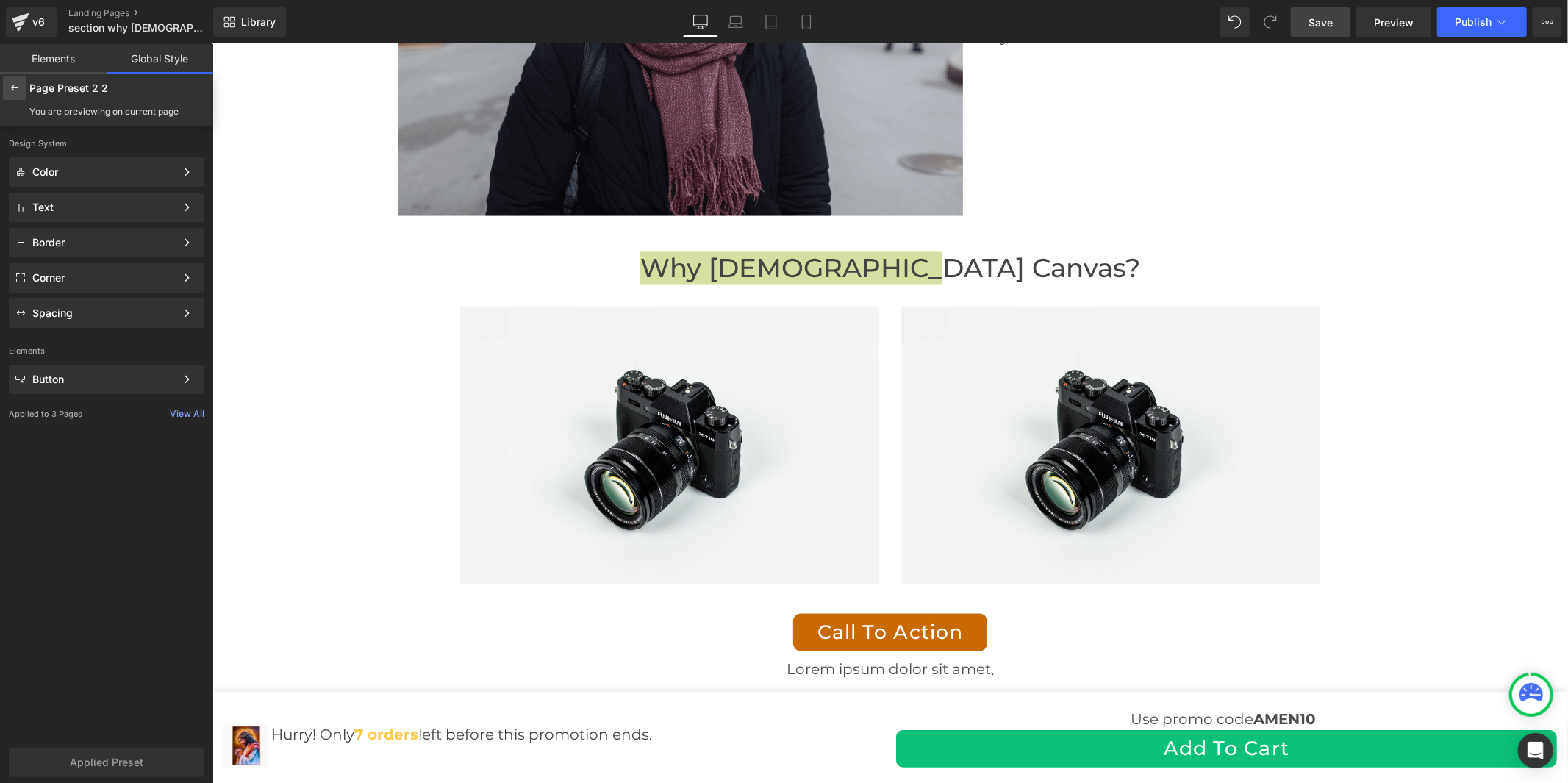
click at [19, 83] on icon at bounding box center [14, 88] width 12 height 12
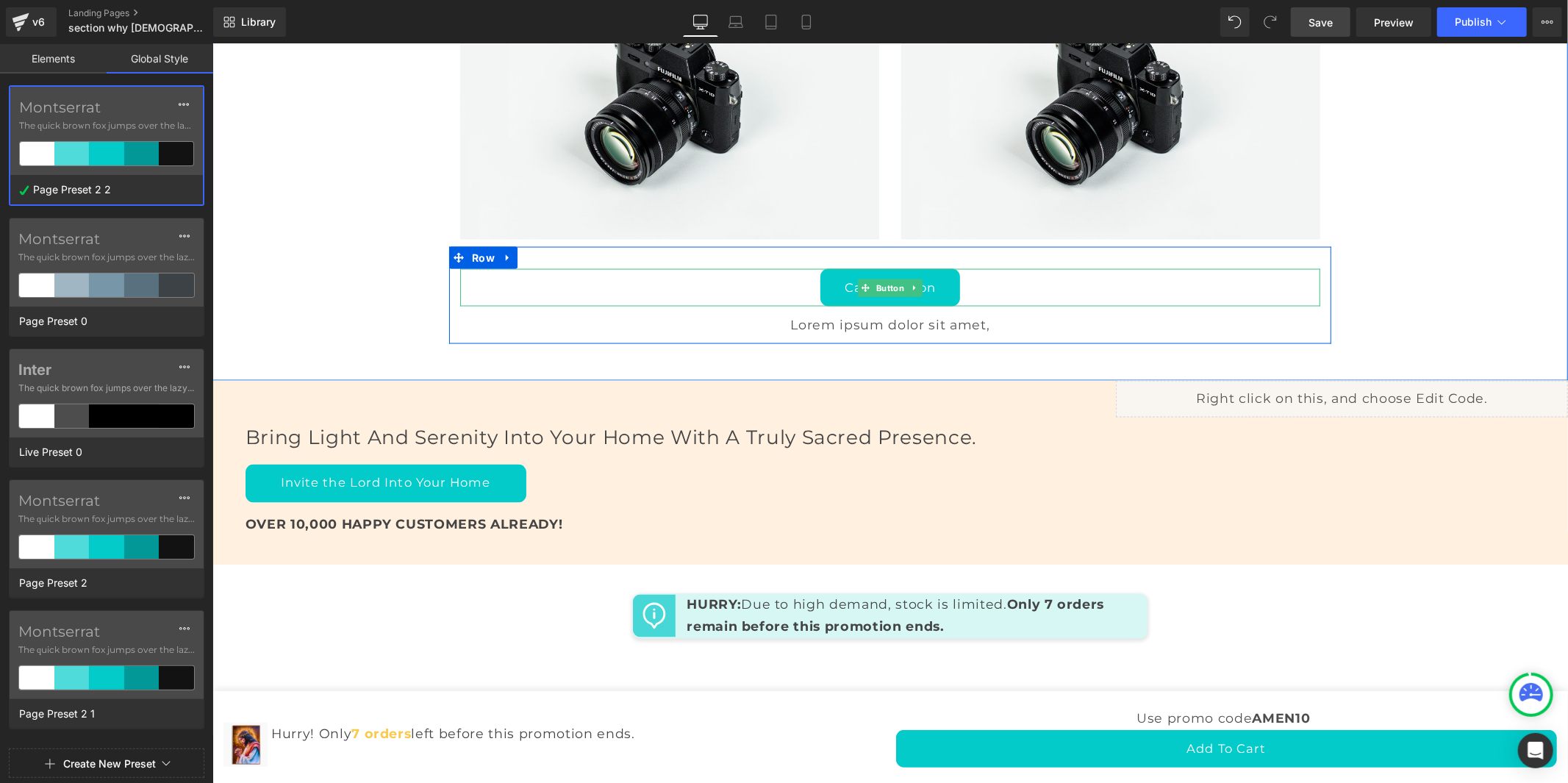
click at [848, 306] on link "Call To Action" at bounding box center [890, 287] width 140 height 38
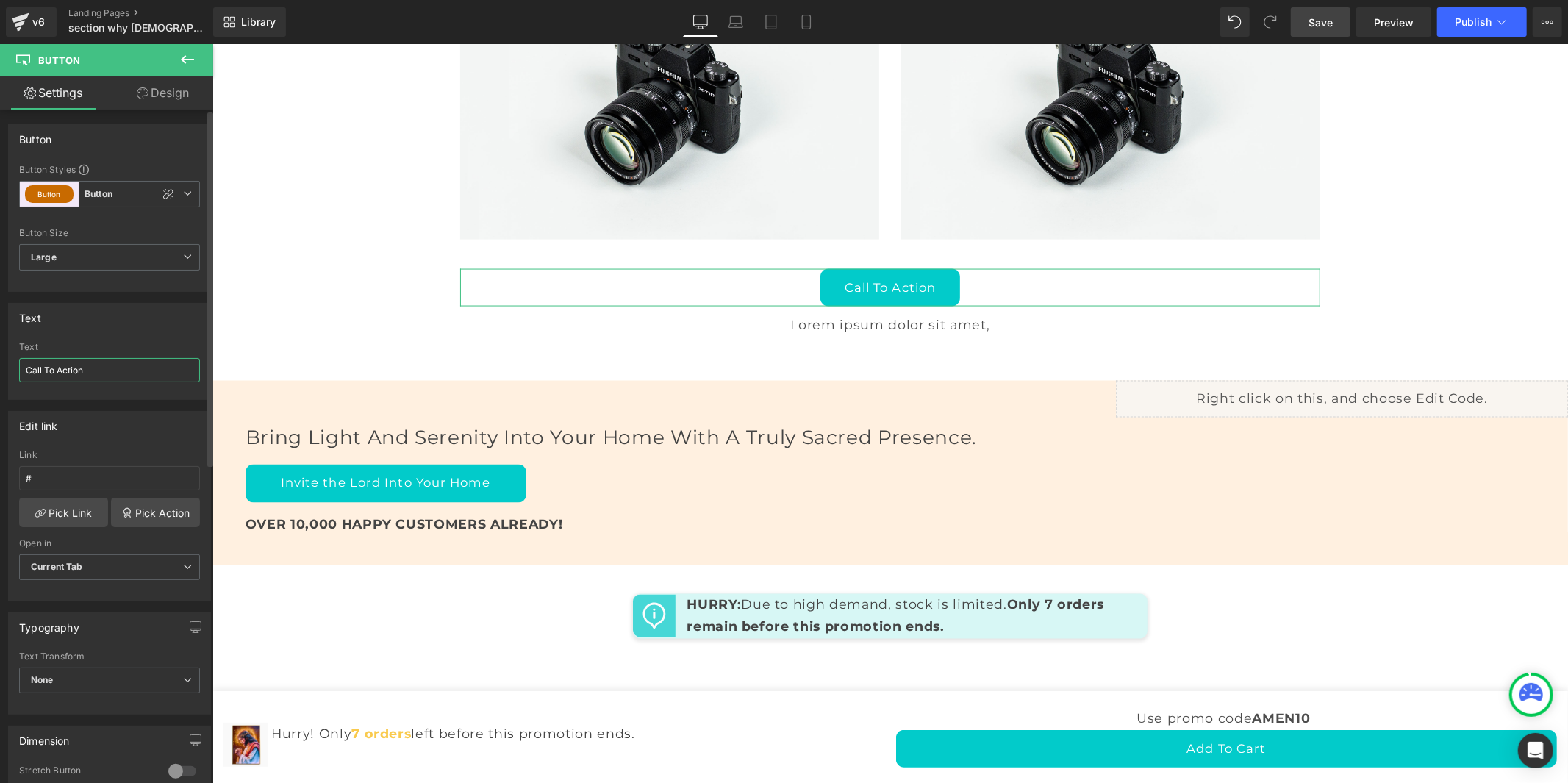
drag, startPoint x: 97, startPoint y: 364, endPoint x: 0, endPoint y: 341, distance: 99.7
click at [0, 341] on div "Text Call To Action Text Call To Action" at bounding box center [110, 346] width 220 height 108
type input "SHOP NOW"
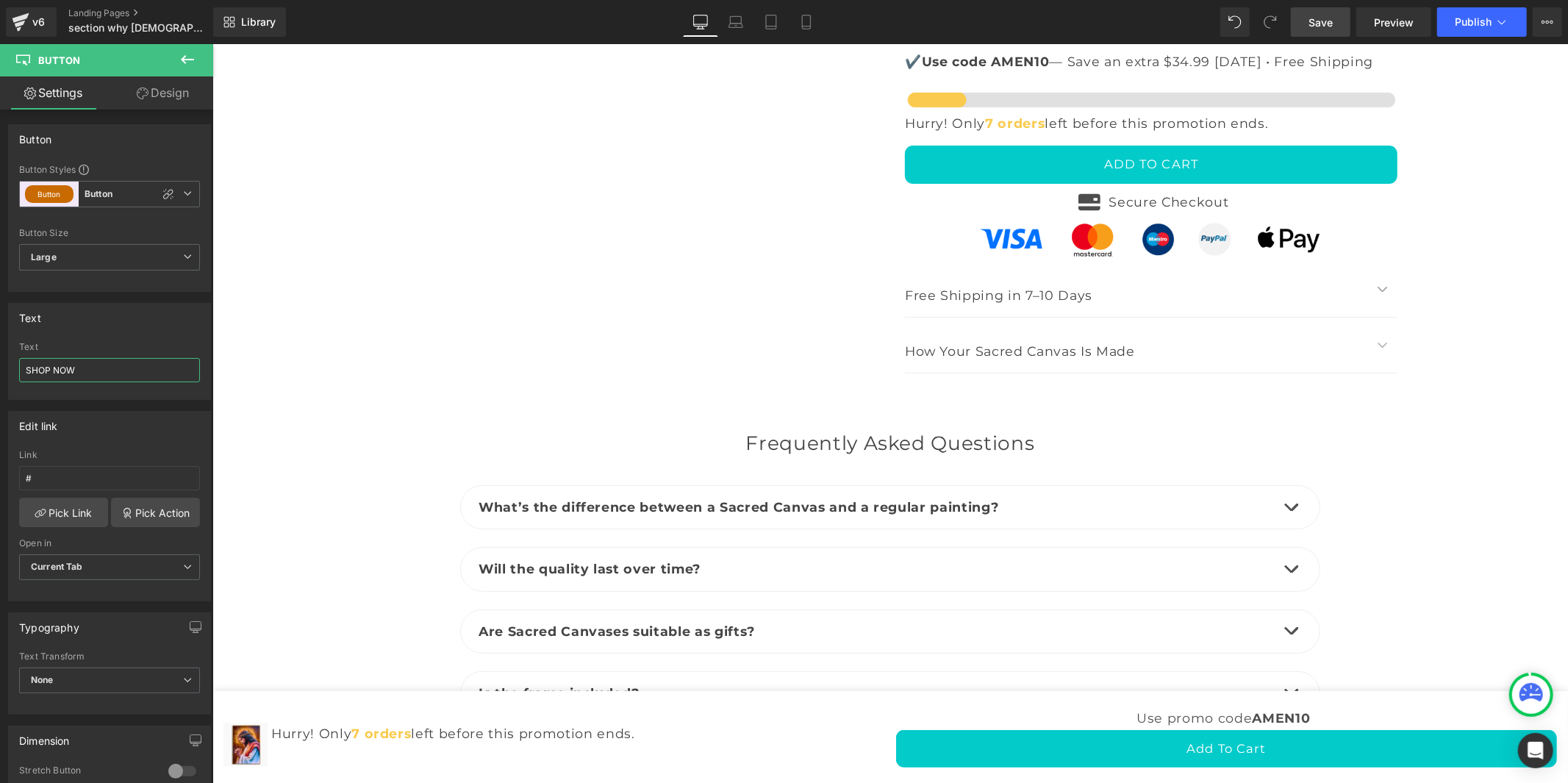
scroll to position [4568, 0]
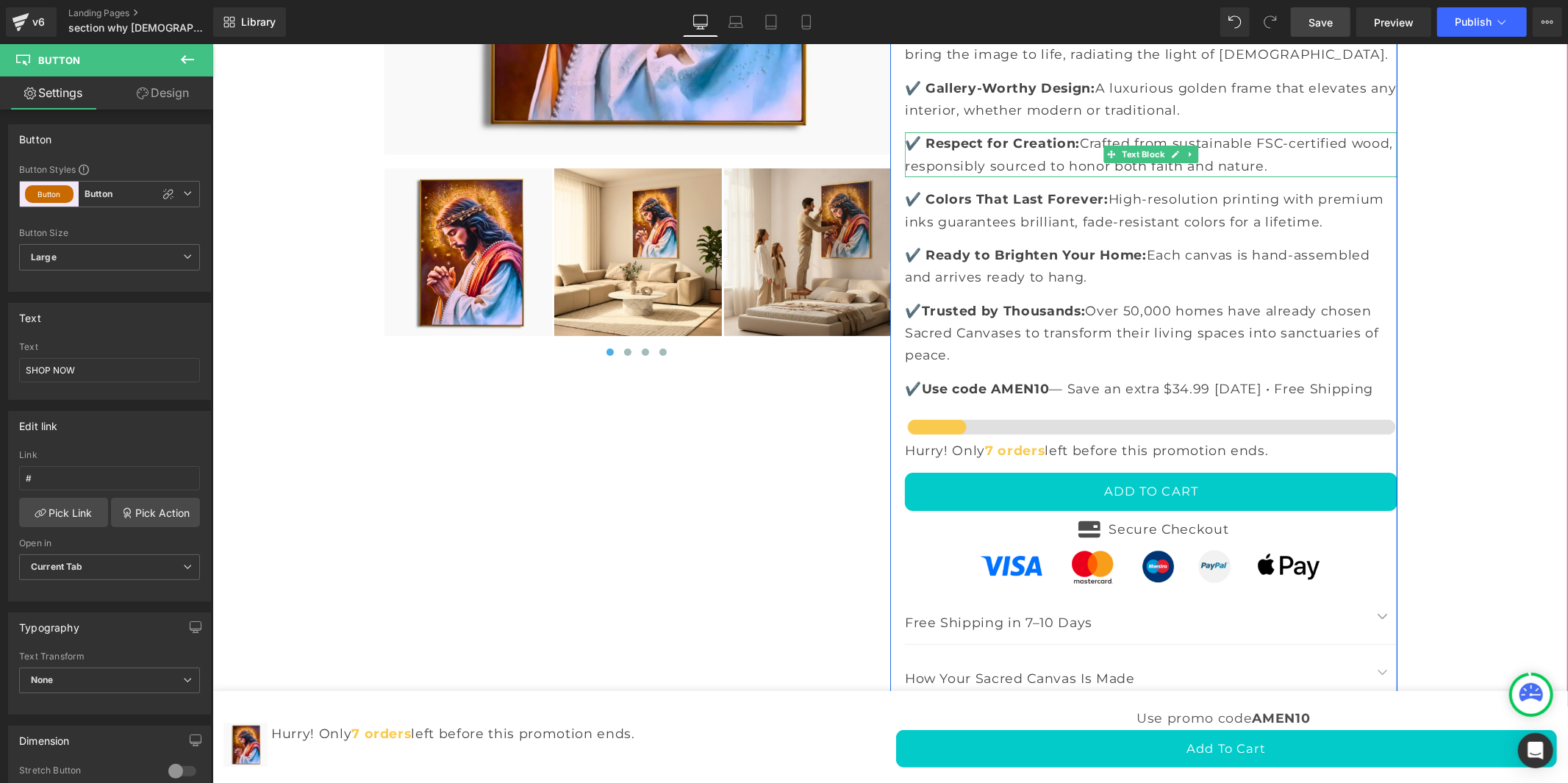
click at [914, 150] on span "✔️ Respect for Creation:" at bounding box center [991, 142] width 175 height 15
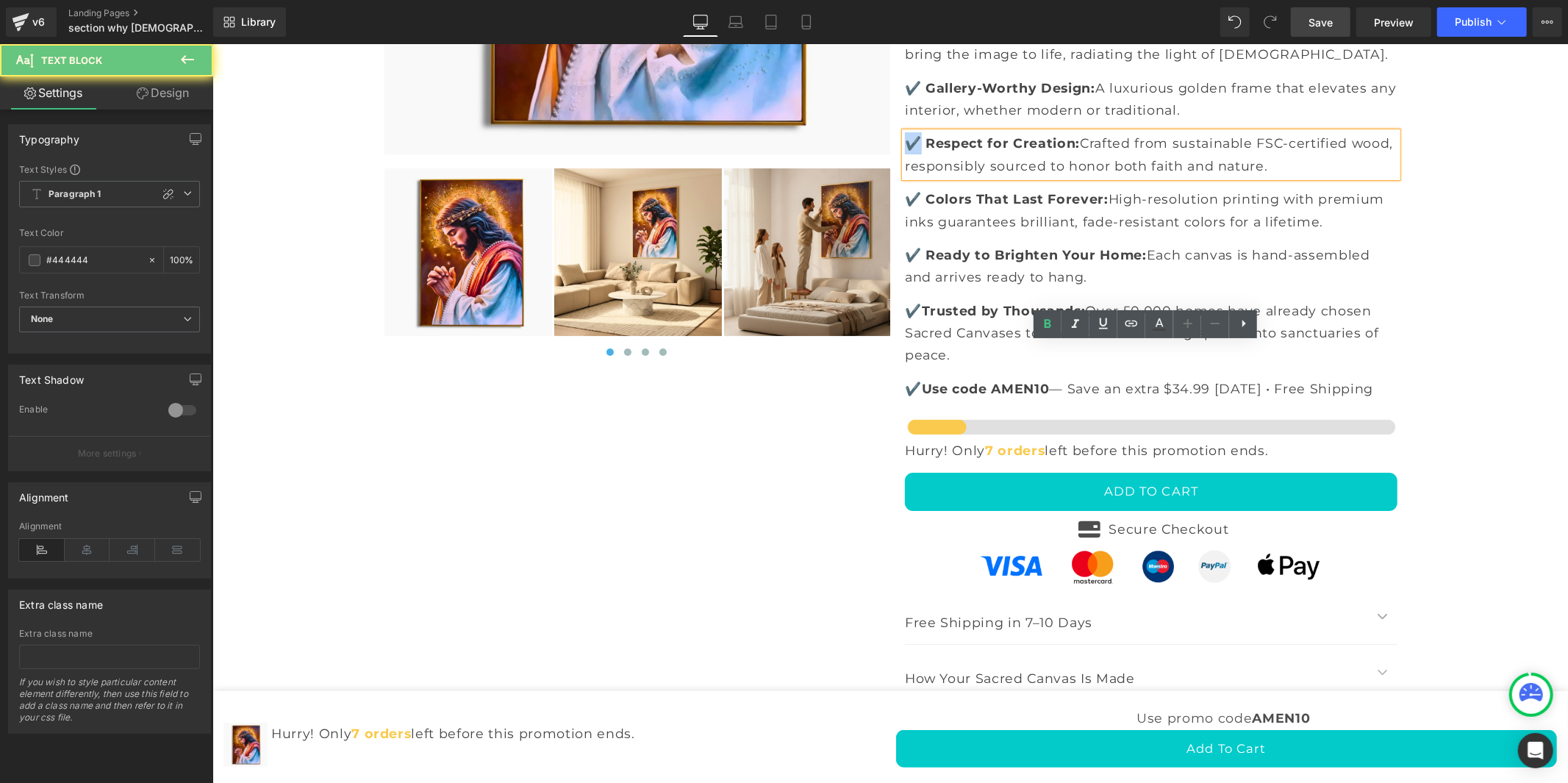
drag, startPoint x: 914, startPoint y: 354, endPoint x: 902, endPoint y: 350, distance: 12.6
click at [904, 150] on span "✔️ Respect for Creation:" at bounding box center [991, 142] width 175 height 15
copy span "✔️"
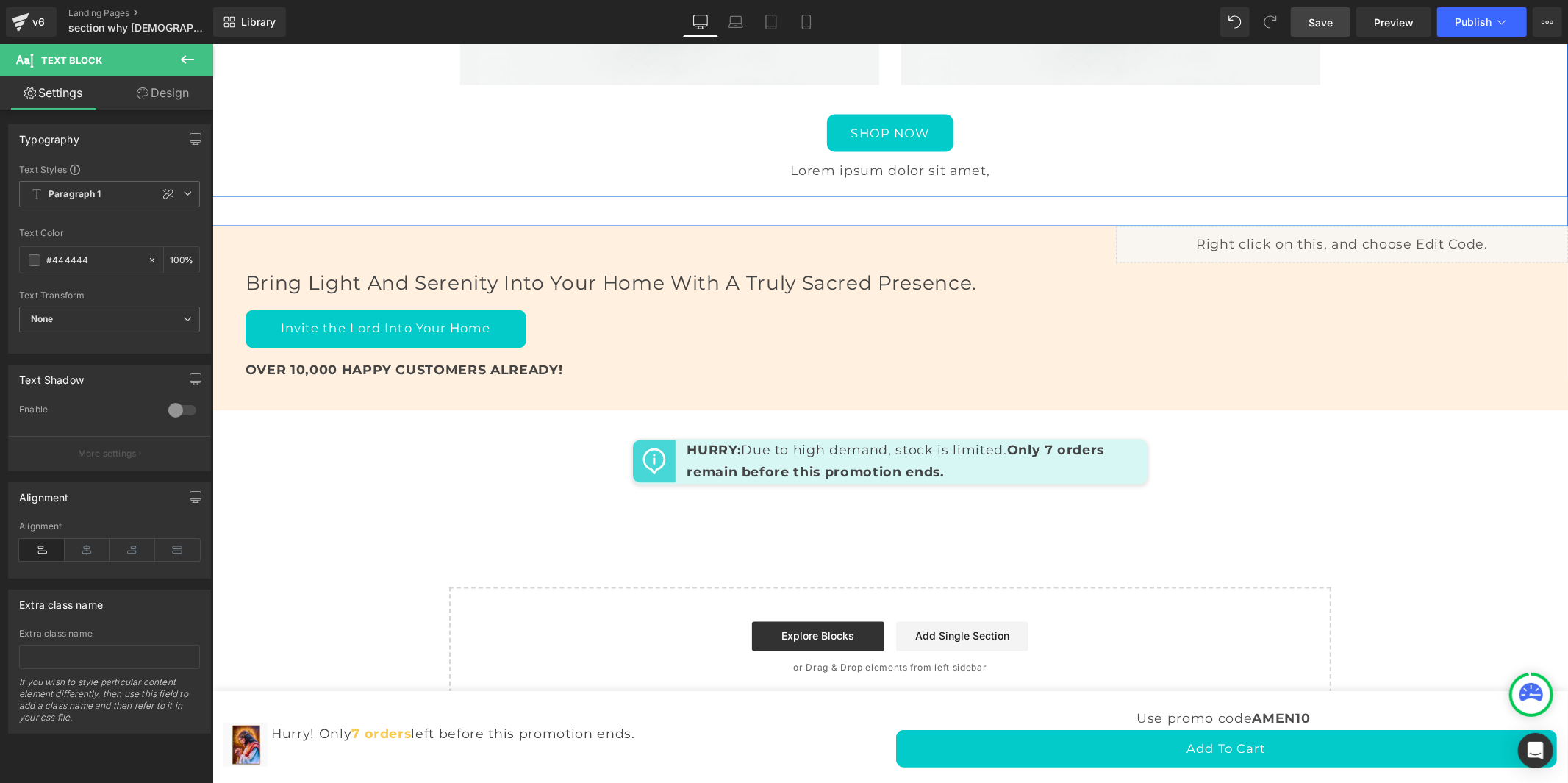
scroll to position [6773, 0]
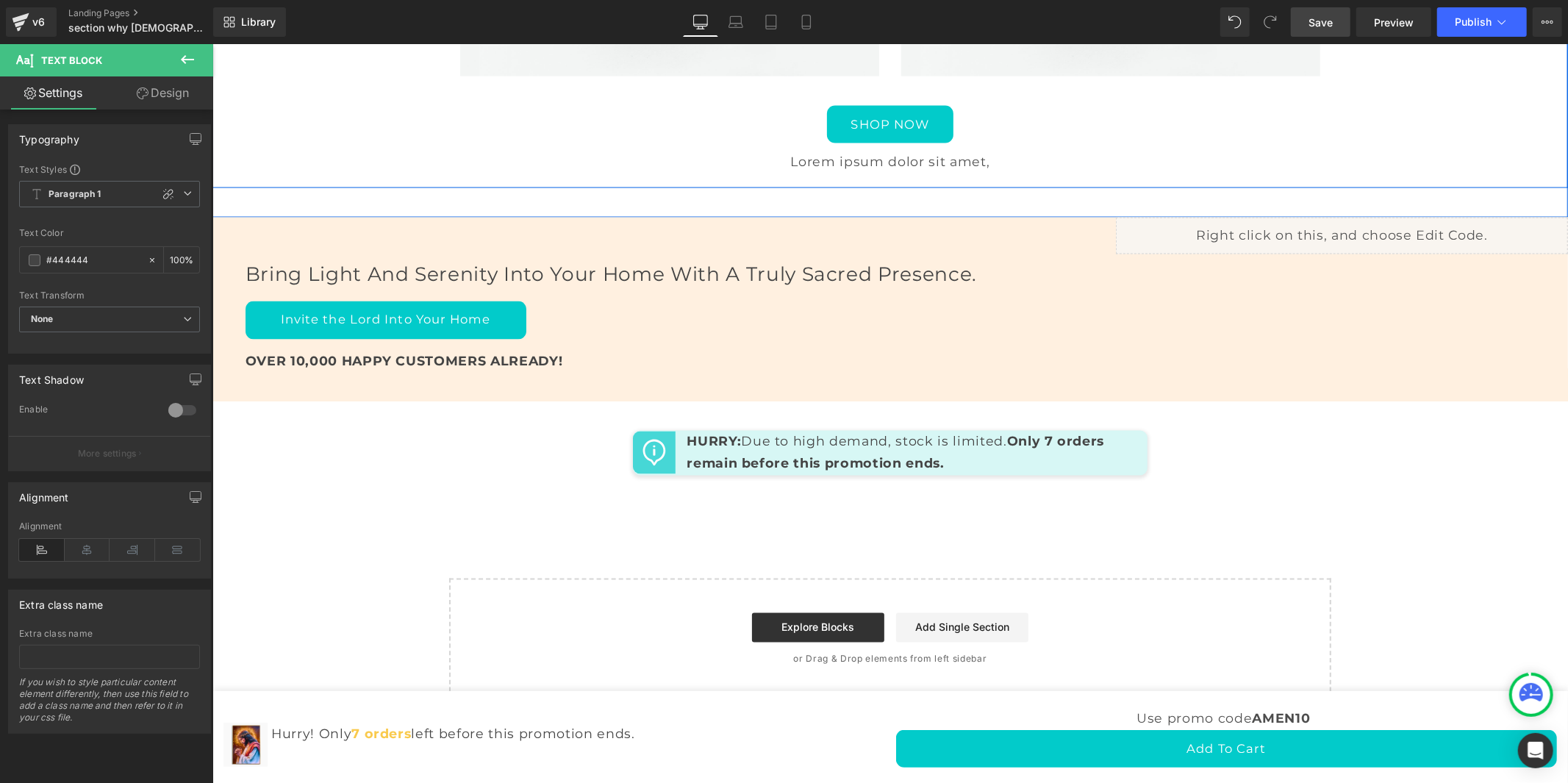
click at [844, 172] on div "Lorem ipsum dolor sit amet, Text Block" at bounding box center [889, 161] width 860 height 22
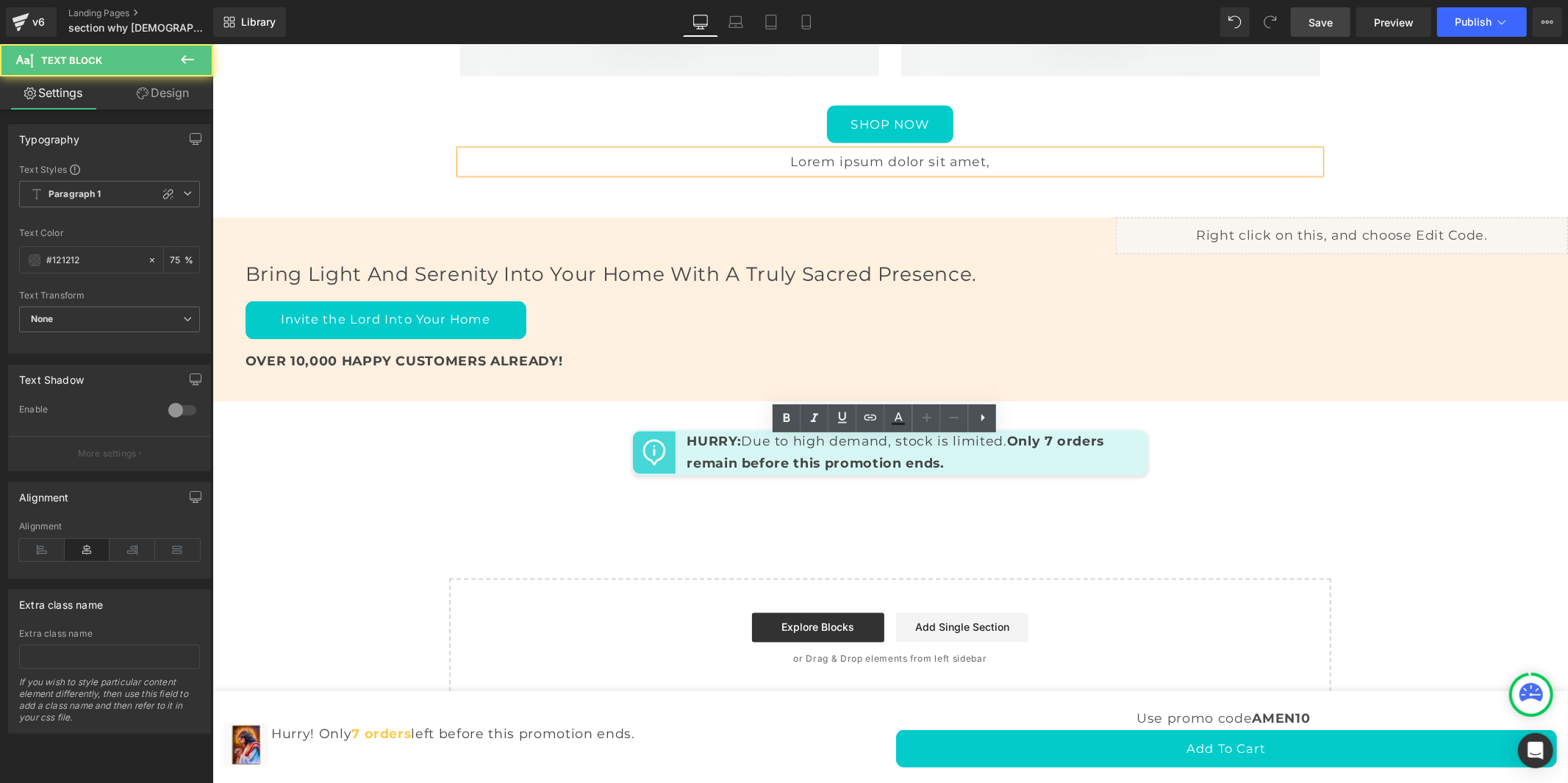
click at [789, 172] on p "Lorem ipsum dolor sit amet," at bounding box center [889, 161] width 860 height 22
click at [779, 172] on p "Lorem ipsum dolor sit amet," at bounding box center [889, 161] width 860 height 22
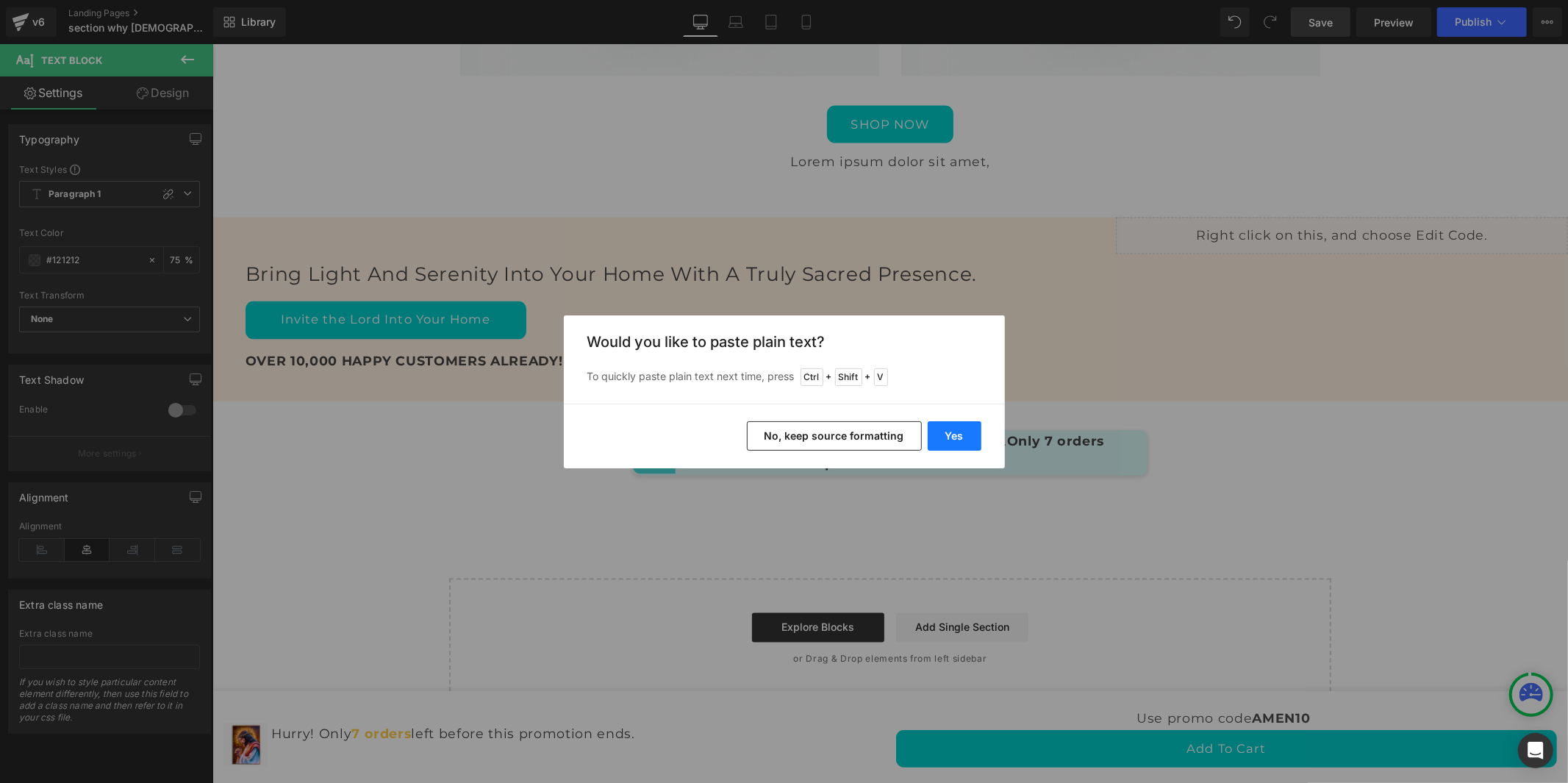
click at [946, 432] on button "Yes" at bounding box center [954, 436] width 54 height 30
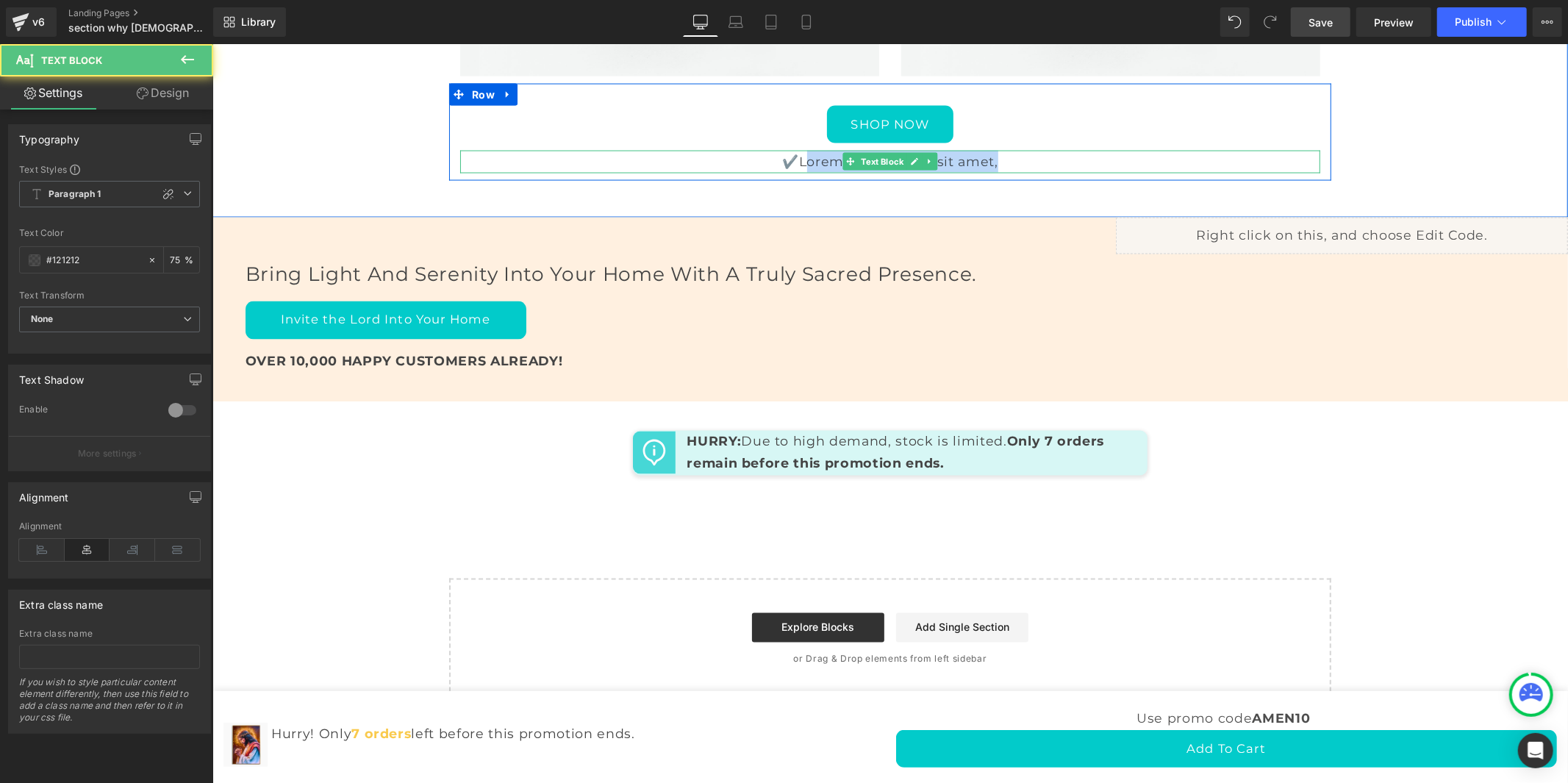
drag, startPoint x: 1004, startPoint y: 448, endPoint x: 802, endPoint y: 452, distance: 202.0
click at [802, 172] on p "✔️Lorem ipsum dolor sit amet," at bounding box center [889, 161] width 860 height 22
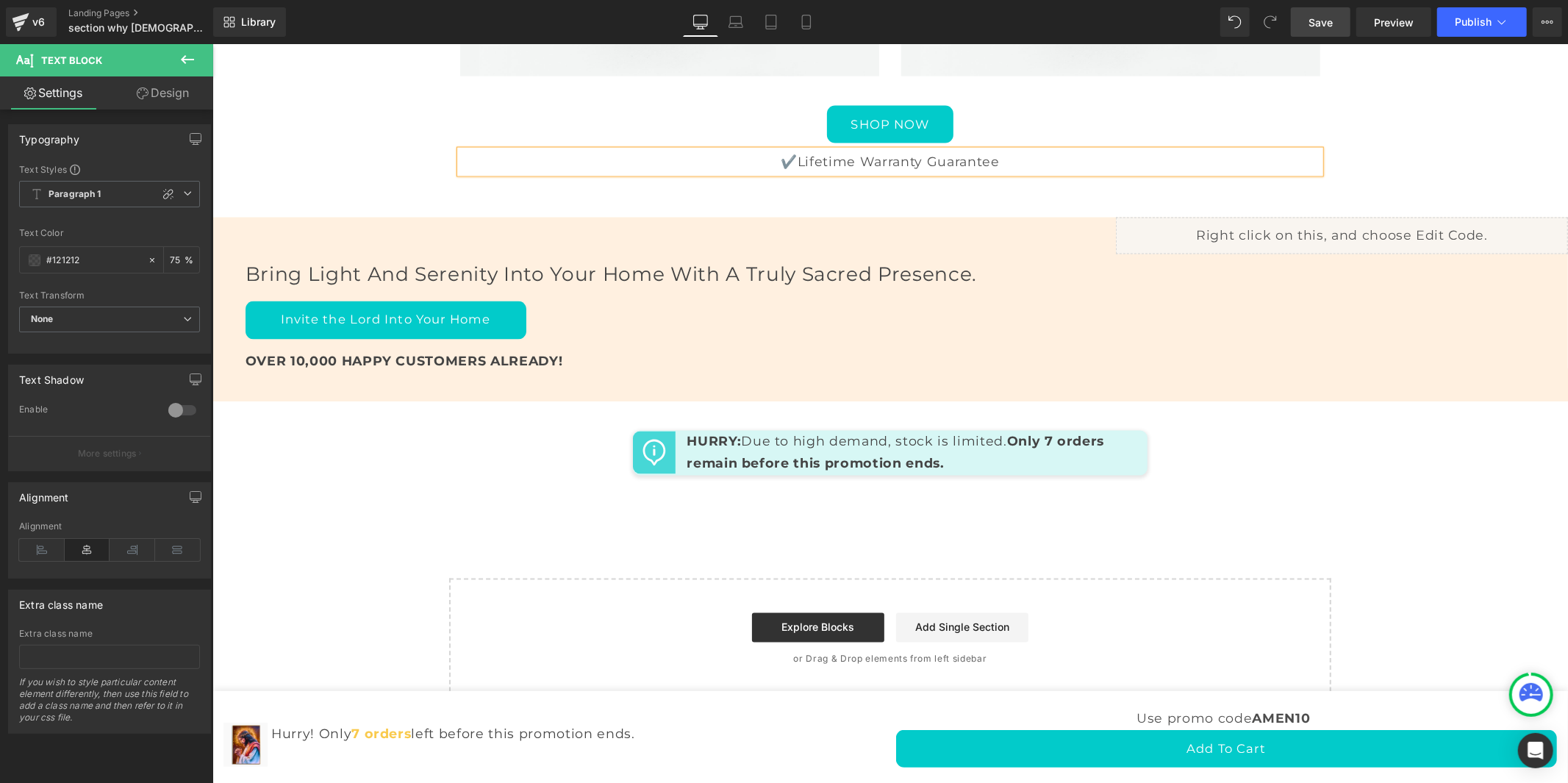
click at [1335, 21] on link "Save" at bounding box center [1321, 22] width 59 height 30
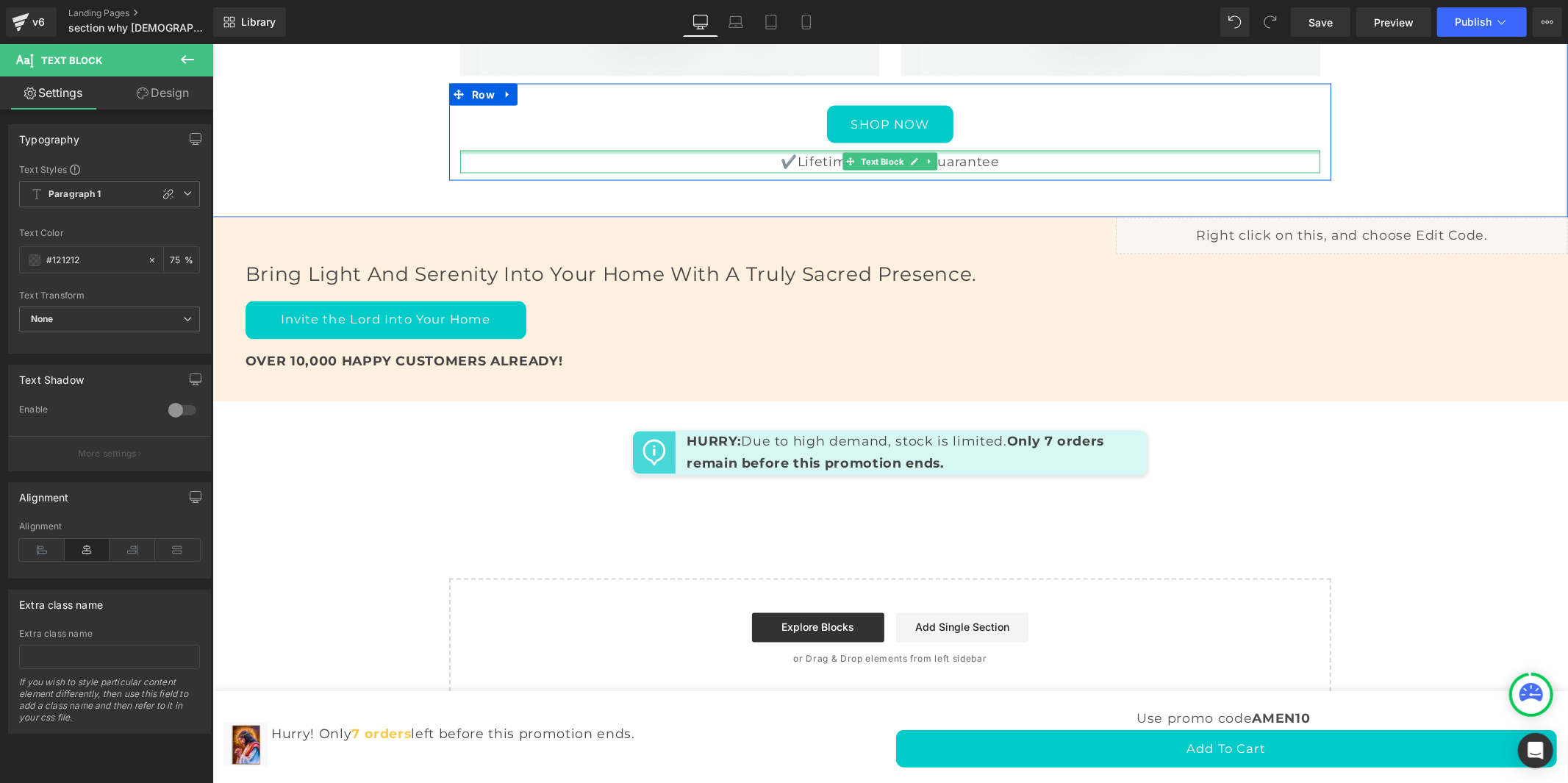
click at [797, 154] on div at bounding box center [889, 151] width 860 height 4
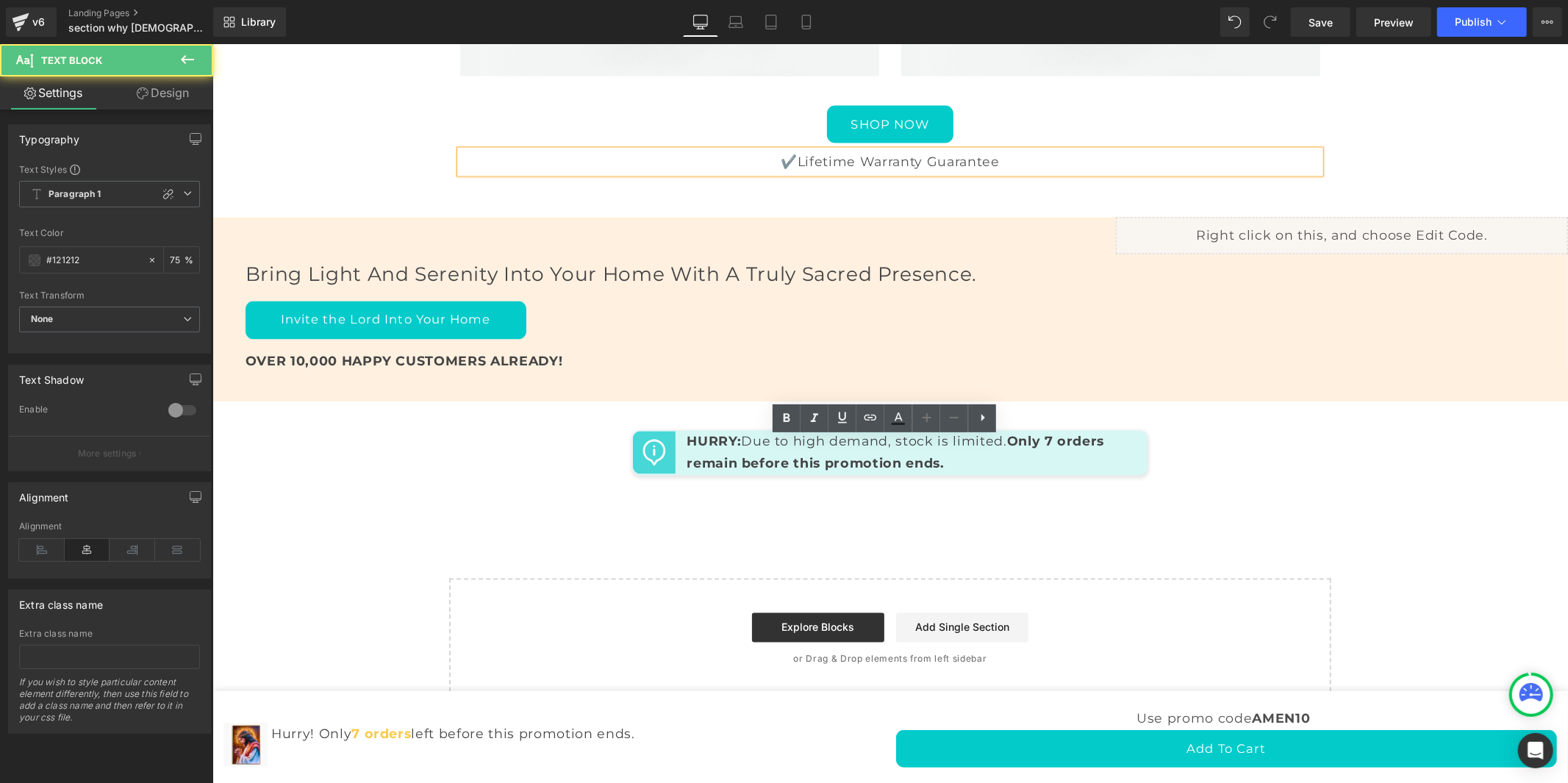
click at [784, 172] on p "✔️Lifetime Warranty Guarantee" at bounding box center [889, 161] width 860 height 22
drag, startPoint x: 784, startPoint y: 443, endPoint x: 769, endPoint y: 449, distance: 16.2
click at [769, 172] on p "✔️Lifetime Warranty Guarantee" at bounding box center [889, 161] width 860 height 22
click at [773, 172] on p "✔️Lifetime Warranty Guarantee" at bounding box center [889, 161] width 860 height 22
drag, startPoint x: 785, startPoint y: 441, endPoint x: 772, endPoint y: 445, distance: 13.6
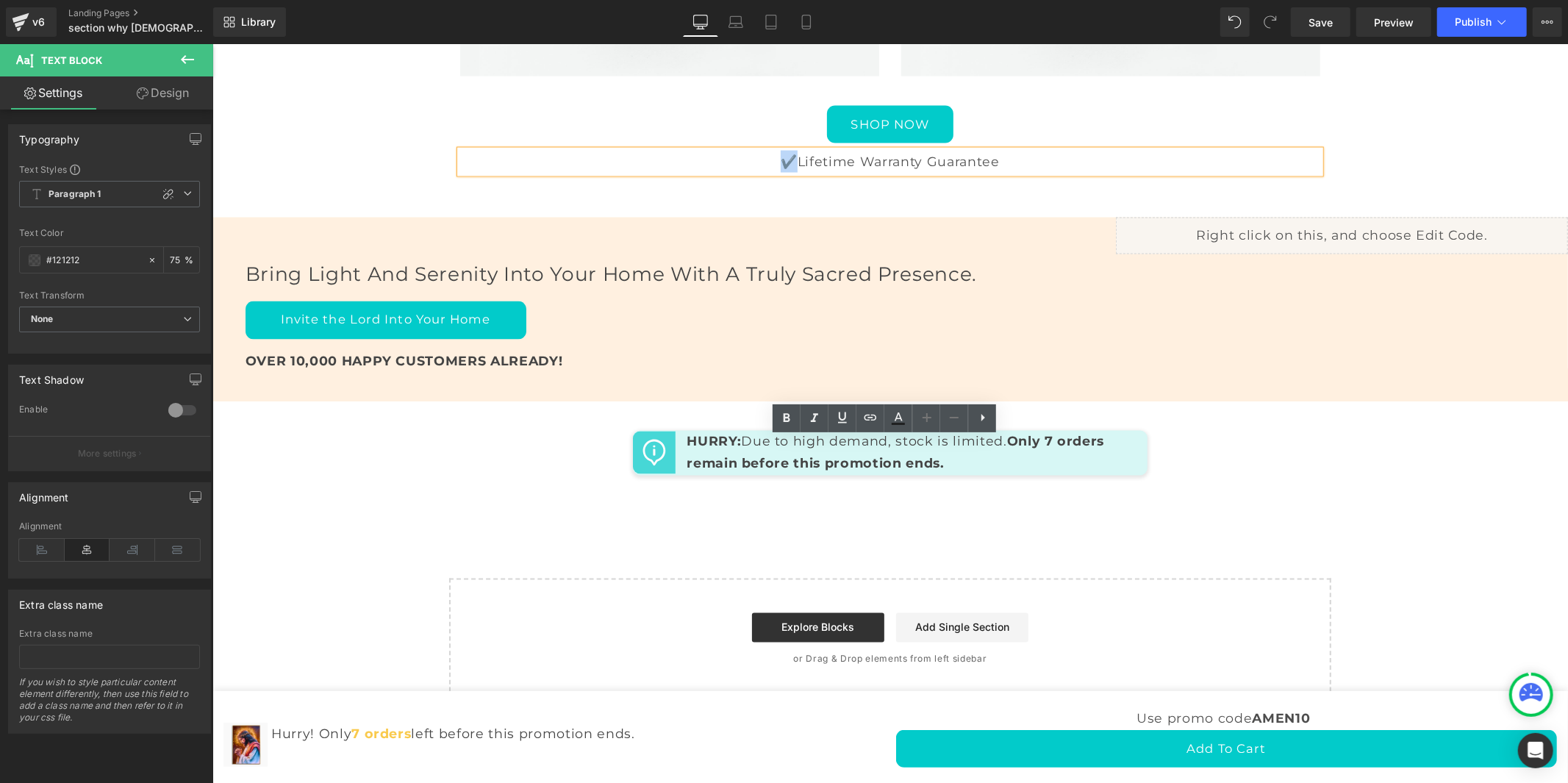
click at [772, 172] on p "✔️Lifetime Warranty Guarantee" at bounding box center [889, 161] width 860 height 22
copy p "✔️"
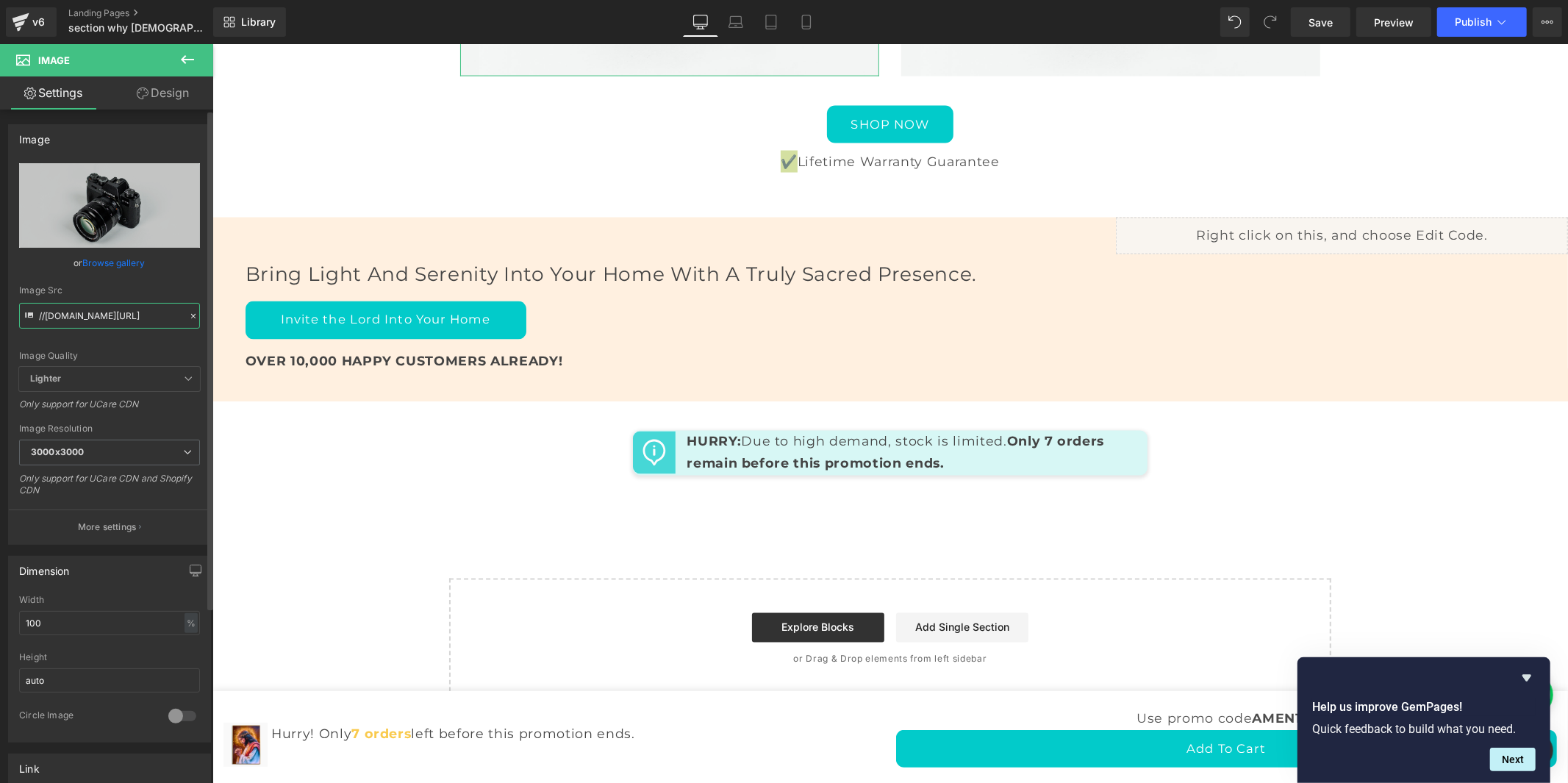
click at [150, 307] on input "//[DOMAIN_NAME][URL]" at bounding box center [110, 316] width 181 height 26
paste input "[URL][DOMAIN_NAME]"
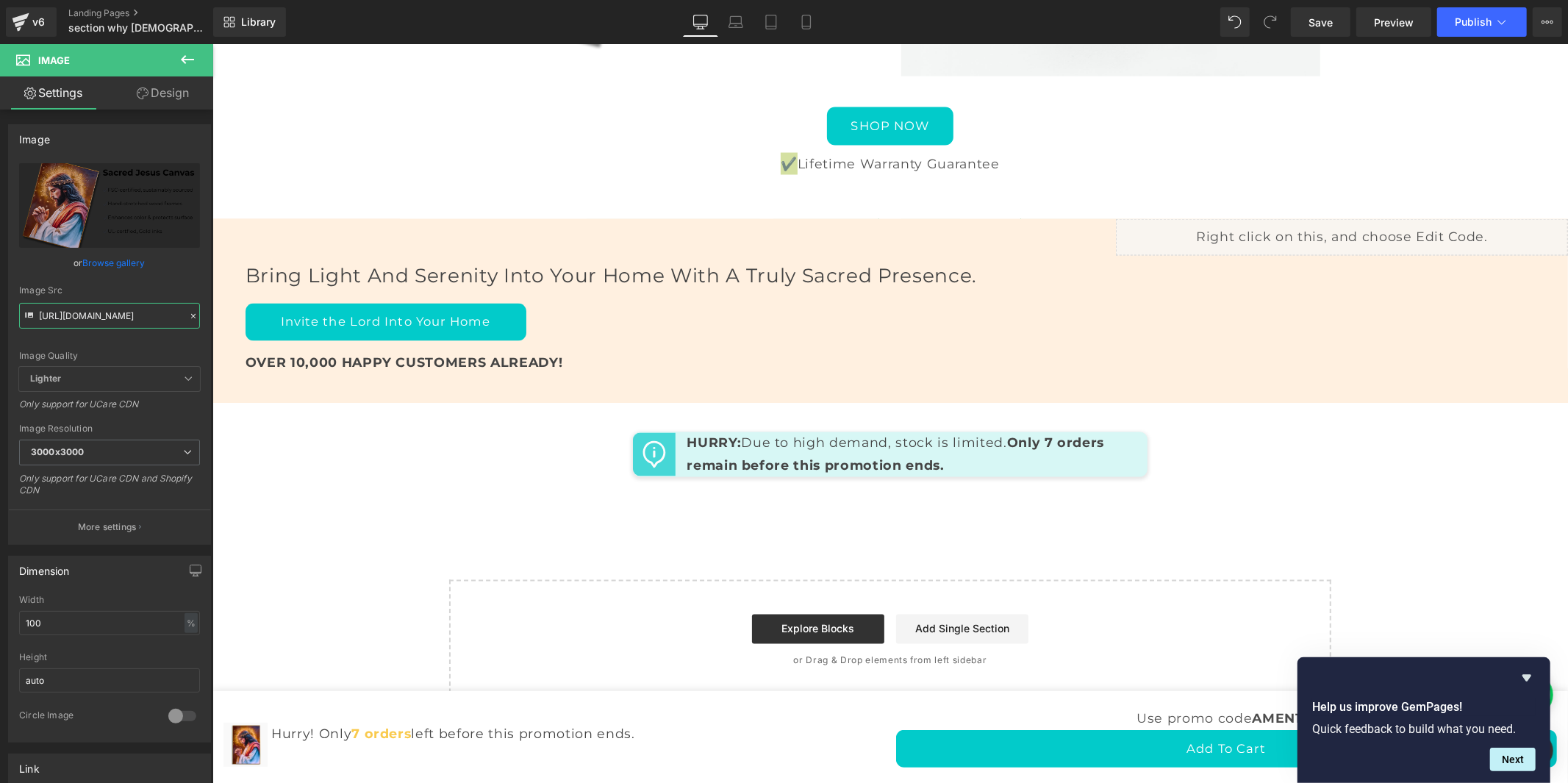
type input "[URL][DOMAIN_NAME]"
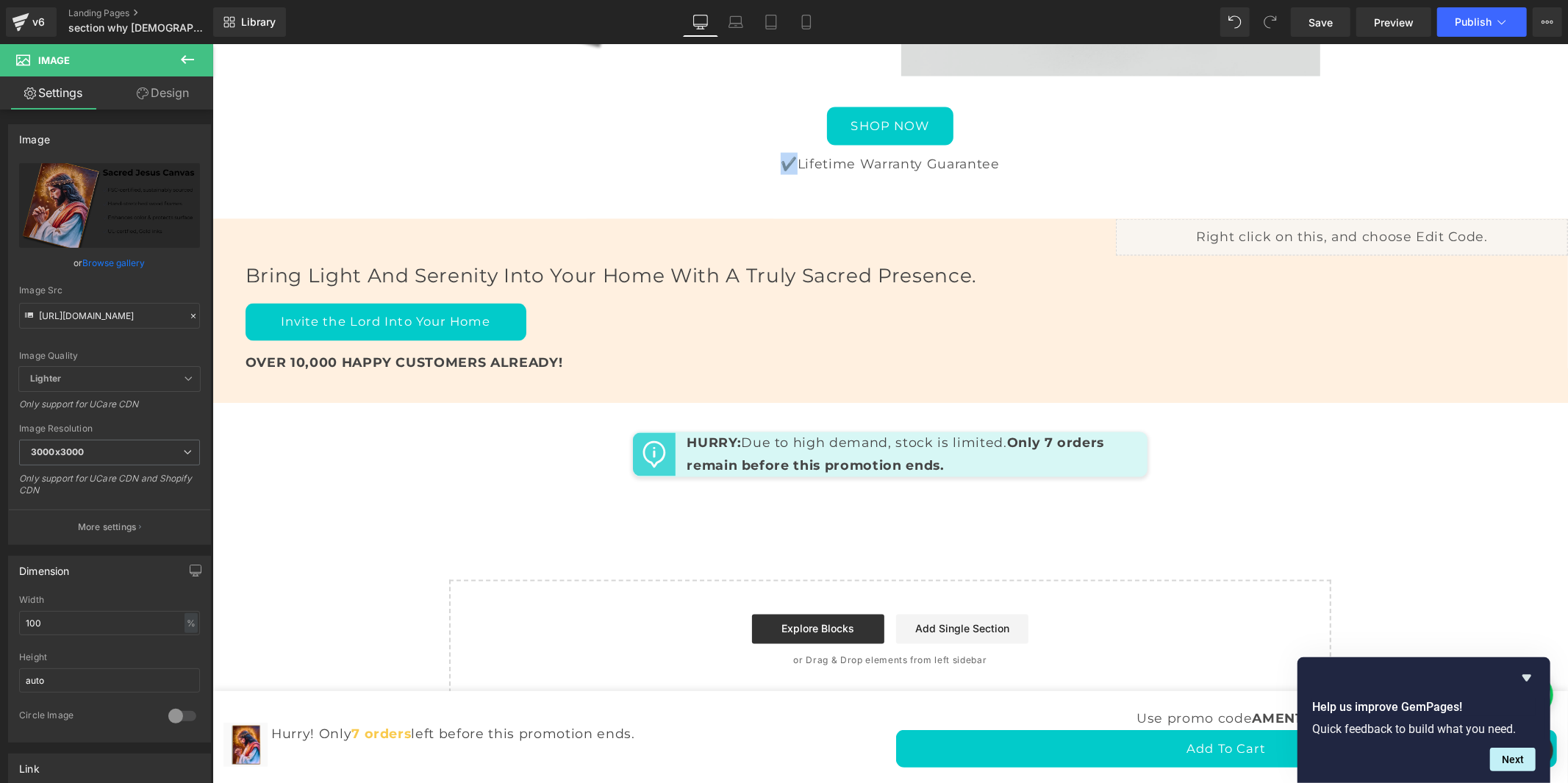
drag, startPoint x: 1054, startPoint y: 272, endPoint x: 819, endPoint y: 253, distance: 235.8
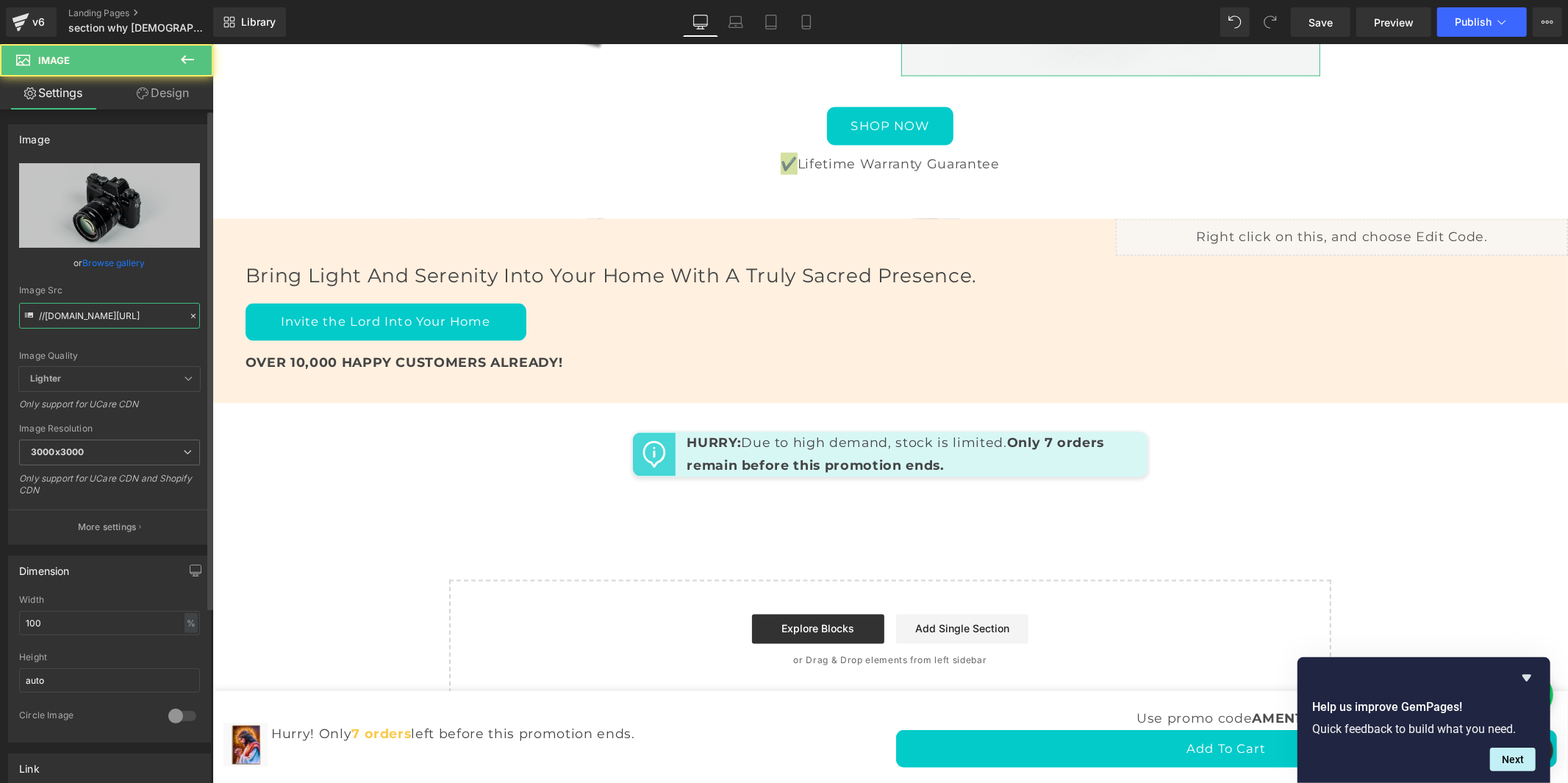
click at [150, 310] on input "//[DOMAIN_NAME][URL]" at bounding box center [110, 316] width 181 height 26
paste input "[URL][DOMAIN_NAME]"
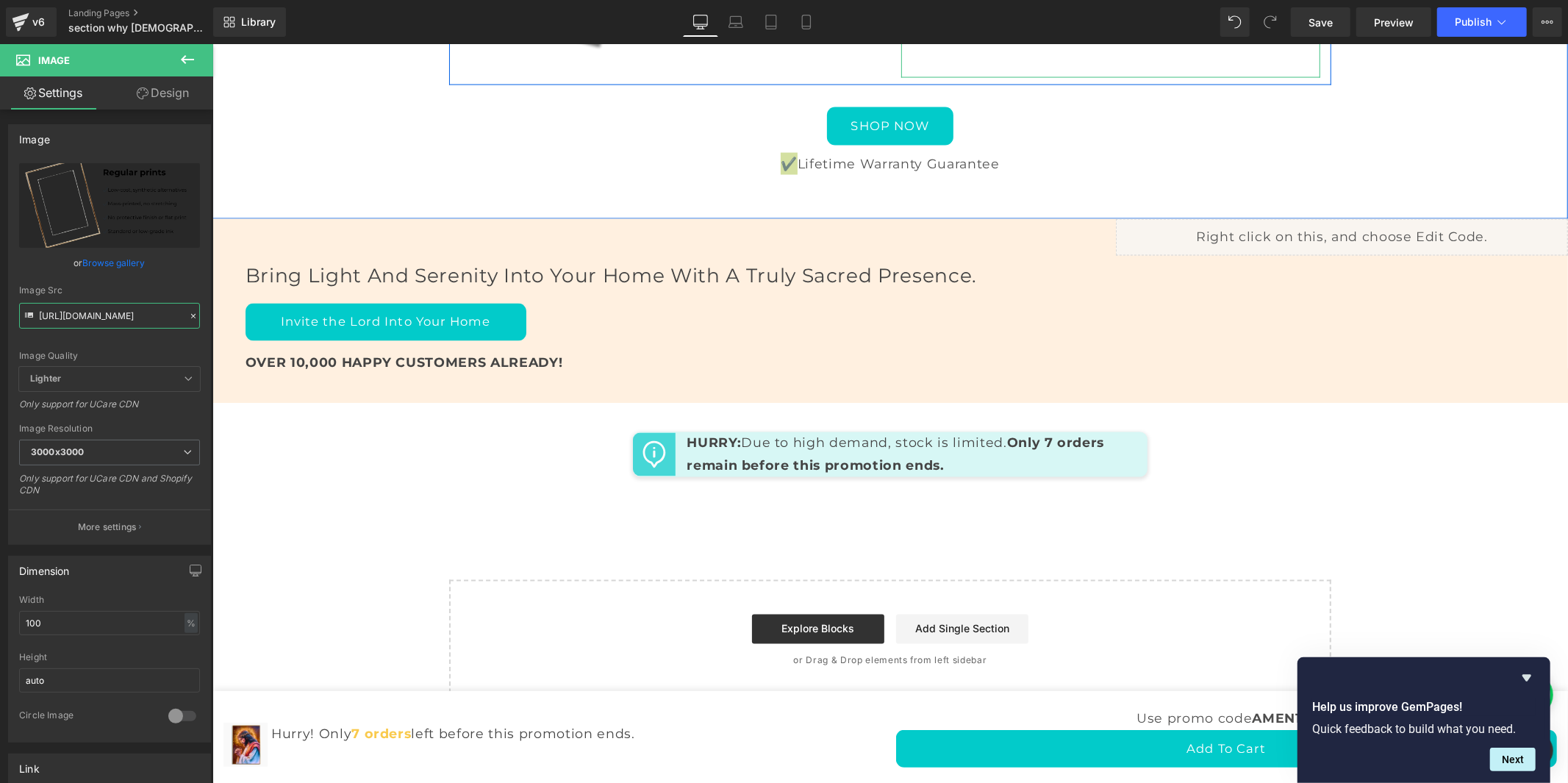
click at [150, 322] on input "[URL][DOMAIN_NAME]" at bounding box center [110, 316] width 181 height 26
paste input ".png?v=17600130"
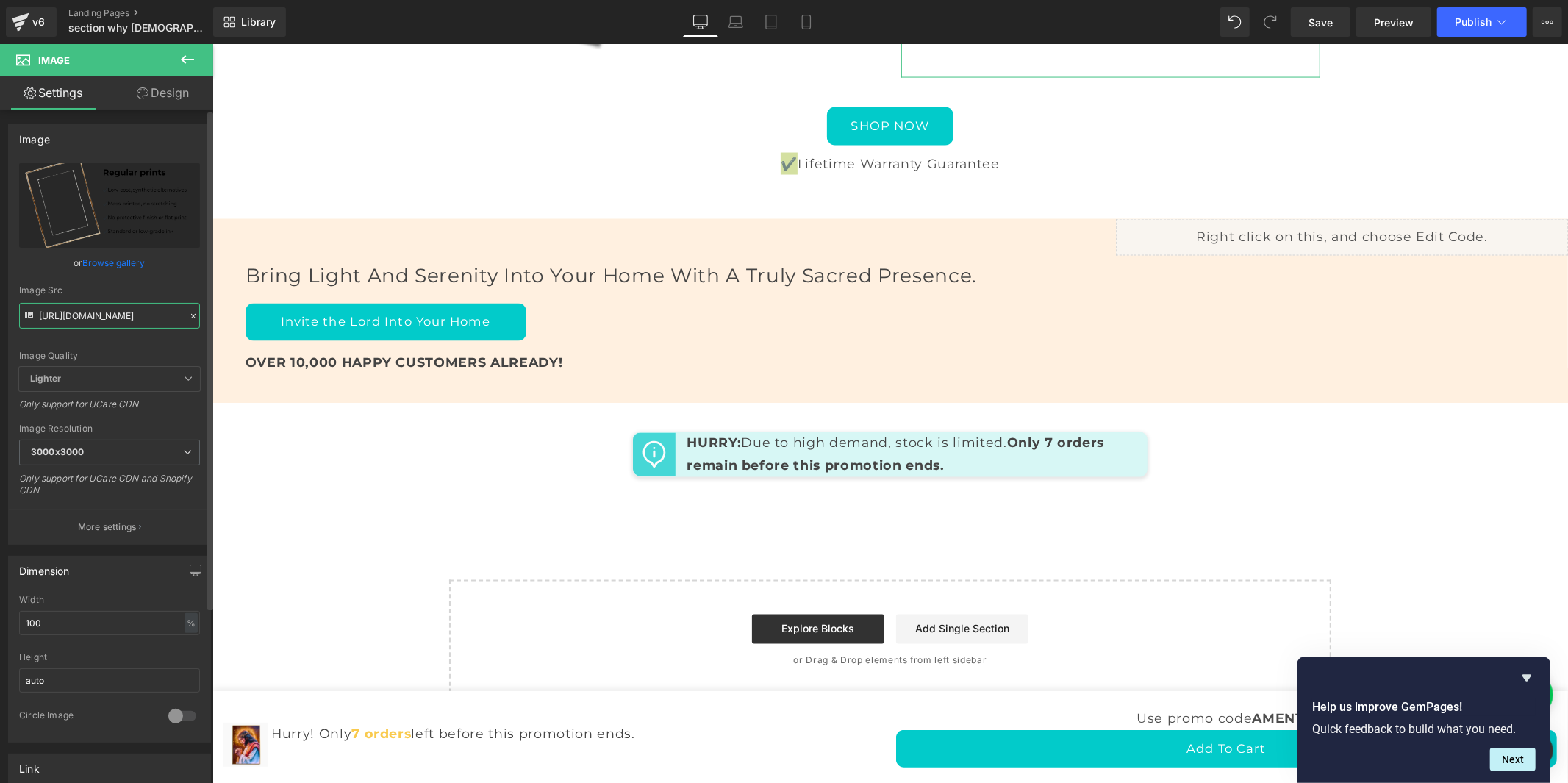
scroll to position [0, 243]
type input "[URL][DOMAIN_NAME]"
click at [1332, 18] on span "Save" at bounding box center [1321, 22] width 24 height 15
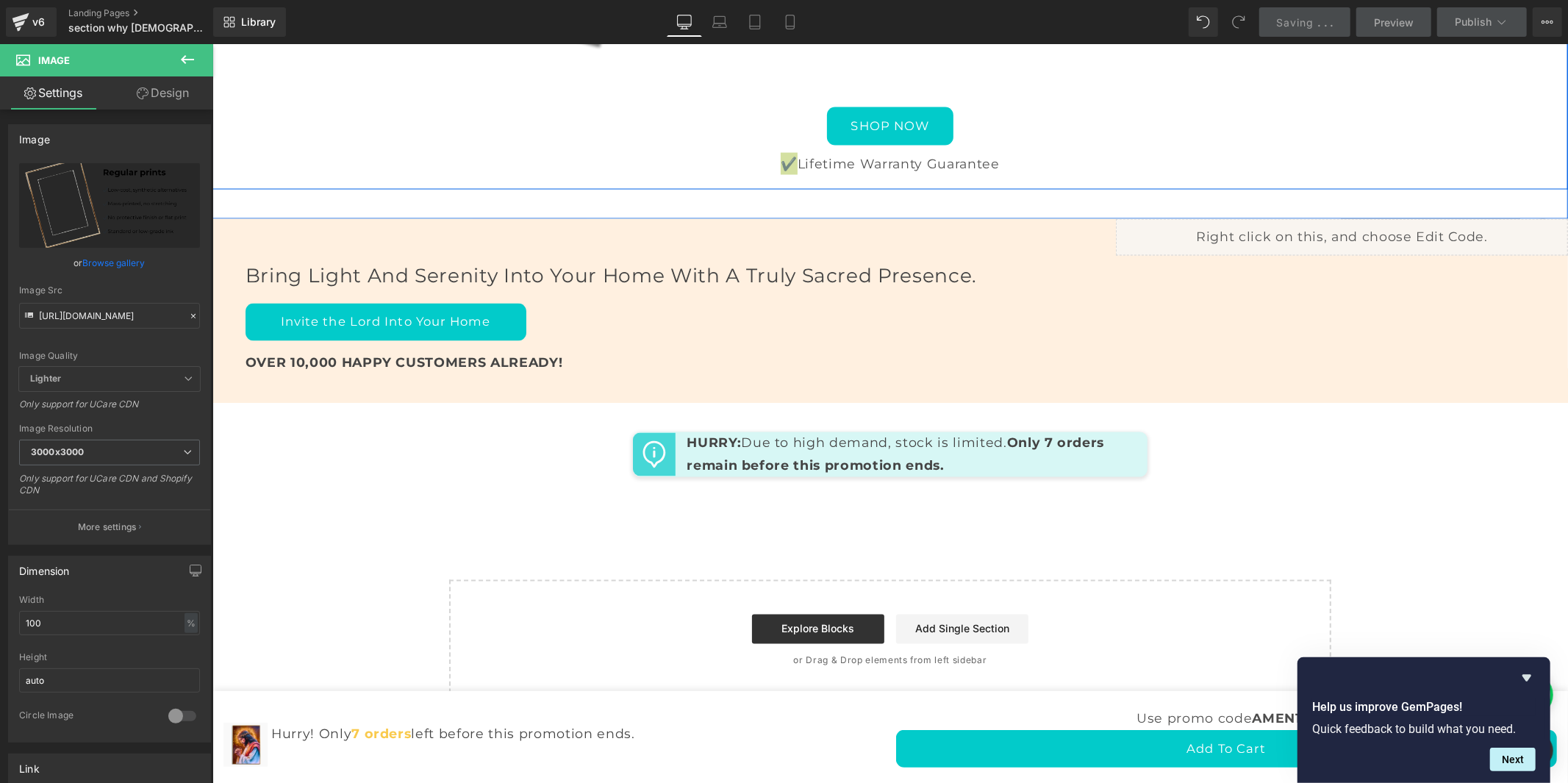
scroll to position [6691, 0]
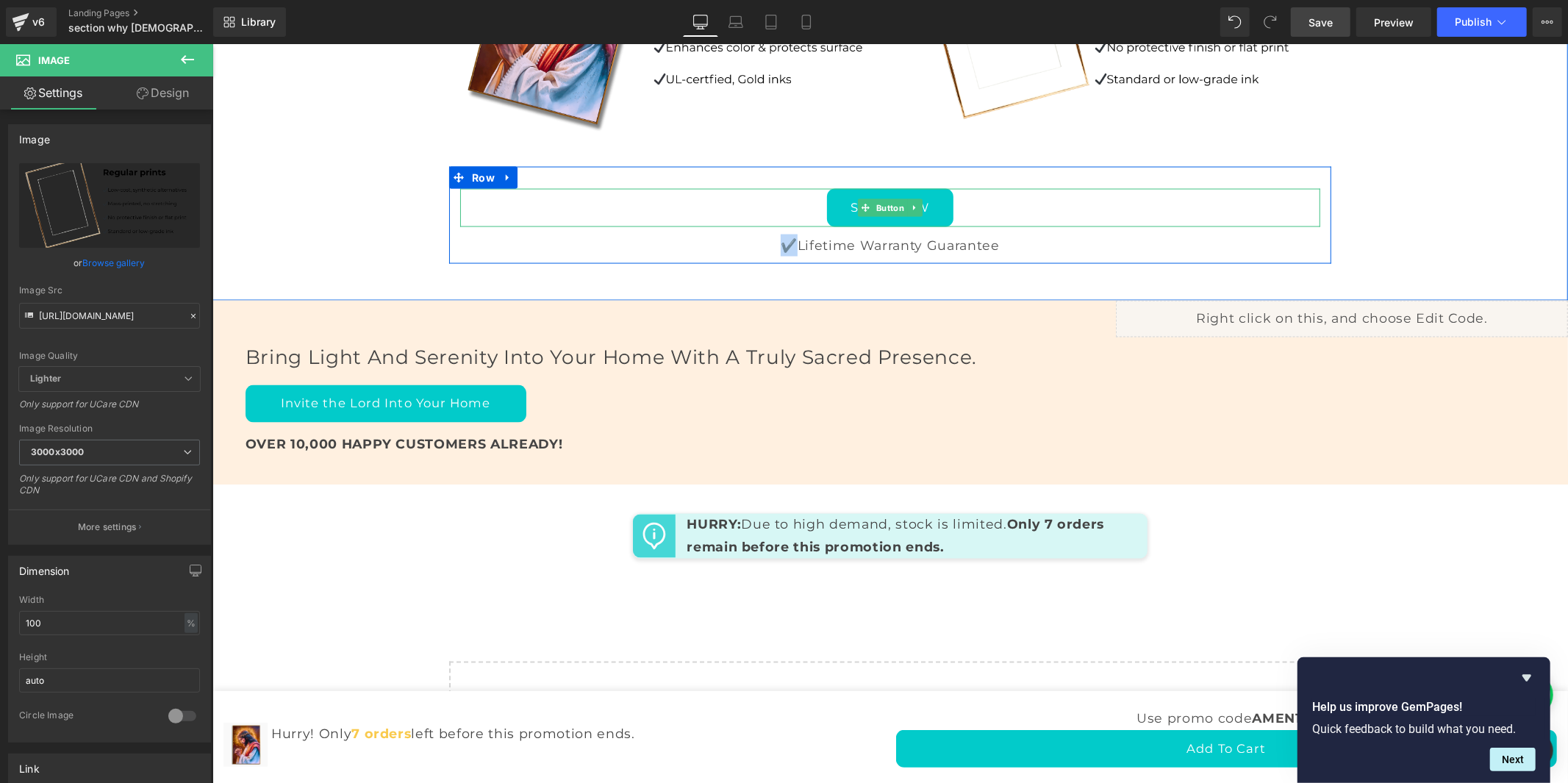
click at [954, 226] on link "SHOP NOW" at bounding box center [890, 207] width 127 height 38
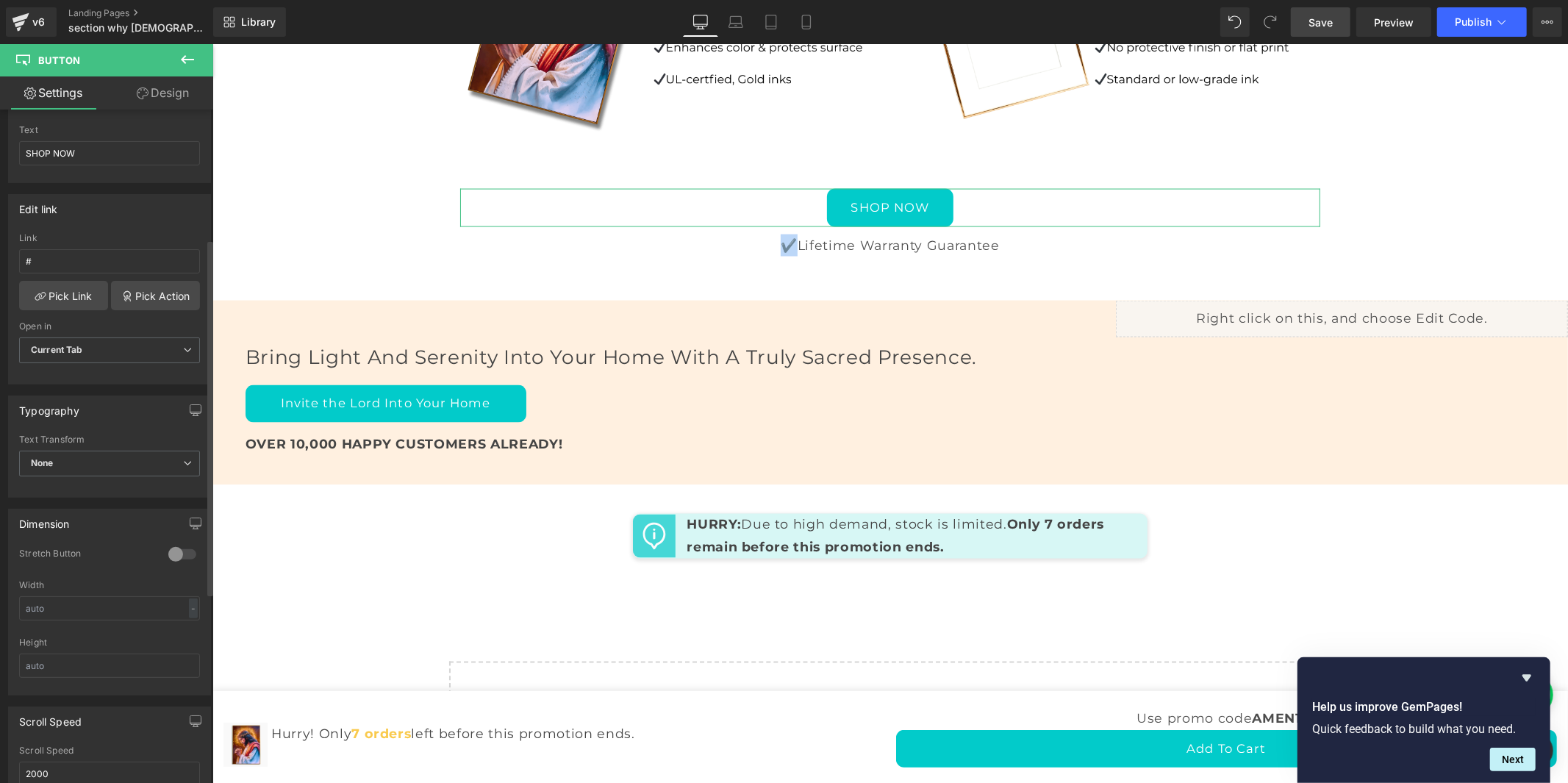
scroll to position [245, 0]
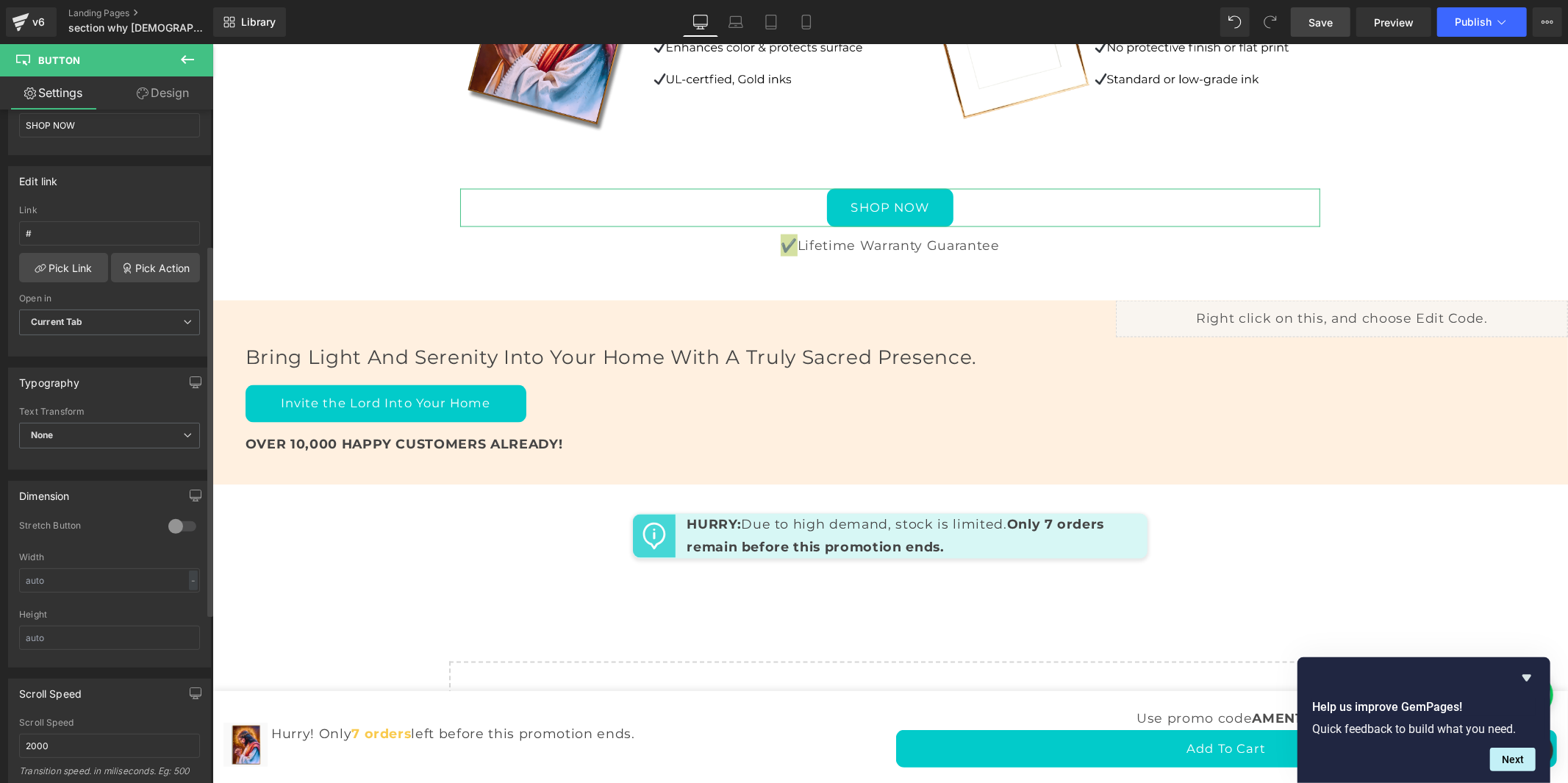
click at [186, 520] on div at bounding box center [182, 525] width 35 height 23
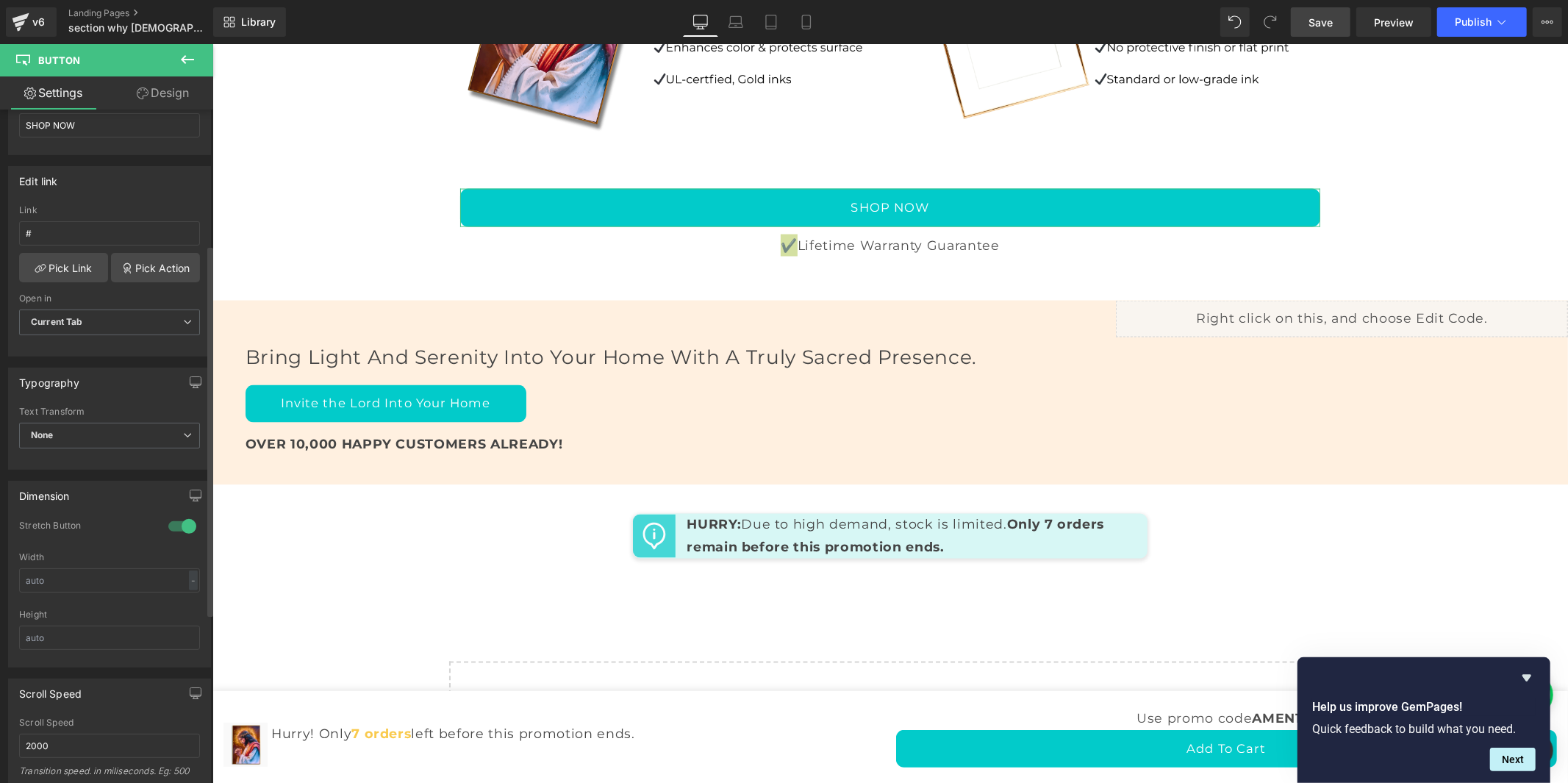
click at [170, 523] on div at bounding box center [182, 525] width 35 height 23
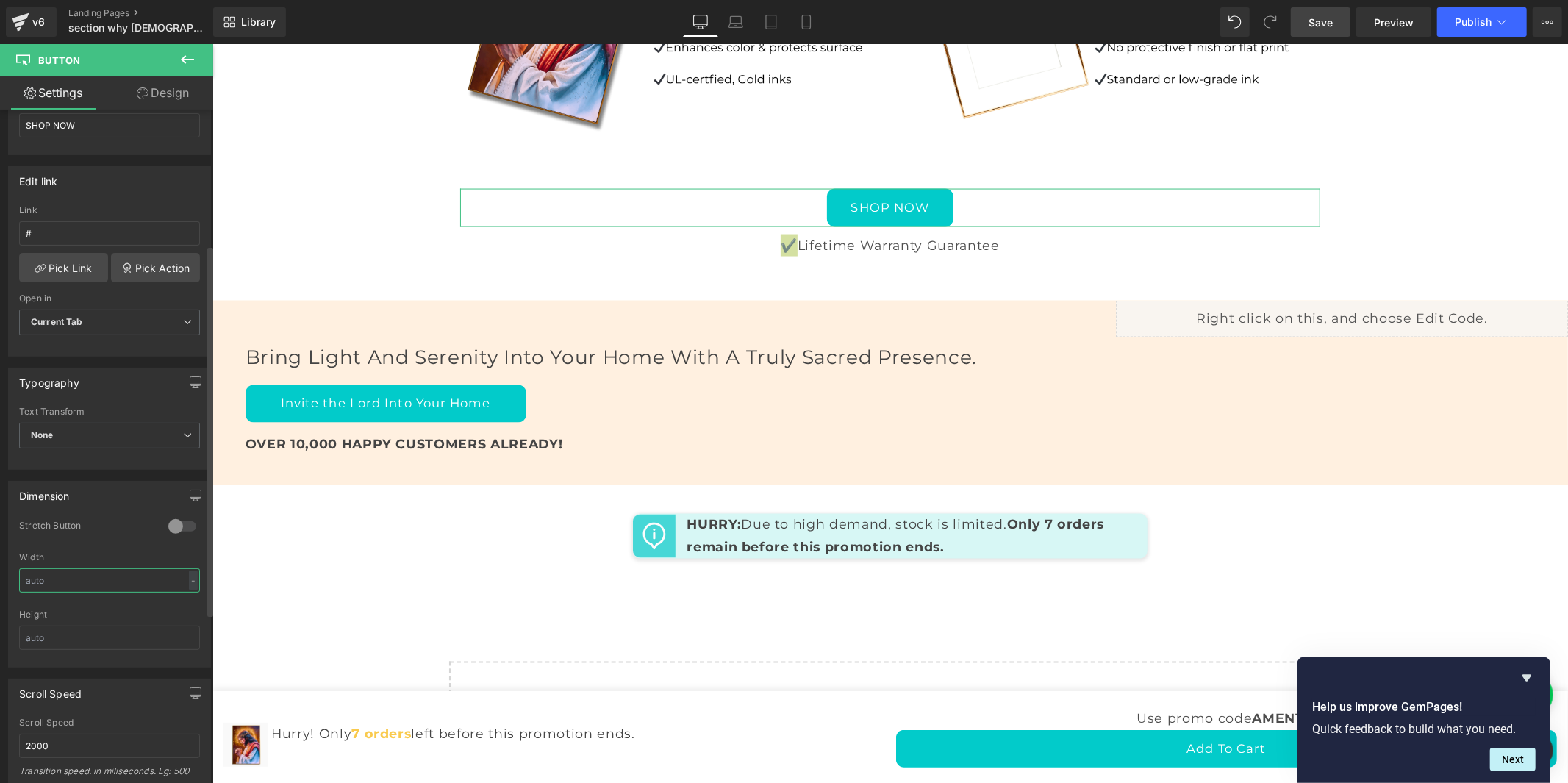
click at [106, 581] on input "text" at bounding box center [110, 580] width 181 height 24
type input "5"
type input "1"
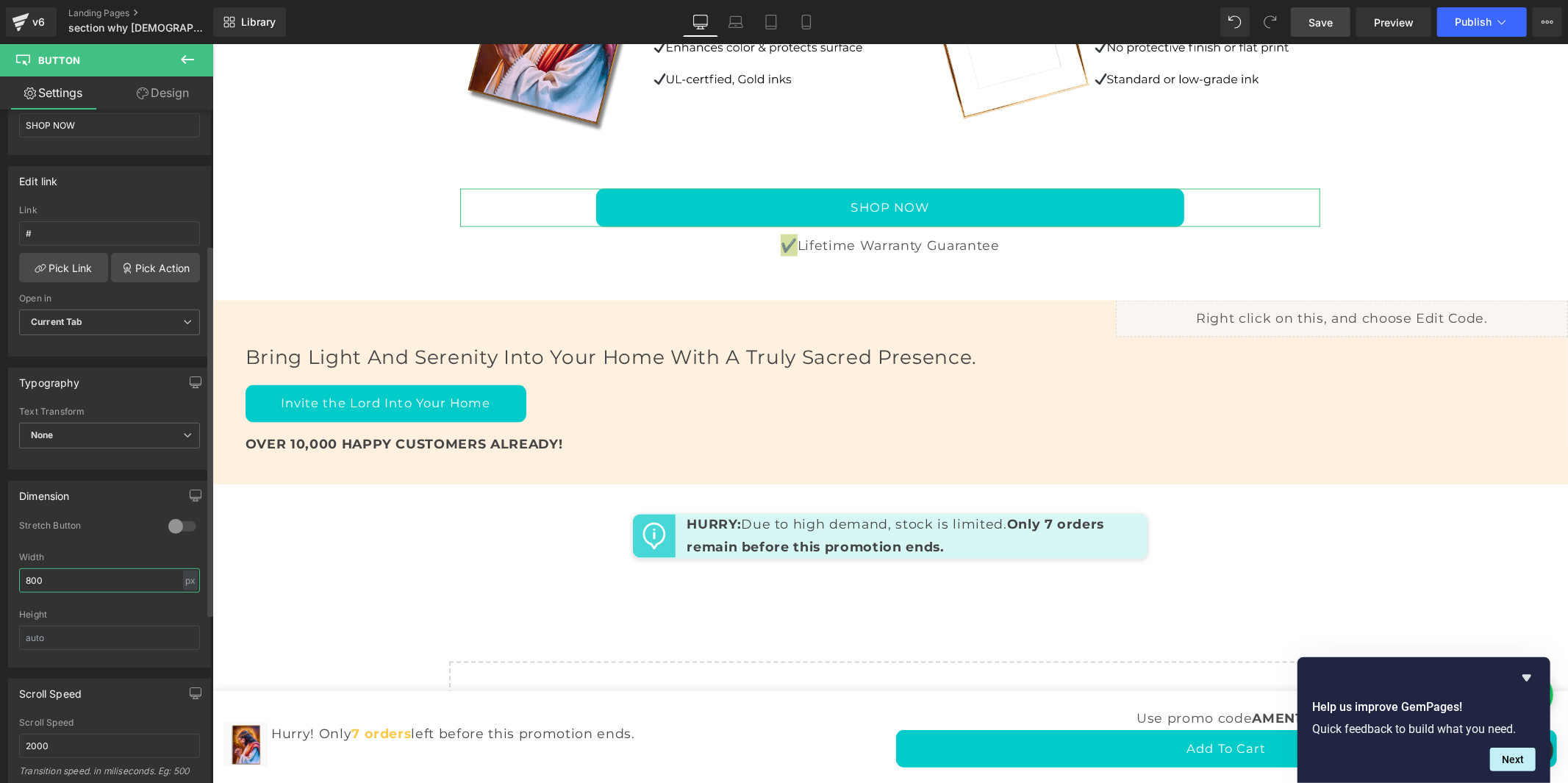
drag, startPoint x: 82, startPoint y: 584, endPoint x: 21, endPoint y: 582, distance: 61.0
click at [21, 582] on input "800" at bounding box center [110, 580] width 181 height 24
type input "500"
click at [1322, 18] on span "Save" at bounding box center [1321, 22] width 24 height 15
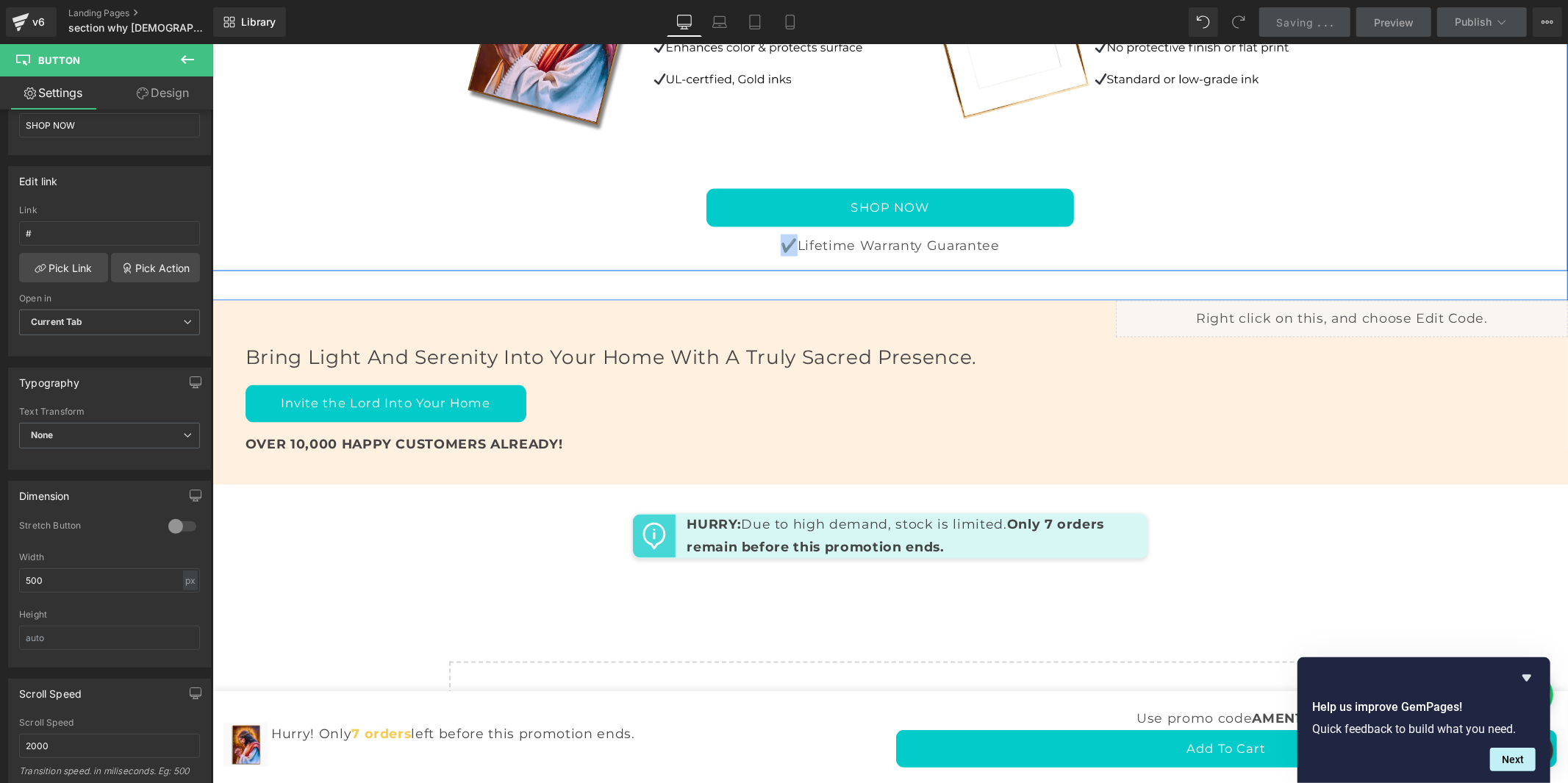
click at [1446, 263] on div "Why [DEMOGRAPHIC_DATA] Canvas? Heading Image Image Row SHOP NOW Button ✔️Lifeti…" at bounding box center [890, 39] width 1355 height 448
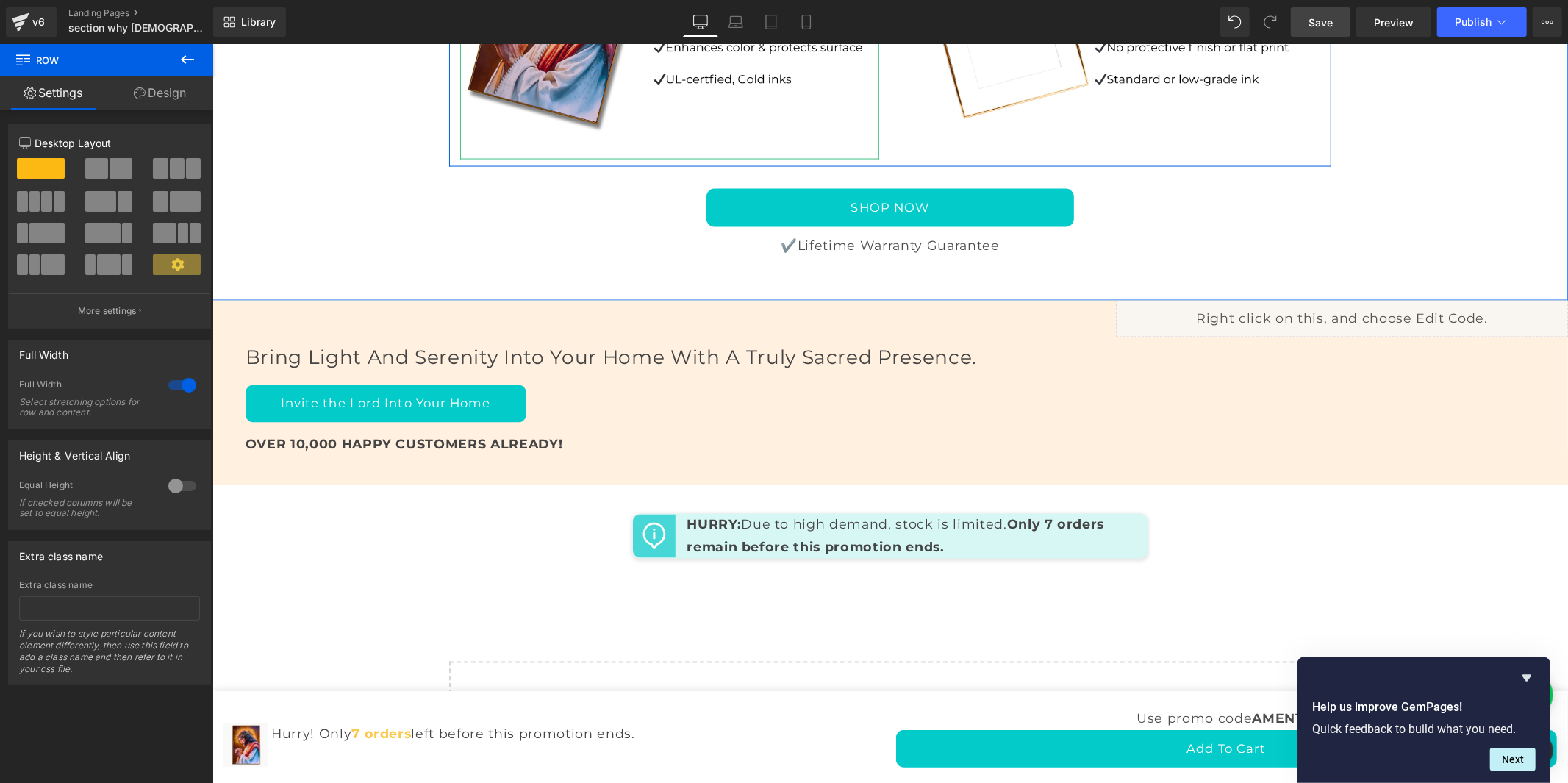
click at [654, 158] on img at bounding box center [669, 18] width 419 height 279
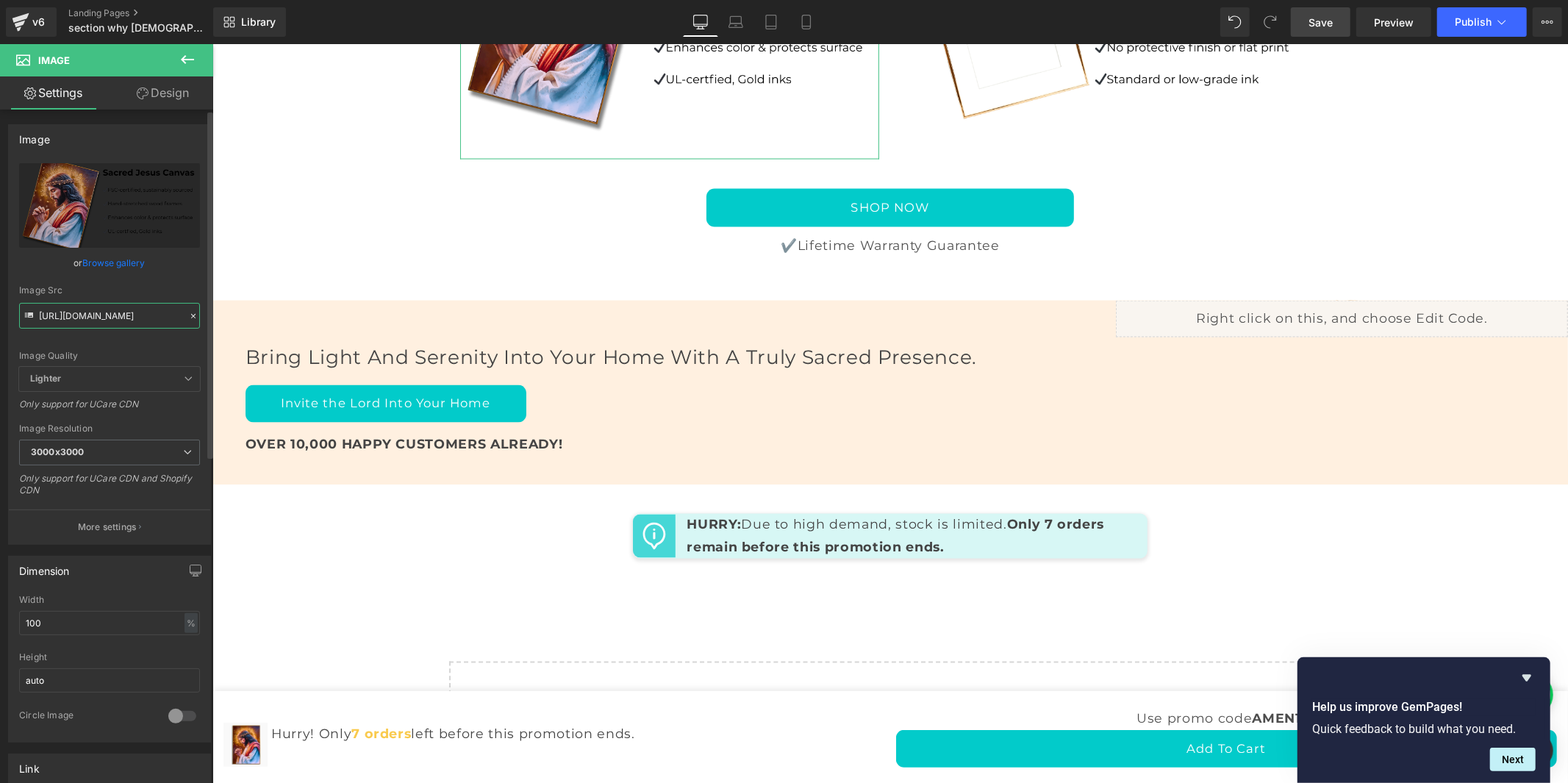
click at [104, 313] on input "[URL][DOMAIN_NAME]" at bounding box center [110, 316] width 181 height 26
type input "[URL][DOMAIN_NAME]"
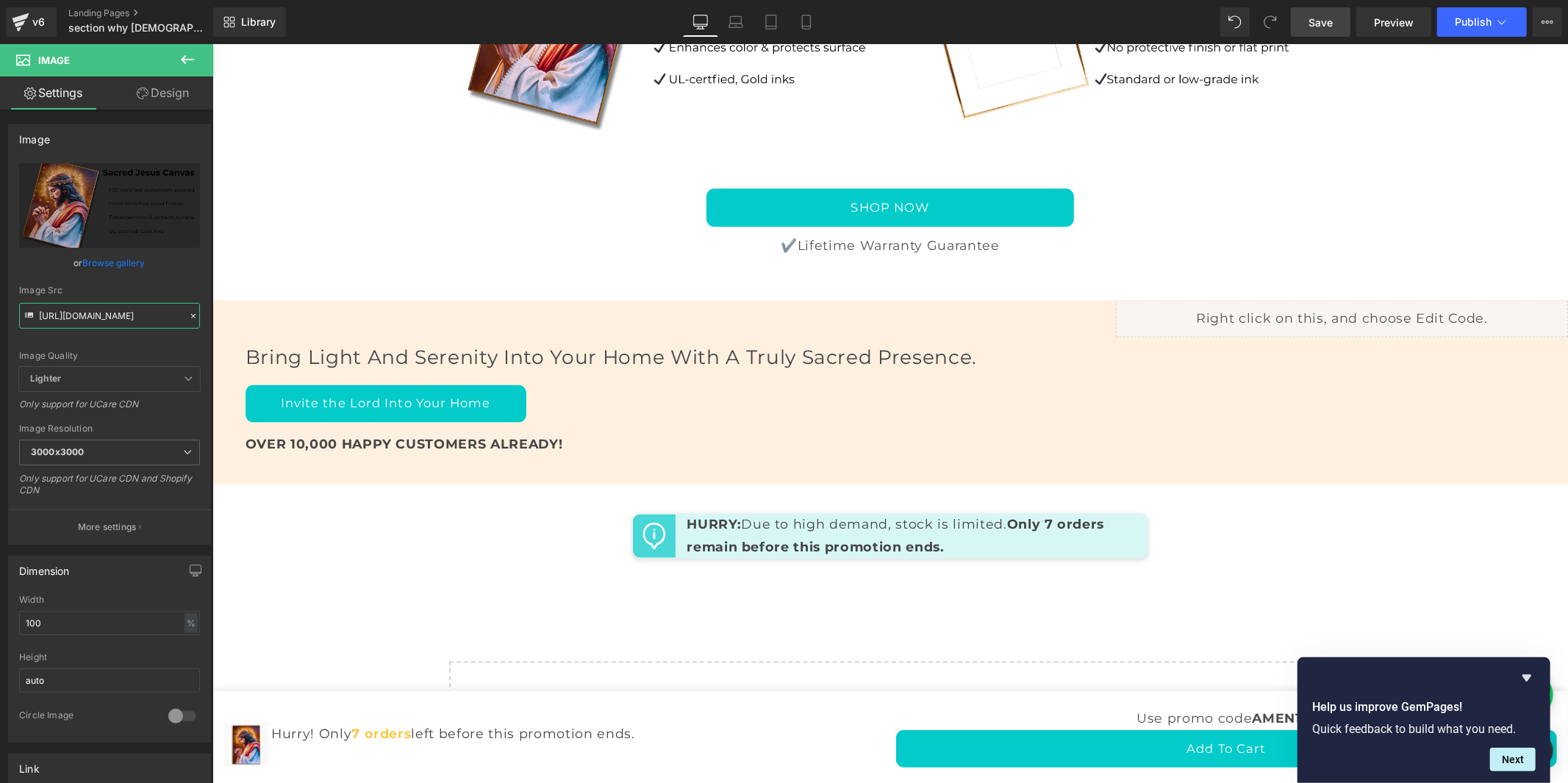
scroll to position [0, 0]
click at [1116, 158] on img at bounding box center [1110, 18] width 419 height 279
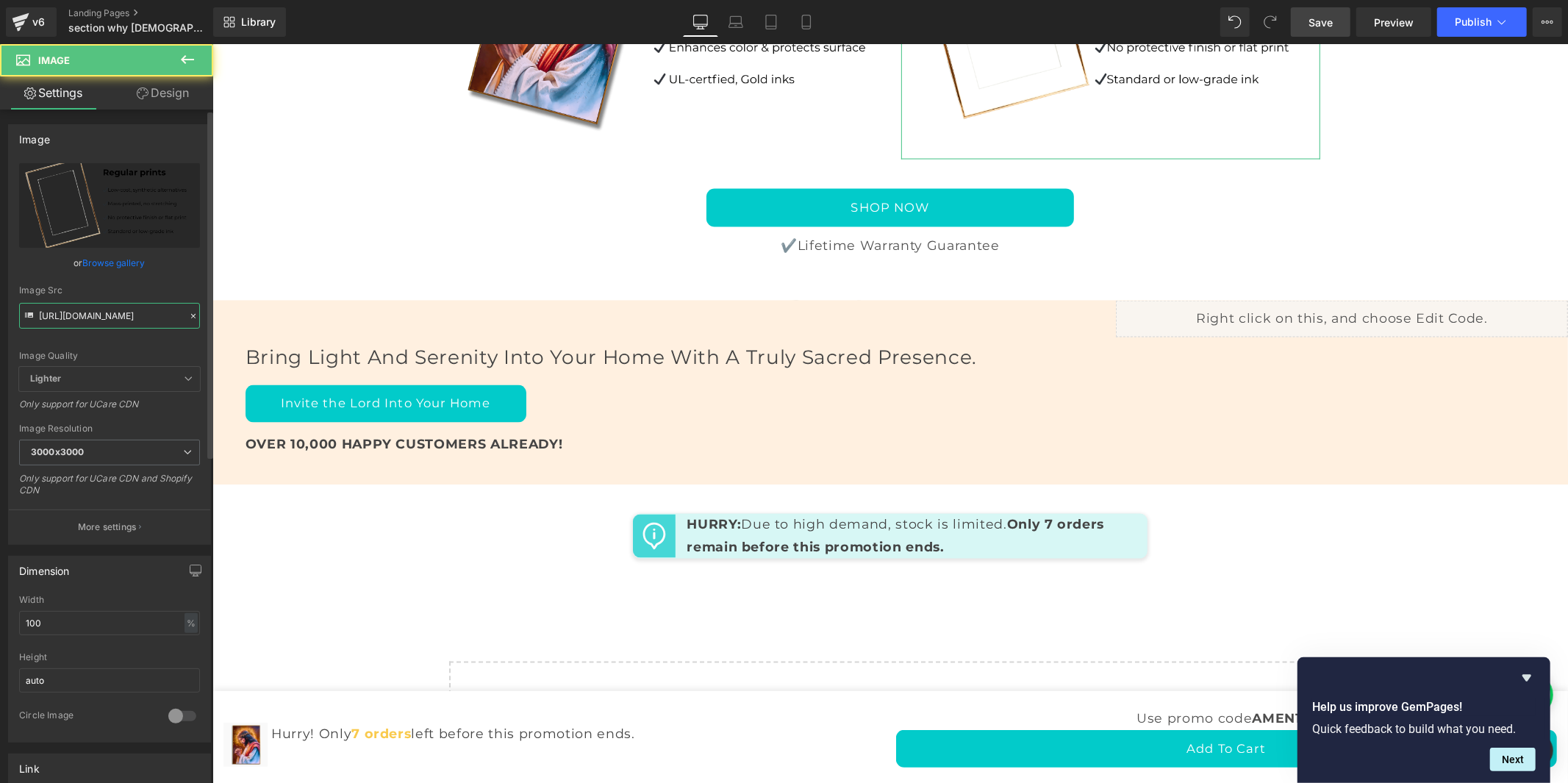
click at [163, 313] on input "[URL][DOMAIN_NAME]" at bounding box center [110, 316] width 181 height 26
type input "[URL][DOMAIN_NAME]"
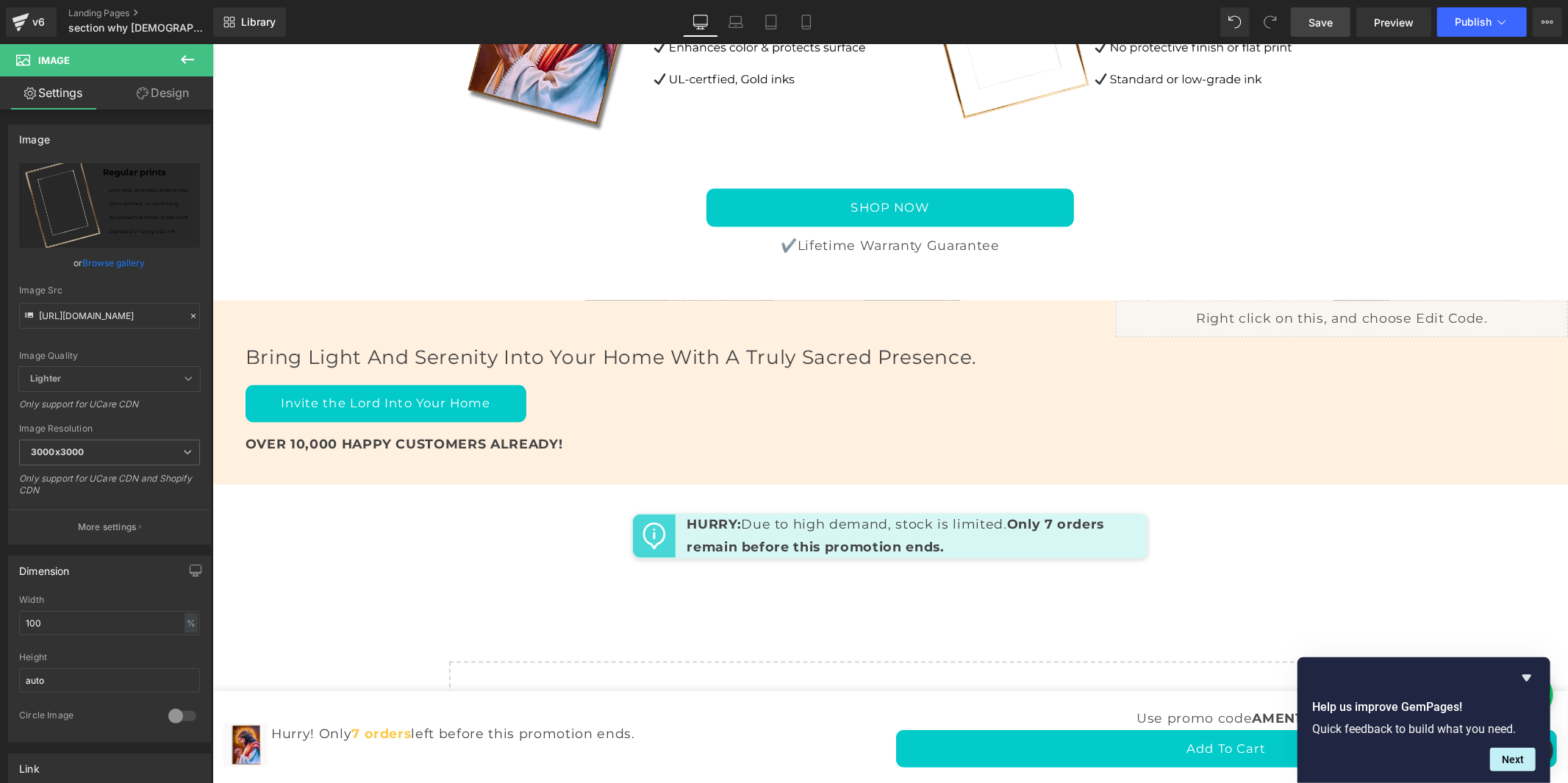
click at [1310, 20] on link "Save" at bounding box center [1321, 22] width 59 height 30
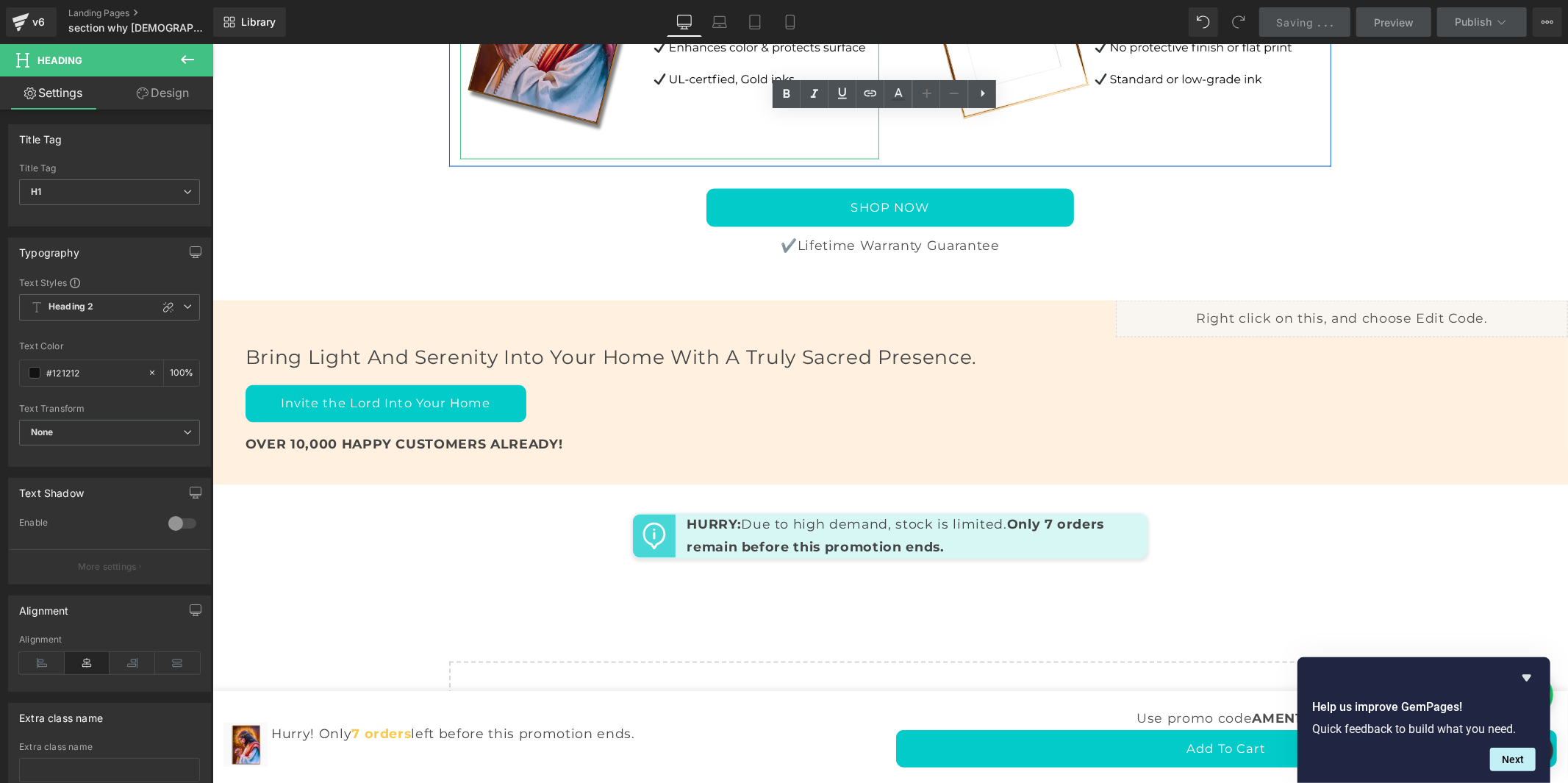
click at [792, 158] on img at bounding box center [669, 18] width 419 height 279
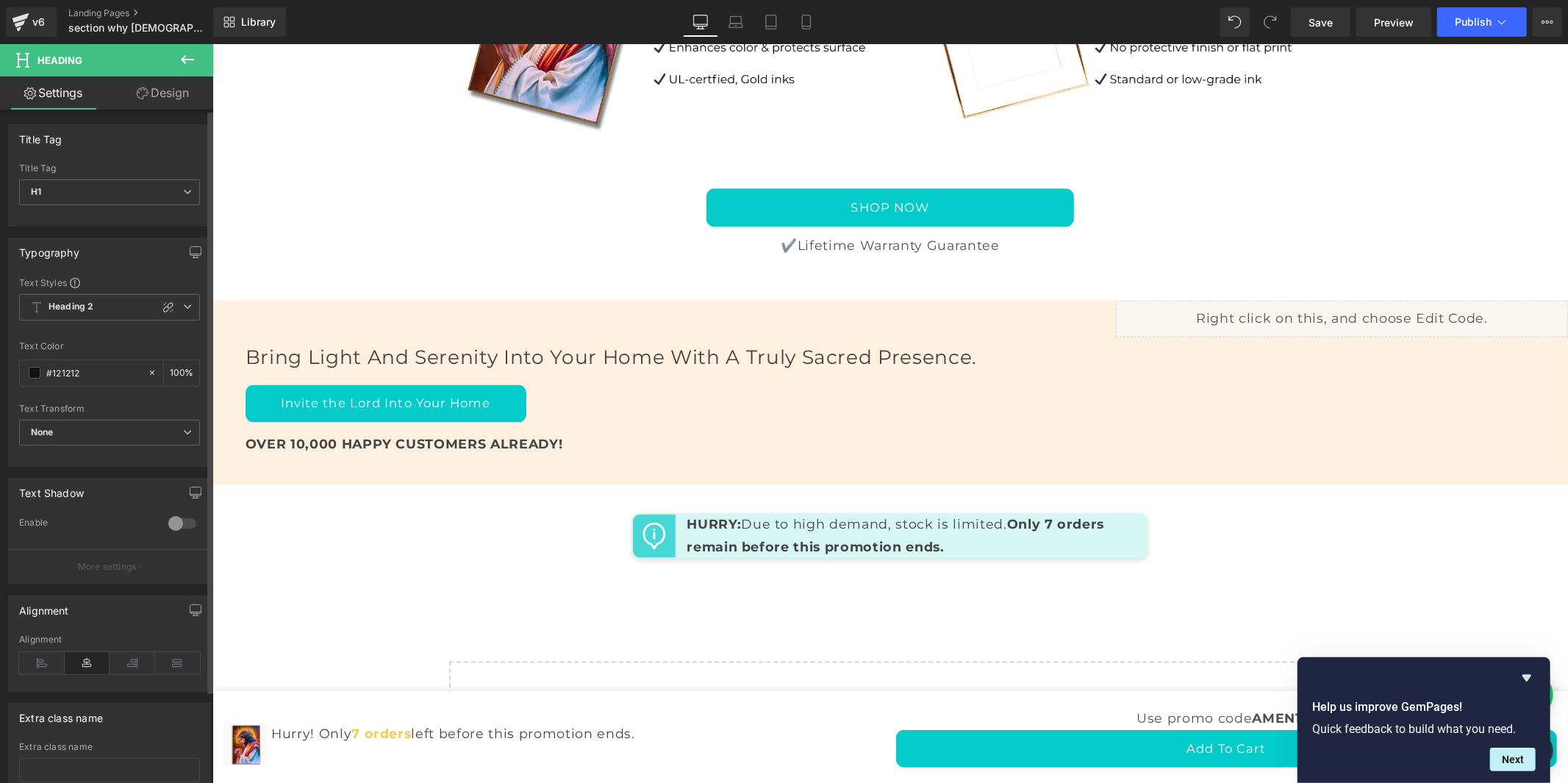
click at [184, 522] on div at bounding box center [182, 523] width 35 height 23
click at [166, 522] on div at bounding box center [182, 523] width 35 height 23
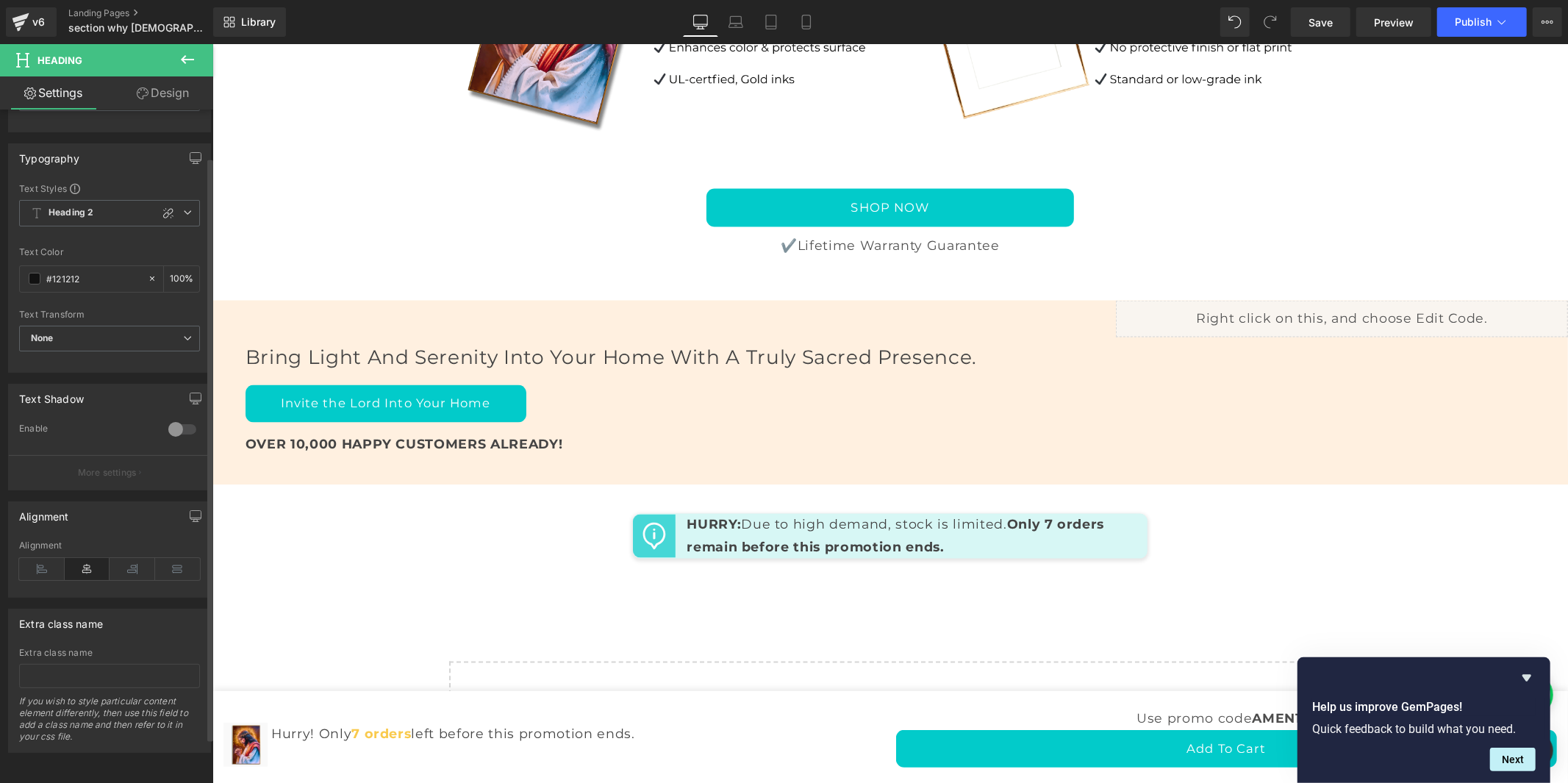
scroll to position [106, 0]
drag, startPoint x: 90, startPoint y: 261, endPoint x: 53, endPoint y: 268, distance: 37.7
click at [53, 270] on input "#121212" at bounding box center [94, 278] width 94 height 16
type input "#444444"
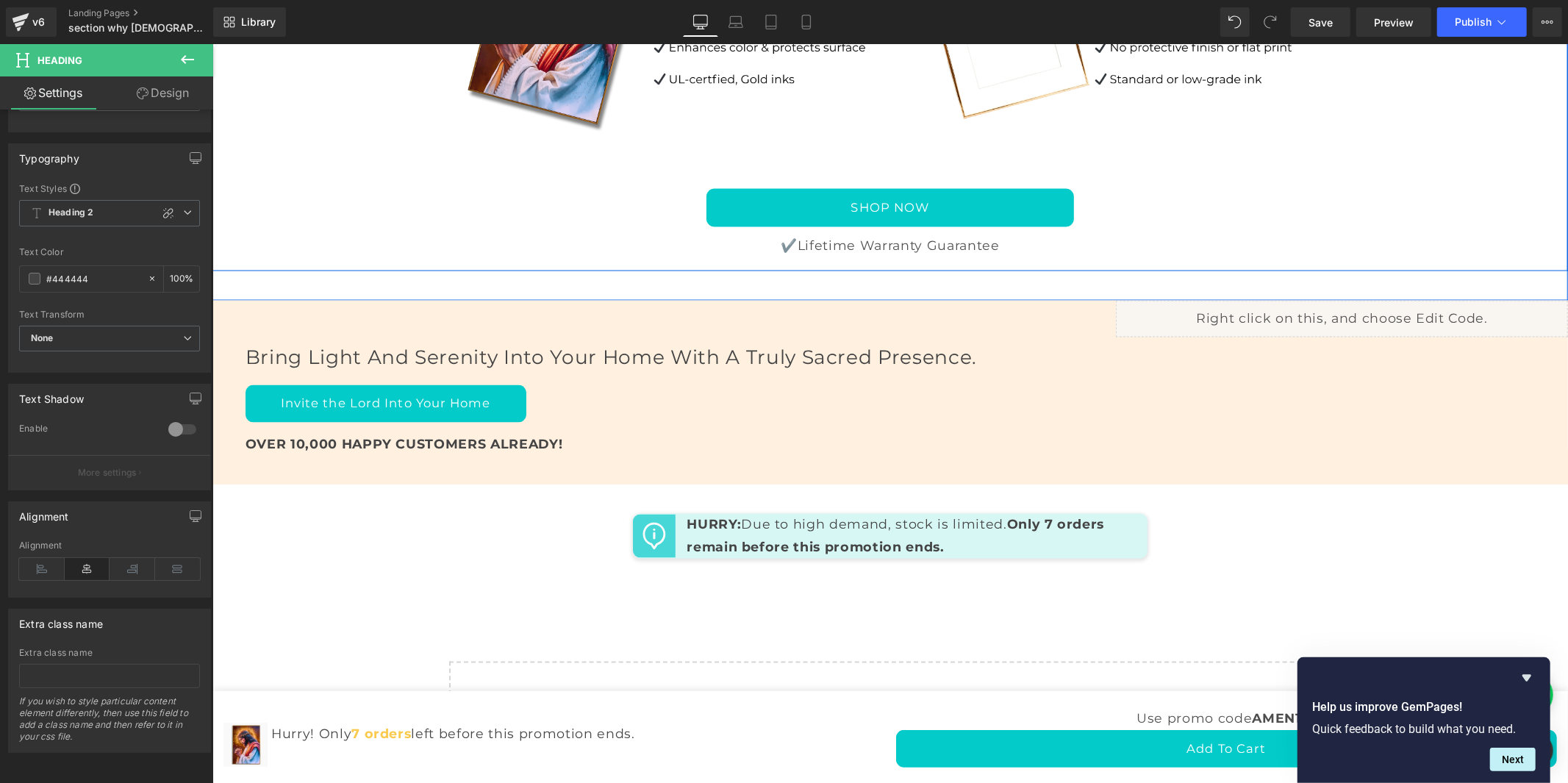
click at [269, 263] on div "Why [DEMOGRAPHIC_DATA] Canvas? Heading Image Image Row SHOP NOW Button ✔️Lifeti…" at bounding box center [890, 39] width 1355 height 448
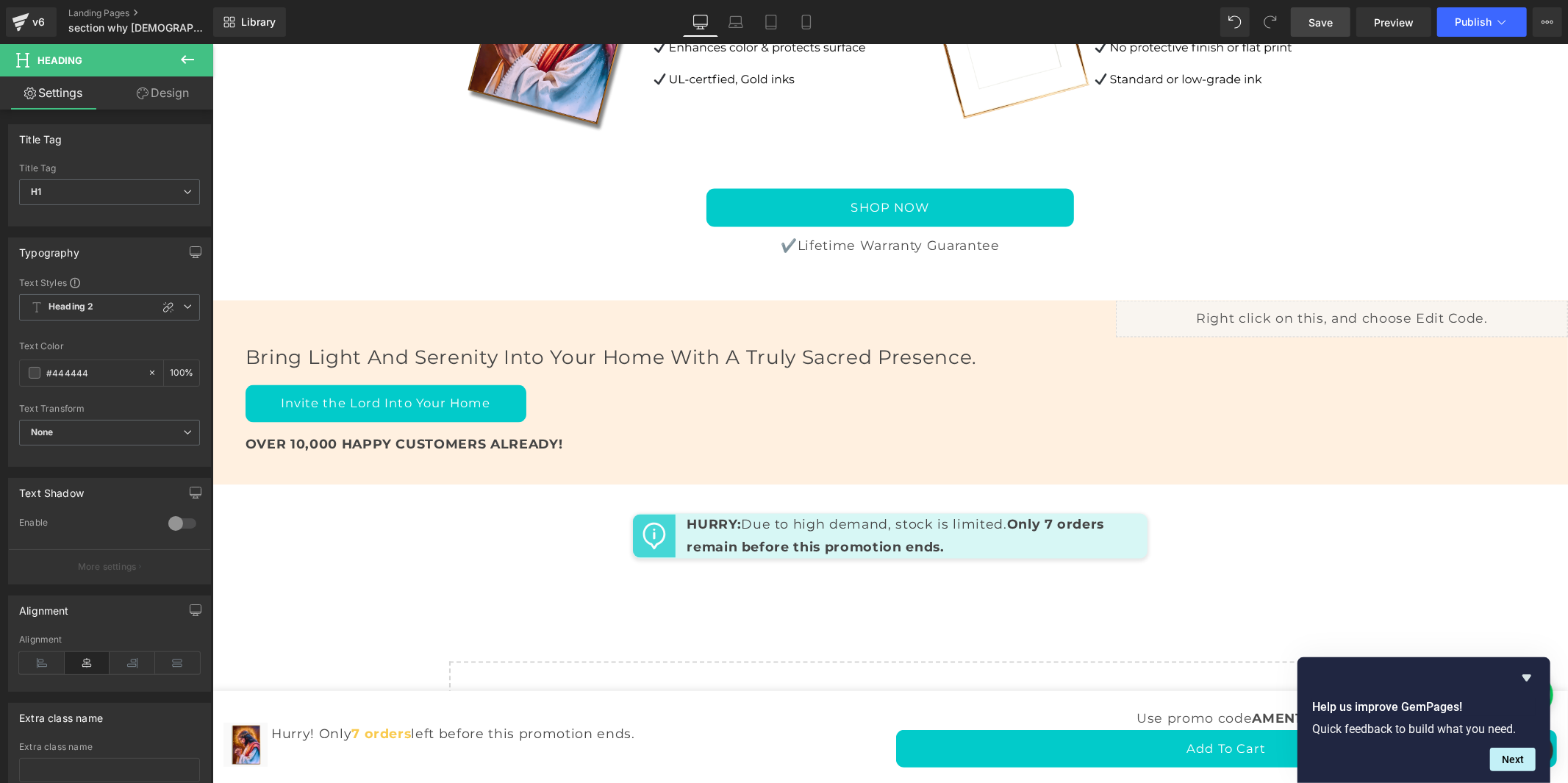
click at [1328, 17] on span "Save" at bounding box center [1321, 22] width 24 height 15
click at [1323, 21] on span "Save" at bounding box center [1321, 22] width 24 height 15
